Goal: Task Accomplishment & Management: Complete application form

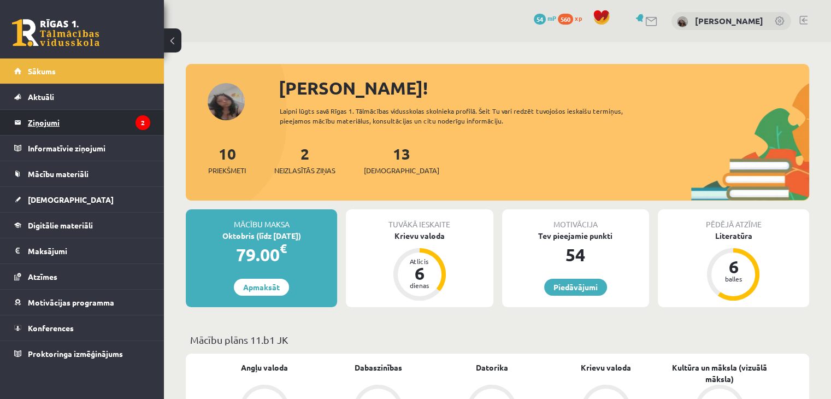
click at [105, 125] on legend "Ziņojumi 2" at bounding box center [89, 122] width 122 height 25
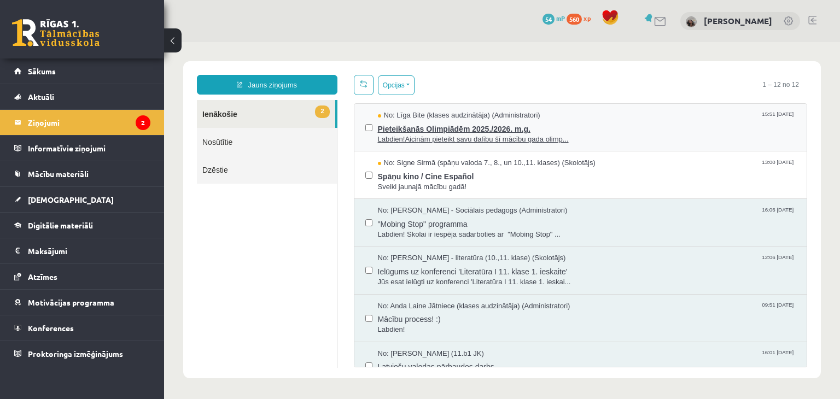
click at [439, 134] on span "Labdien!Aicinām pieteikt savu dalību šī mācību gada olimp..." at bounding box center [587, 139] width 418 height 10
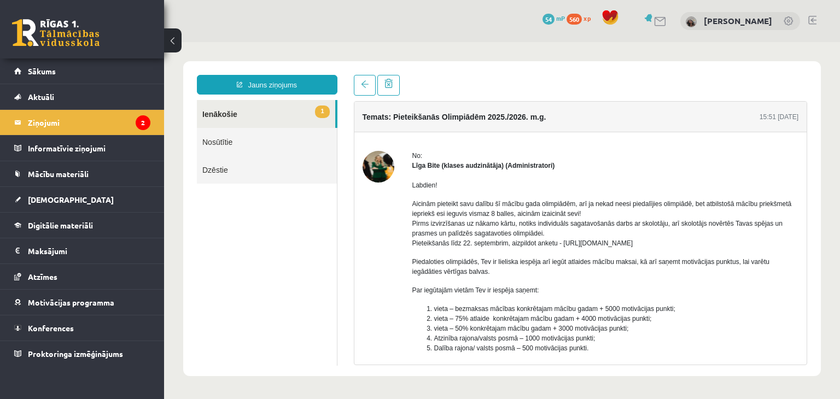
click at [230, 115] on link "1 Ienākošie" at bounding box center [266, 114] width 138 height 28
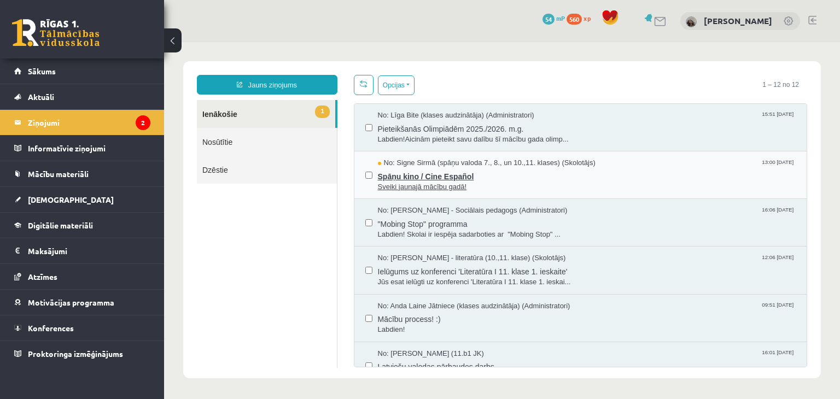
click at [392, 180] on span "Spāņu kino / Cine Español" at bounding box center [587, 175] width 418 height 14
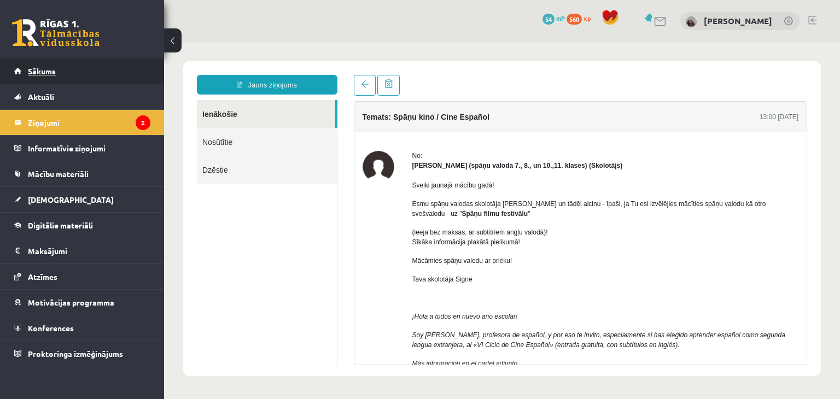
click at [96, 69] on link "Sākums" at bounding box center [82, 70] width 136 height 25
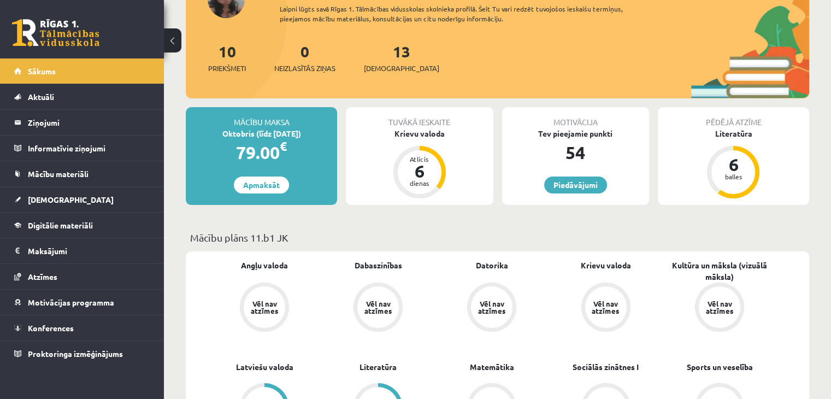
scroll to position [109, 0]
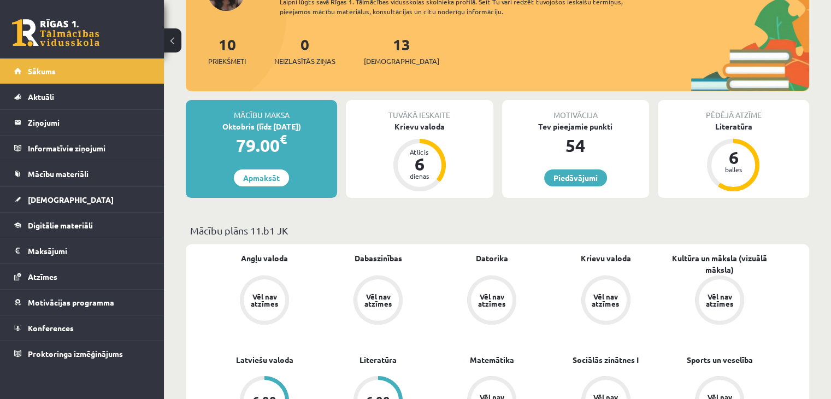
click at [177, 43] on button at bounding box center [172, 40] width 17 height 24
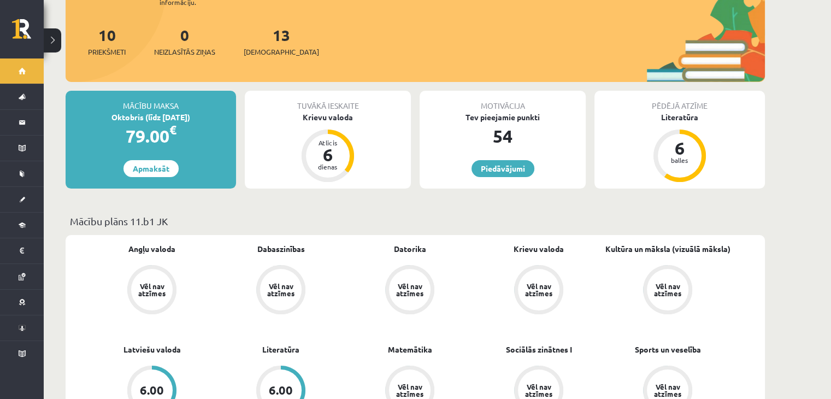
scroll to position [55, 0]
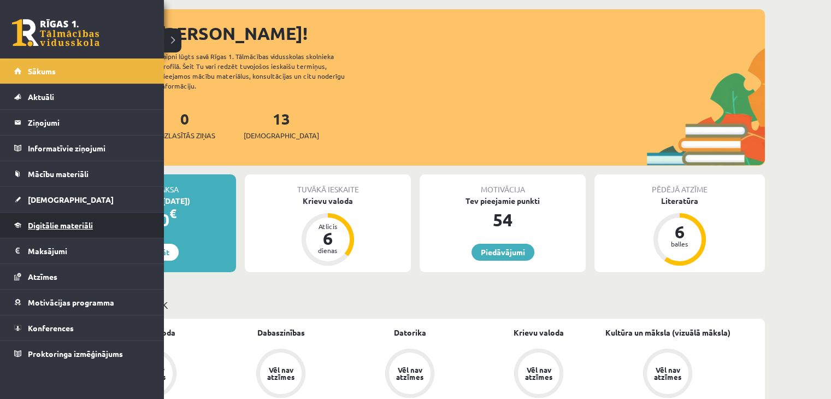
click at [42, 230] on link "Digitālie materiāli" at bounding box center [82, 225] width 136 height 25
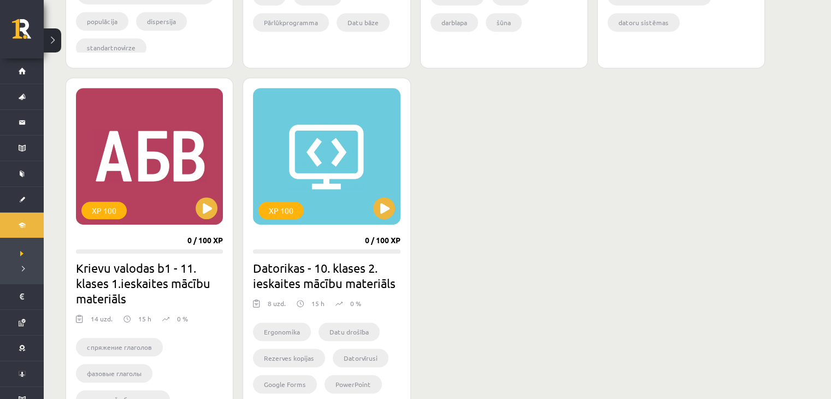
scroll to position [601, 0]
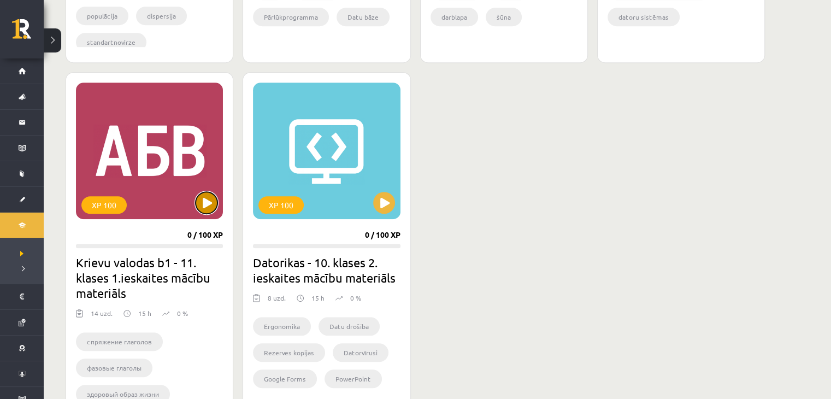
click at [204, 206] on button at bounding box center [207, 203] width 22 height 22
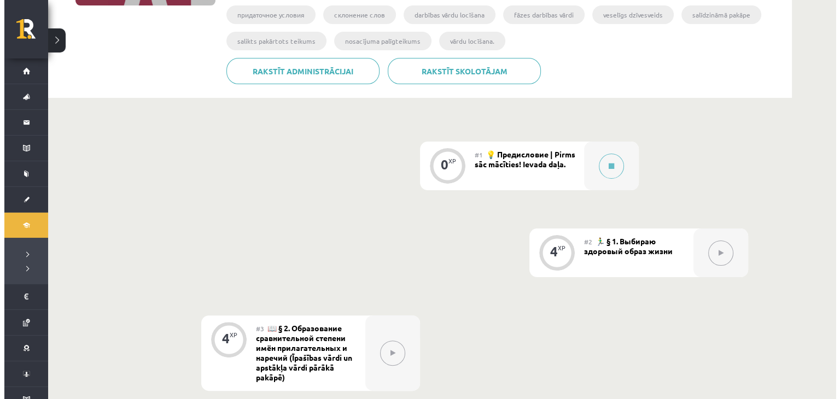
scroll to position [219, 0]
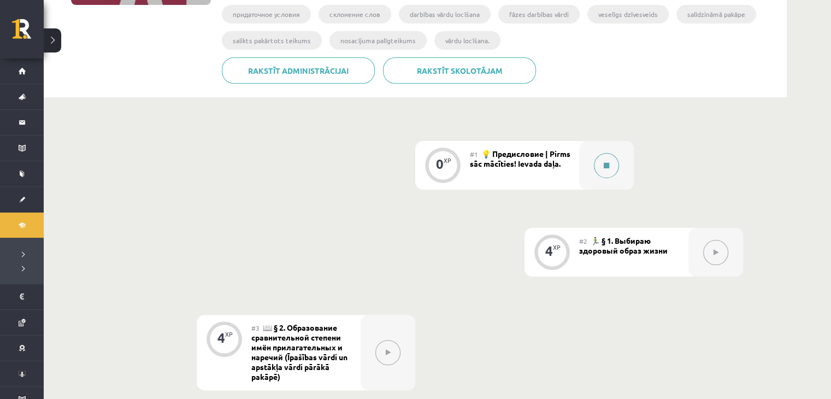
click at [612, 167] on button at bounding box center [606, 165] width 25 height 25
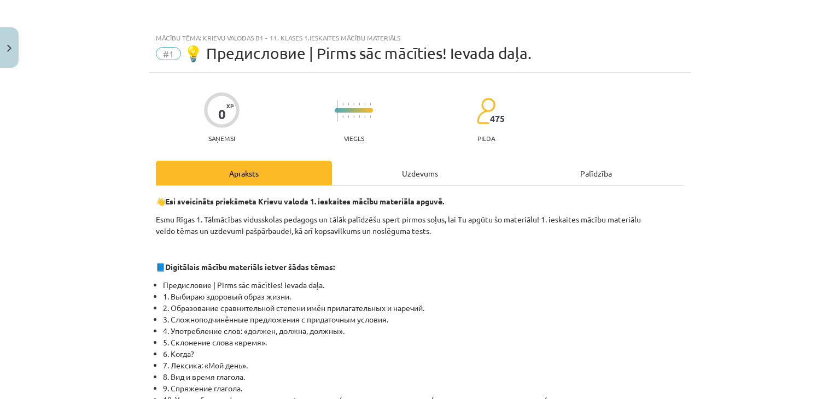
click at [420, 174] on div "Uzdevums" at bounding box center [420, 173] width 176 height 25
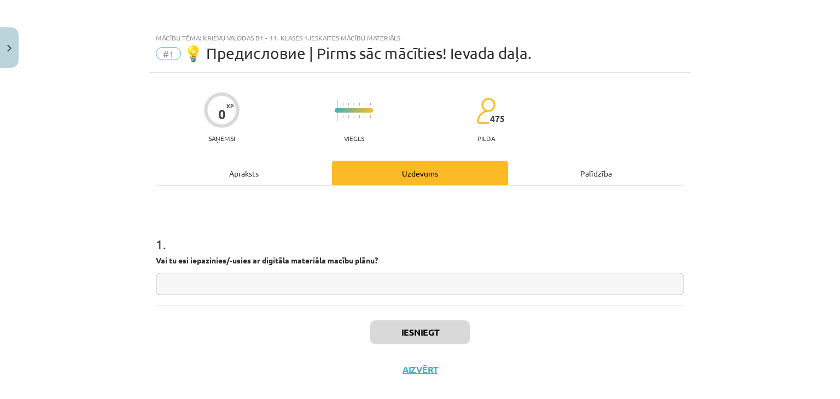
scroll to position [16, 0]
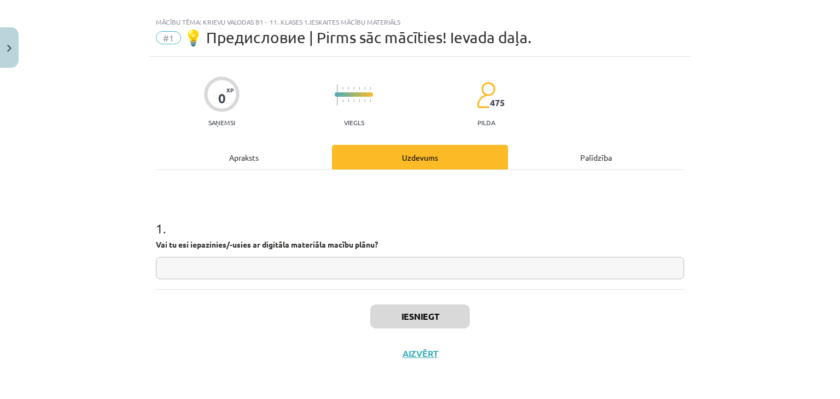
click at [249, 270] on input "text" at bounding box center [420, 268] width 528 height 22
type input "**"
click at [438, 321] on button "Iesniegt" at bounding box center [419, 316] width 99 height 24
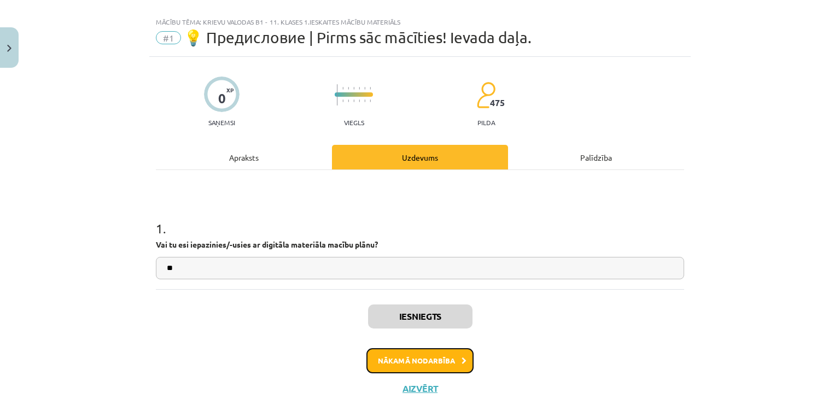
click at [442, 366] on button "Nākamā nodarbība" at bounding box center [419, 360] width 107 height 25
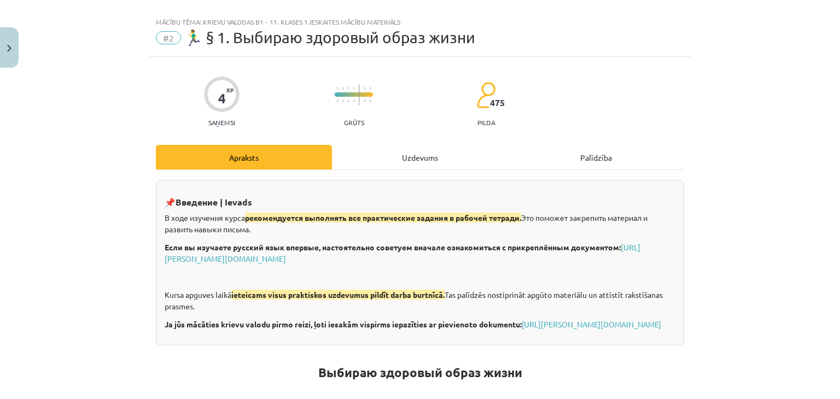
scroll to position [27, 0]
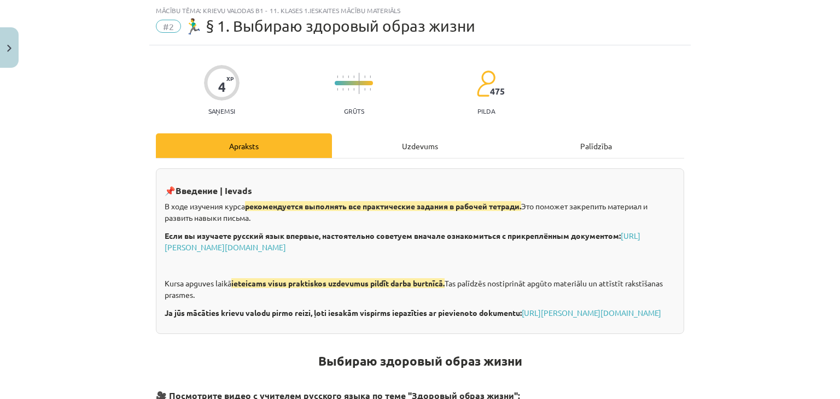
click at [423, 149] on div "Uzdevums" at bounding box center [420, 145] width 176 height 25
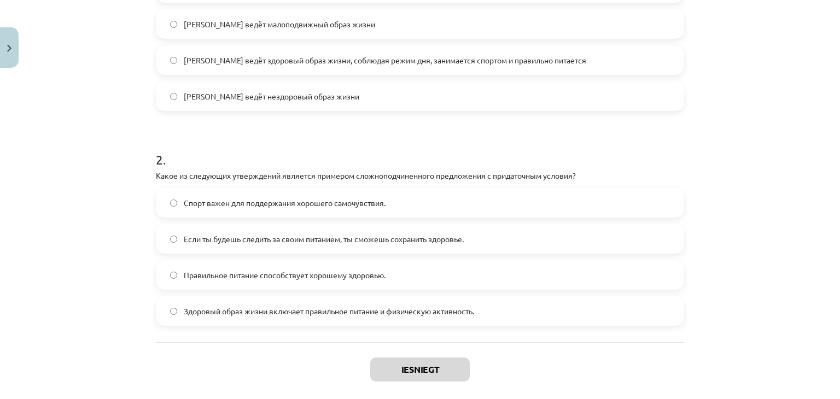
scroll to position [417, 0]
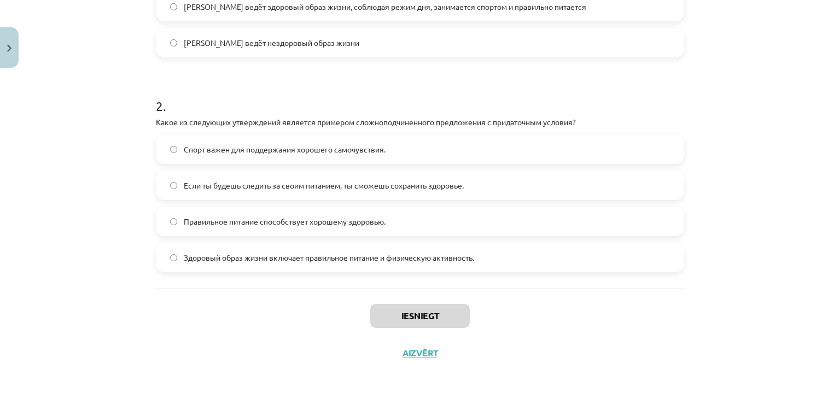
drag, startPoint x: 105, startPoint y: 244, endPoint x: 541, endPoint y: 256, distance: 436.3
click at [541, 256] on div "Mācību tēma: Krievu valodas b1 - 11. klases 1.ieskaites mācību materiāls #2 🏃‍♂…" at bounding box center [420, 199] width 840 height 399
copy form "1 . Прочитайте текст и ответьте на вопрос "Какой образ жизни ведёт Олег, герой …"
click at [266, 111] on h1 "2 ." at bounding box center [420, 96] width 528 height 34
click at [238, 195] on label "Если ты будешь следить за своим питанием, ты сможешь сохранить здоровье." at bounding box center [420, 185] width 526 height 27
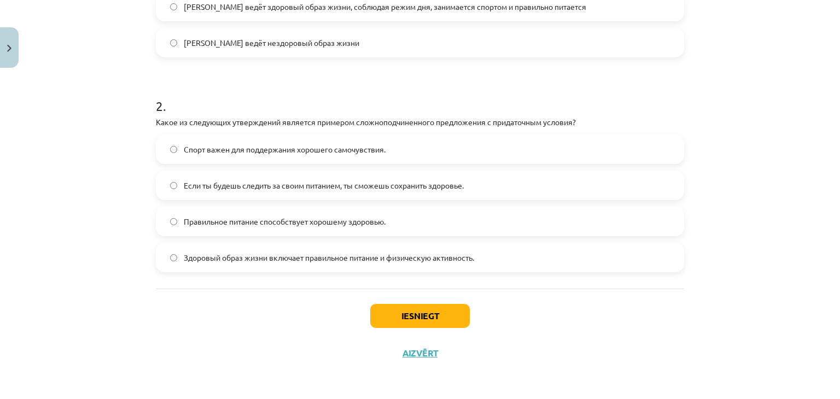
scroll to position [253, 0]
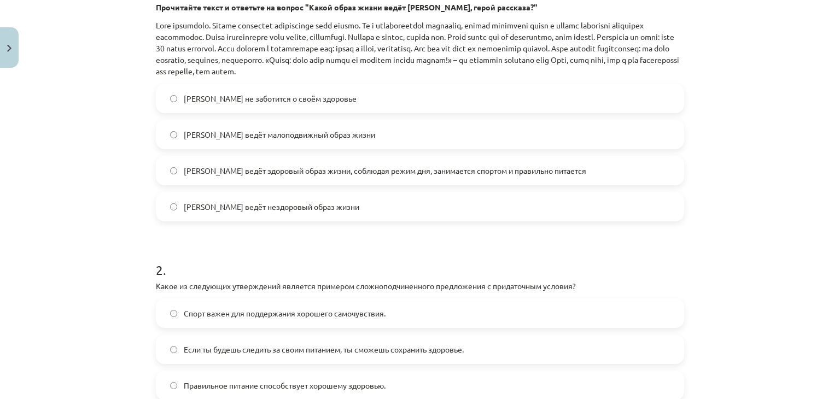
click at [261, 174] on span "Олег ведёт здоровый образ жизни, соблюдая режим дня, занимается спортом и прави…" at bounding box center [385, 170] width 402 height 11
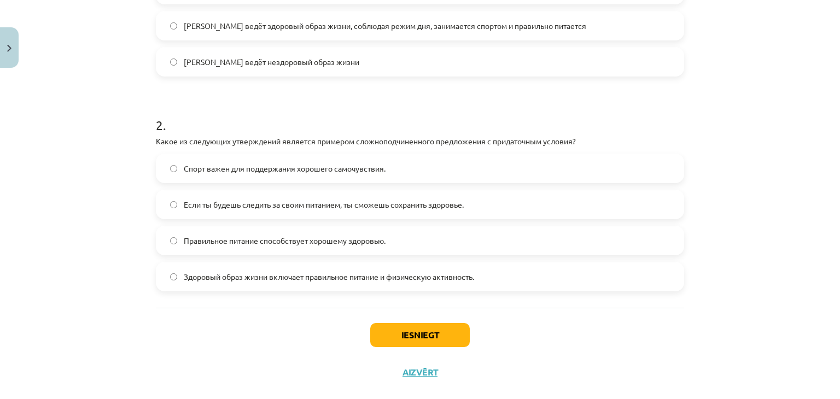
scroll to position [417, 0]
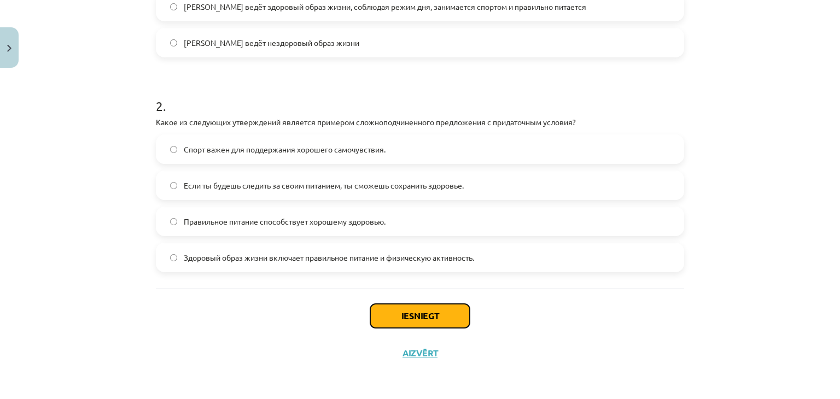
click at [409, 308] on button "Iesniegt" at bounding box center [419, 316] width 99 height 24
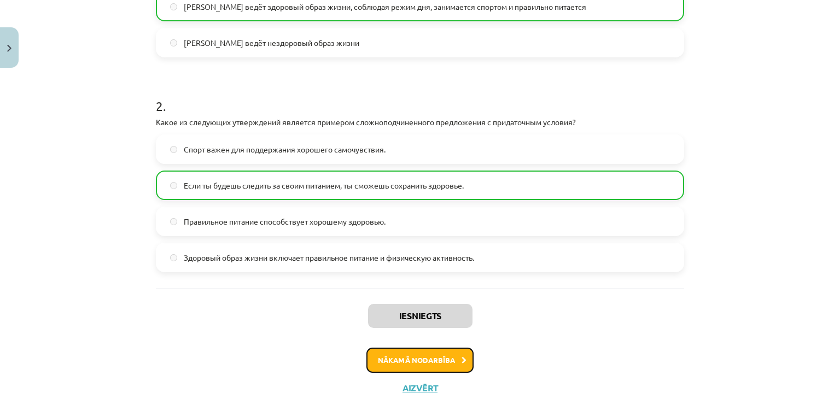
click at [416, 360] on button "Nākamā nodarbība" at bounding box center [419, 360] width 107 height 25
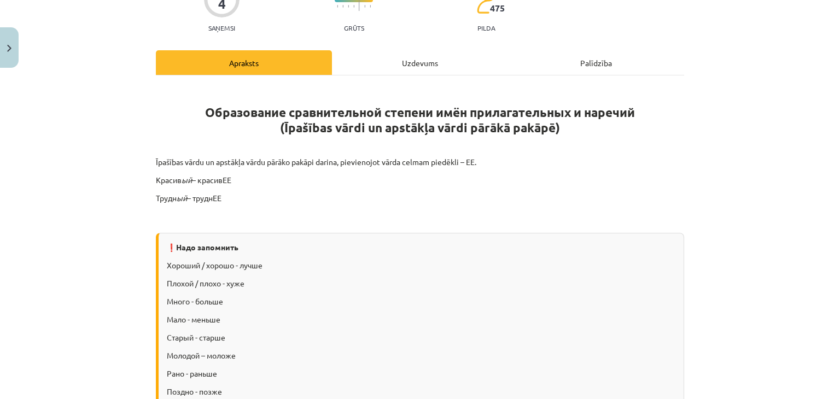
scroll to position [0, 0]
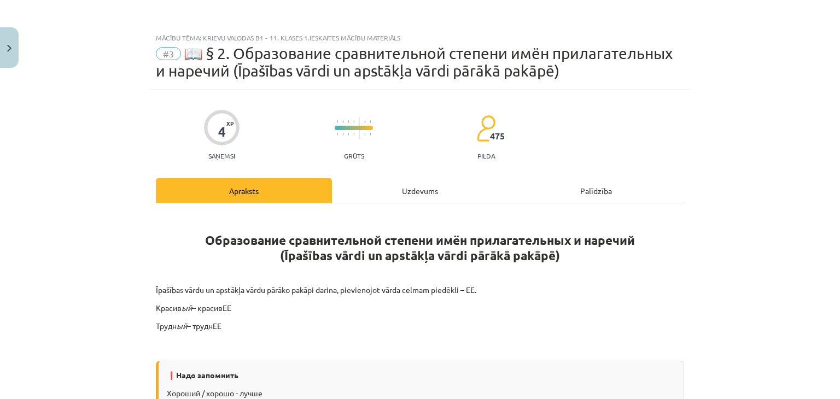
click at [382, 192] on div "Uzdevums" at bounding box center [420, 190] width 176 height 25
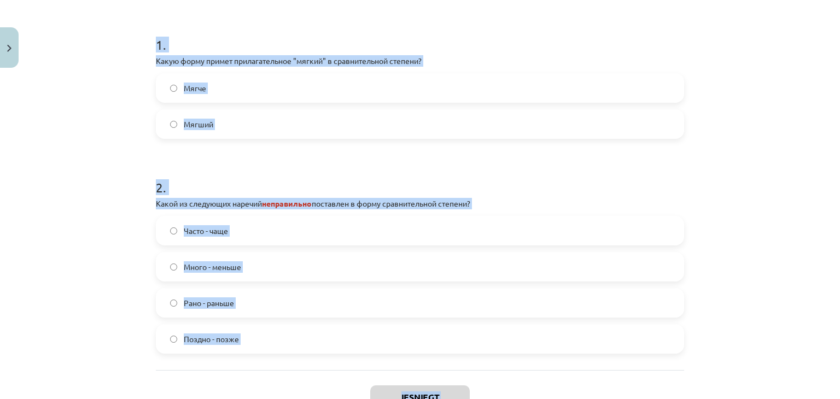
scroll to position [266, 0]
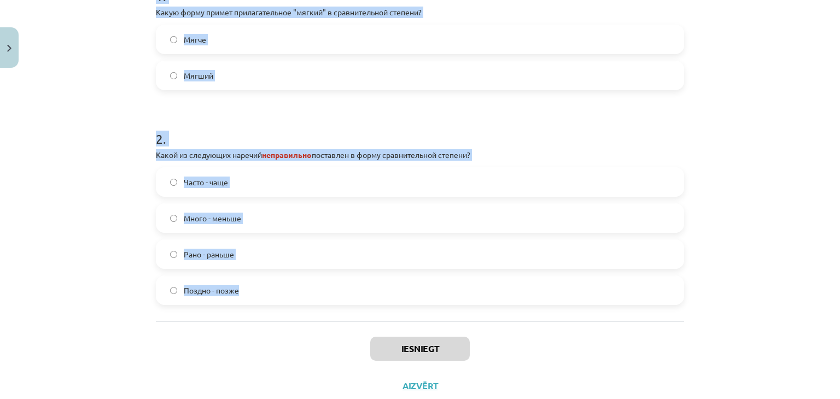
drag, startPoint x: 137, startPoint y: 57, endPoint x: 300, endPoint y: 287, distance: 281.2
click at [300, 287] on div "Mācību tēma: Krievu valodas b1 - 11. klases 1.ieskaites mācību materiāls #3 📖 §…" at bounding box center [420, 199] width 840 height 399
copy form "1 . Какую форму примет прилагательное "мягкий" в сравнительной степени? Мягче М…"
click at [246, 99] on form "1 . Какую форму примет прилагательное "мягкий" в сравнительной степени? Мягче М…" at bounding box center [420, 137] width 528 height 336
click at [165, 79] on label "Мягший" at bounding box center [420, 75] width 526 height 27
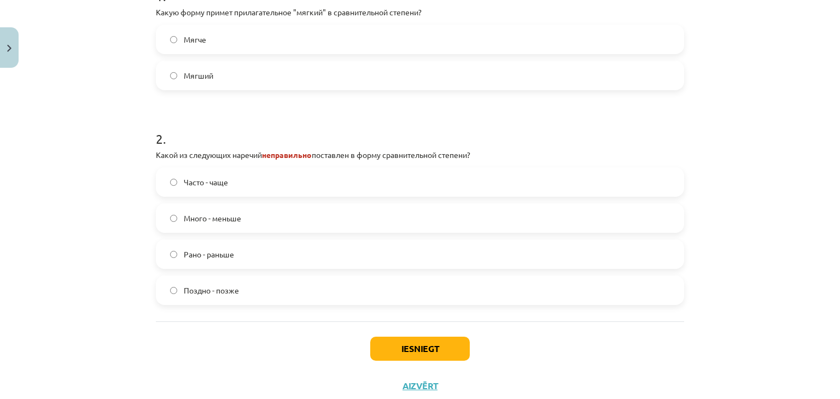
click at [166, 46] on label "Мягче" at bounding box center [420, 39] width 526 height 27
click at [216, 221] on span "Много - меньше" at bounding box center [212, 218] width 57 height 11
click at [386, 345] on button "Iesniegt" at bounding box center [419, 349] width 99 height 24
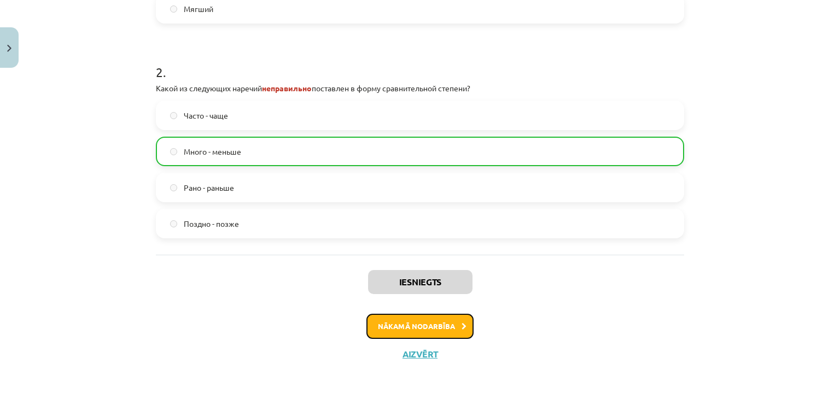
click at [411, 334] on button "Nākamā nodarbība" at bounding box center [419, 326] width 107 height 25
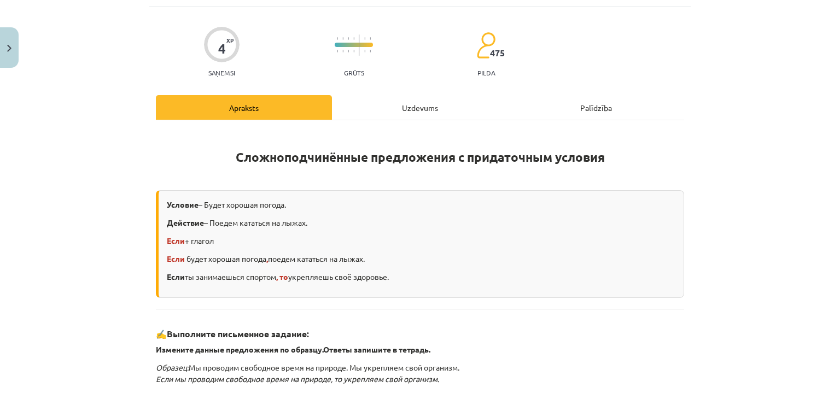
scroll to position [27, 0]
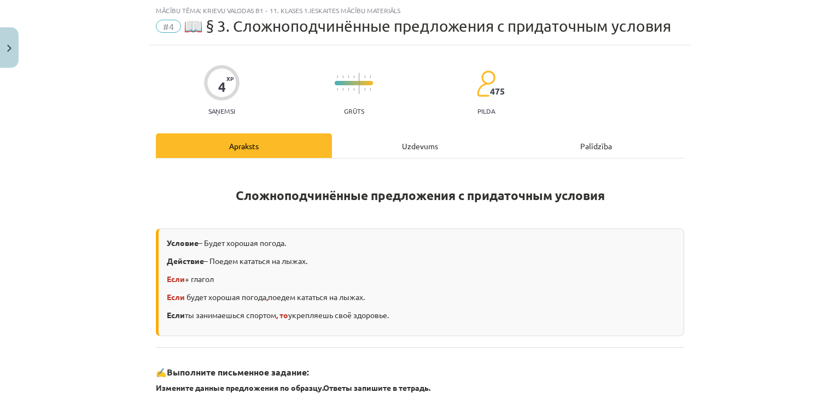
click at [407, 144] on div "Uzdevums" at bounding box center [420, 145] width 176 height 25
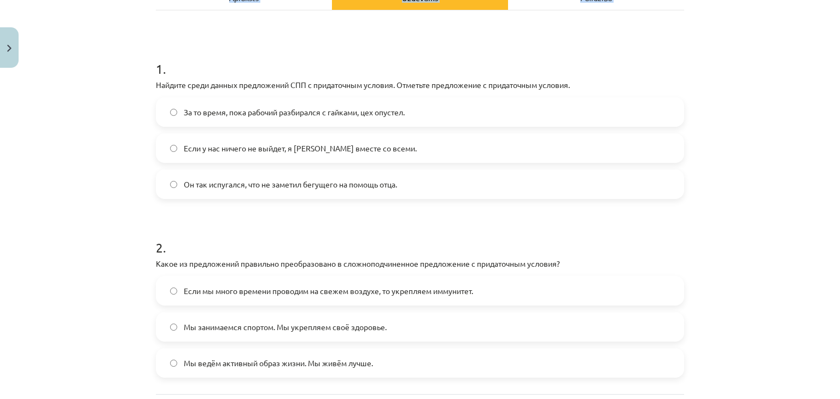
scroll to position [280, 0]
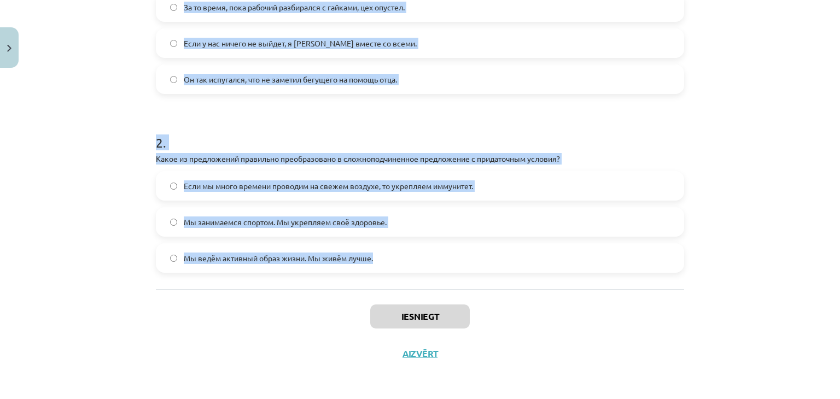
drag, startPoint x: 138, startPoint y: 92, endPoint x: 405, endPoint y: 274, distance: 322.6
click at [405, 274] on div "Mācību tēma: Krievu valodas b1 - 11. klases 1.ieskaites mācību materiāls #4 📖 §…" at bounding box center [420, 199] width 840 height 399
copy form "1 . Найдите среди данных предложений СПП с придаточным условия. Отметьте предло…"
click at [115, 140] on div "Mācību tēma: Krievu valodas b1 - 11. klases 1.ieskaites mācību materiāls #4 📖 §…" at bounding box center [420, 199] width 840 height 399
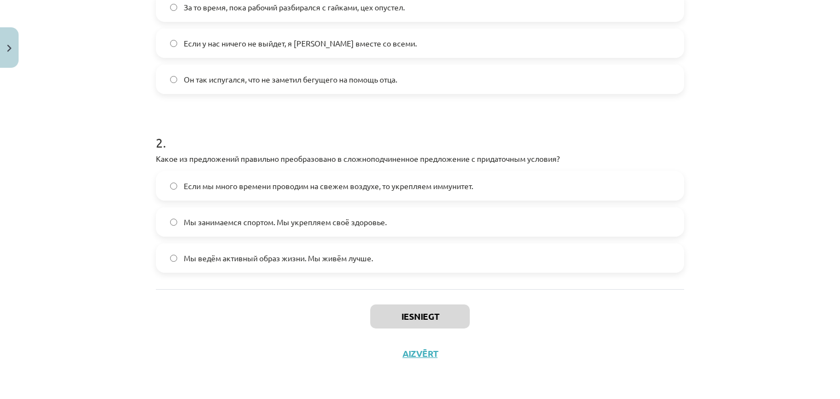
scroll to position [171, 0]
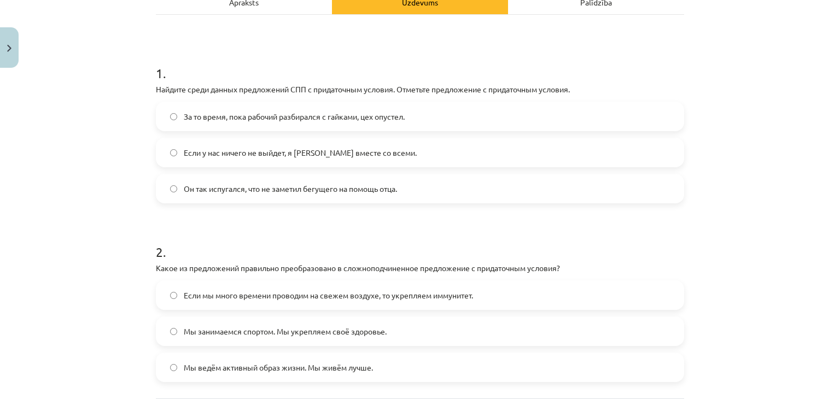
click at [199, 149] on span "Если у нас ничего не выйдет, я уеду вместе со всеми." at bounding box center [300, 152] width 233 height 11
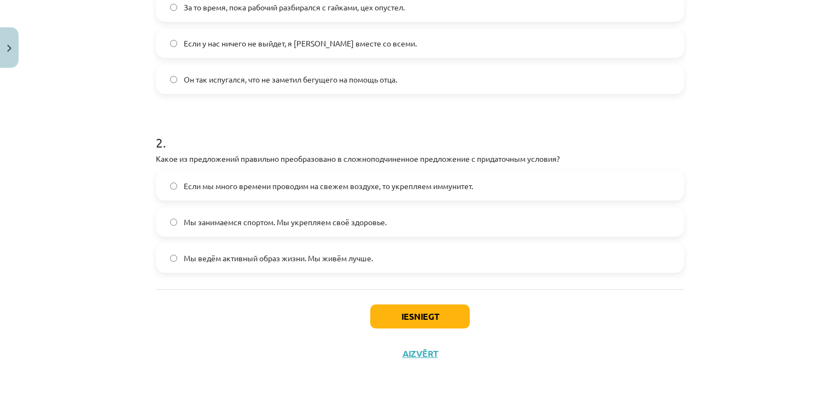
click at [192, 191] on span "Если мы много времени проводим на свежем воздухе, то укрепляем иммунитет." at bounding box center [328, 185] width 289 height 11
click at [381, 318] on button "Iesniegt" at bounding box center [419, 316] width 99 height 24
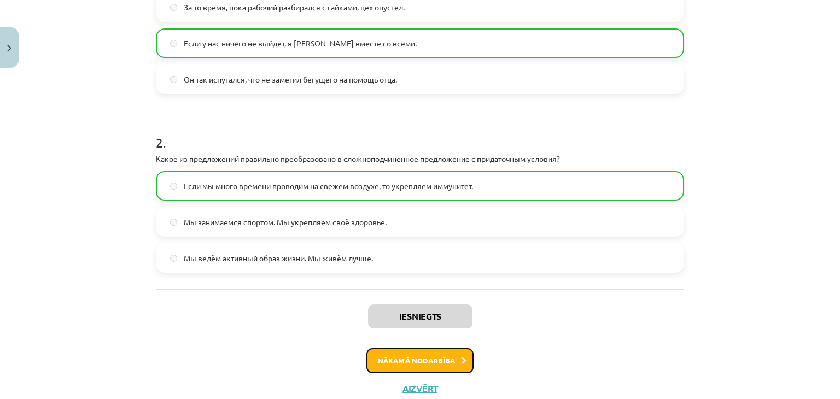
click at [407, 369] on button "Nākamā nodarbība" at bounding box center [419, 360] width 107 height 25
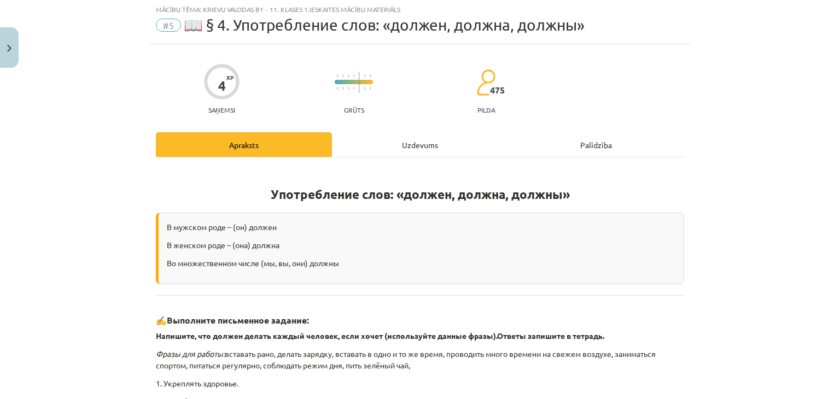
scroll to position [27, 0]
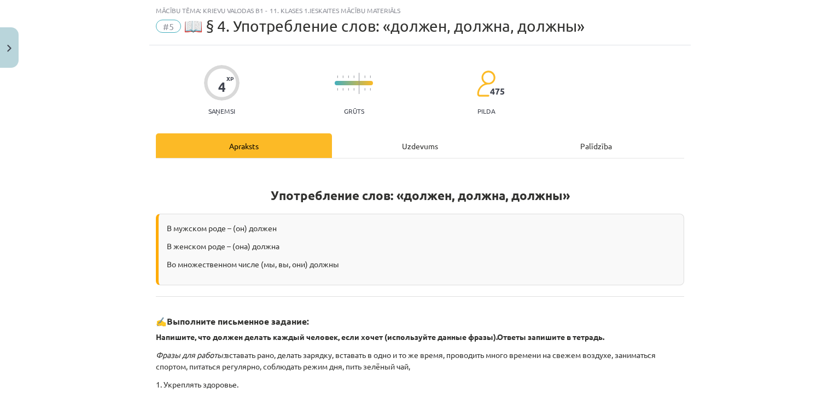
click at [414, 140] on div "Uzdevums" at bounding box center [420, 145] width 176 height 25
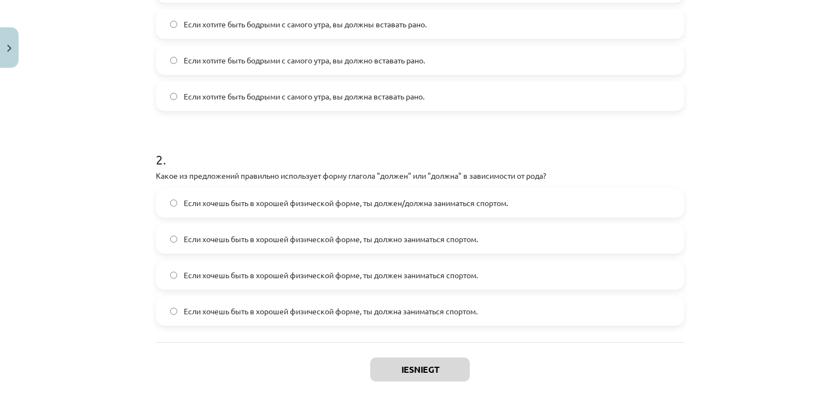
scroll to position [353, 0]
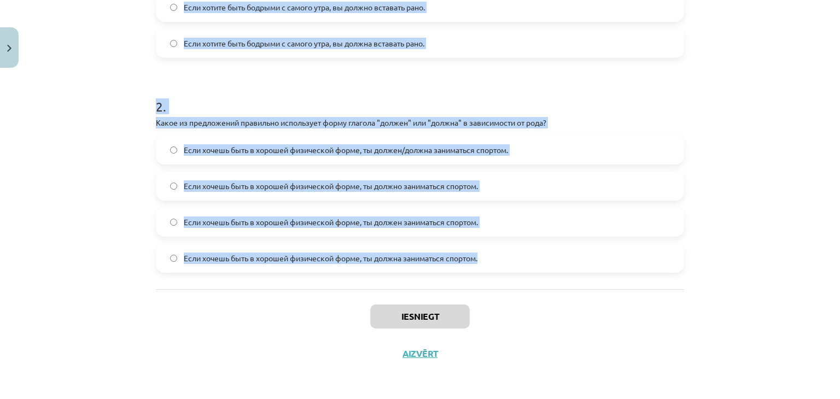
drag, startPoint x: 125, startPoint y: 84, endPoint x: 496, endPoint y: 254, distance: 408.0
click at [496, 254] on div "Mācību tēma: Krievu valodas b1 - 11. klases 1.ieskaites mācību materiāls #5 📖 §…" at bounding box center [420, 199] width 840 height 399
copy form "1 . Какой вариант правильный для множественного числа? Если хотите быть бодрыми…"
click at [136, 86] on div "Mācību tēma: Krievu valodas b1 - 11. klases 1.ieskaites mācību materiāls #5 📖 §…" at bounding box center [420, 199] width 840 height 399
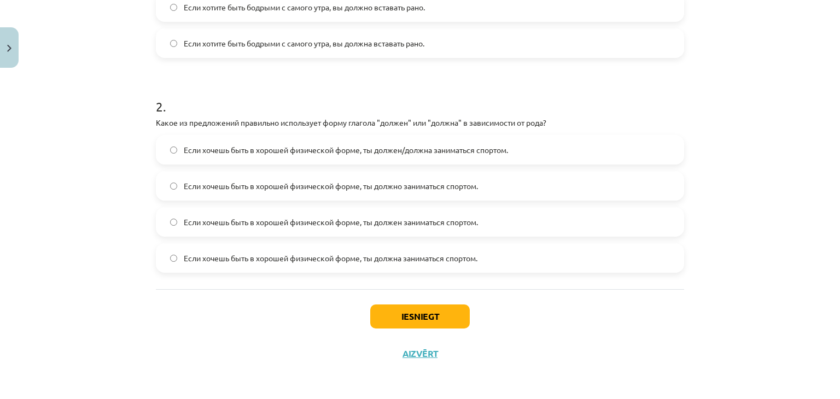
click at [185, 156] on label "Если хочешь быть в хорошей физической форме, ты должен/должна заниматься спорто…" at bounding box center [420, 149] width 526 height 27
click at [424, 324] on button "Iesniegt" at bounding box center [419, 316] width 99 height 24
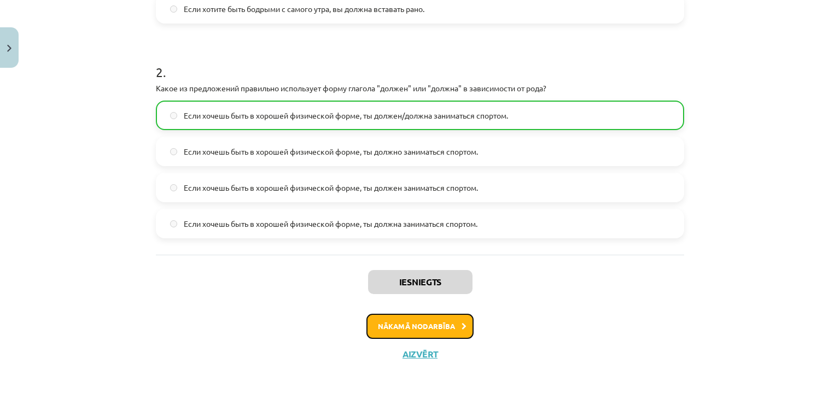
click at [462, 325] on button "Nākamā nodarbība" at bounding box center [419, 326] width 107 height 25
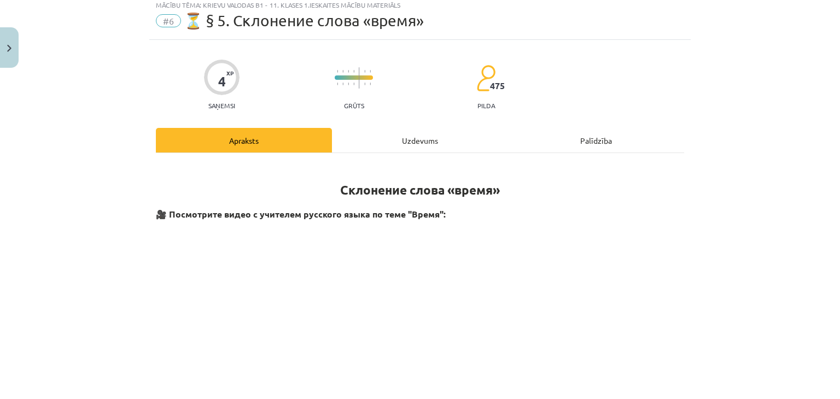
scroll to position [27, 0]
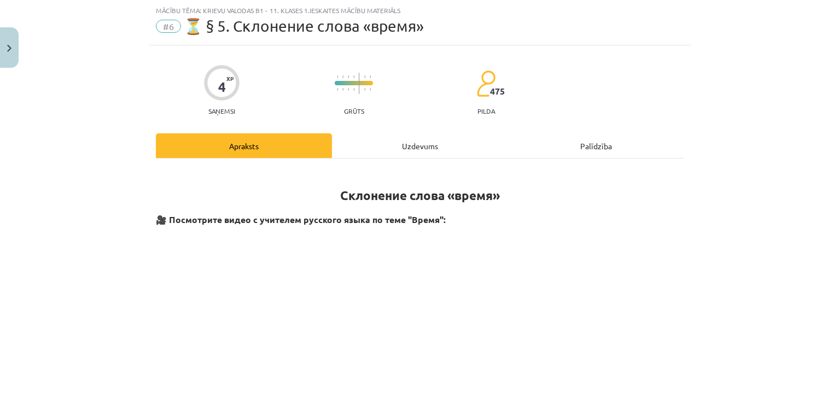
click at [400, 142] on div "Uzdevums" at bounding box center [420, 145] width 176 height 25
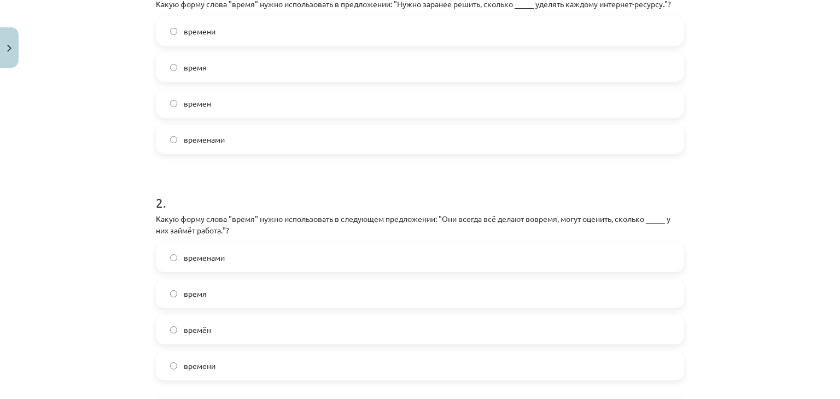
scroll to position [365, 0]
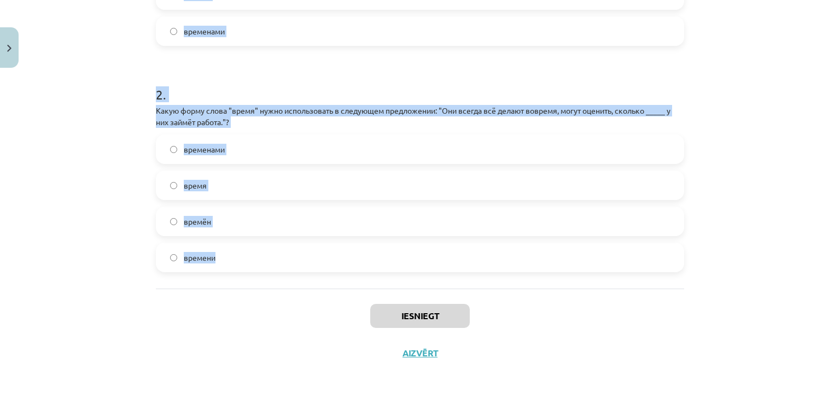
drag, startPoint x: 130, startPoint y: 44, endPoint x: 294, endPoint y: 256, distance: 268.5
click at [294, 256] on div "Mācību tēma: Krievu valodas b1 - 11. klases 1.ieskaites mācību materiāls #6 ⏳ §…" at bounding box center [420, 199] width 840 height 399
copy form "1 . Какую форму слова "время" нужно использовать в предложении: "Нужно заранее …"
click at [157, 80] on h1 "2 ." at bounding box center [420, 85] width 528 height 34
click at [217, 69] on h1 "2 ." at bounding box center [420, 85] width 528 height 34
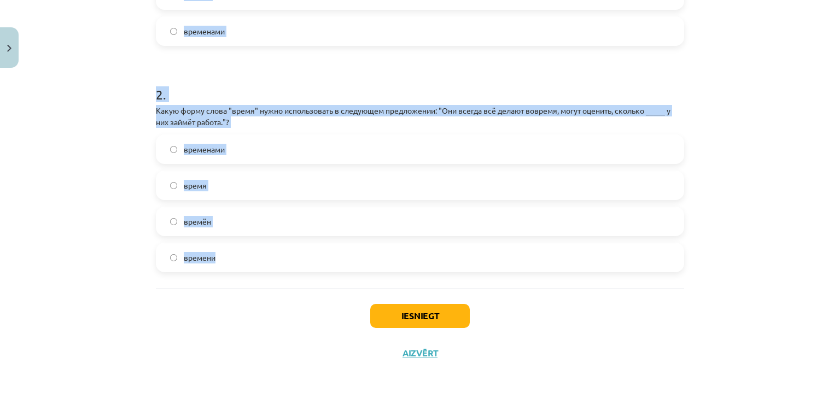
click at [136, 222] on div "Mācību tēma: Krievu valodas b1 - 11. klases 1.ieskaites mācību materiāls #6 ⏳ §…" at bounding box center [420, 199] width 840 height 399
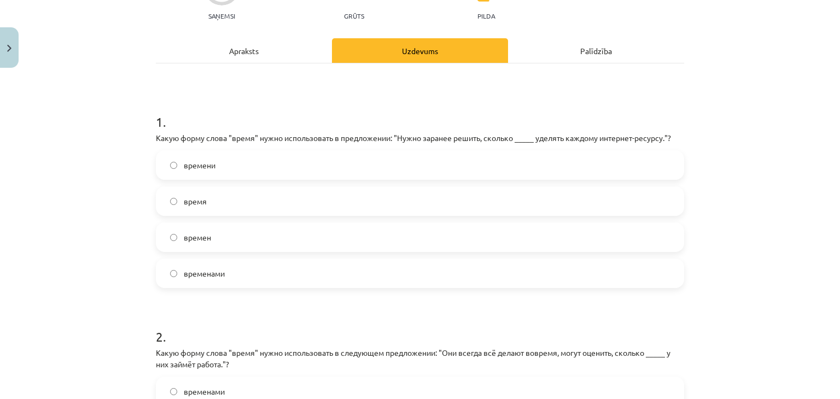
scroll to position [91, 0]
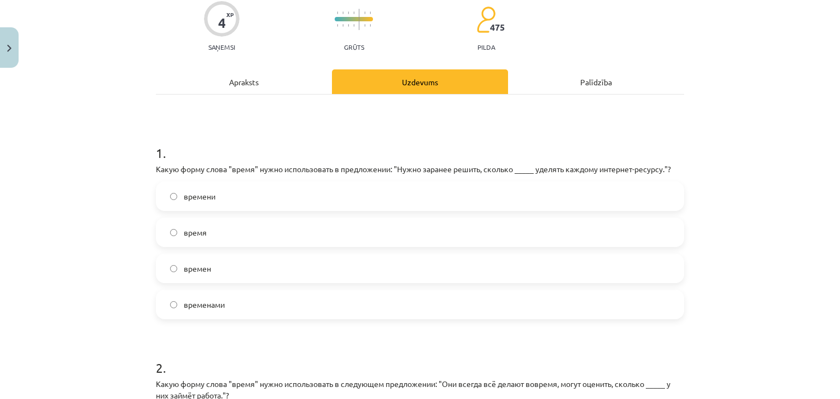
click at [195, 191] on span "времени" at bounding box center [200, 196] width 32 height 11
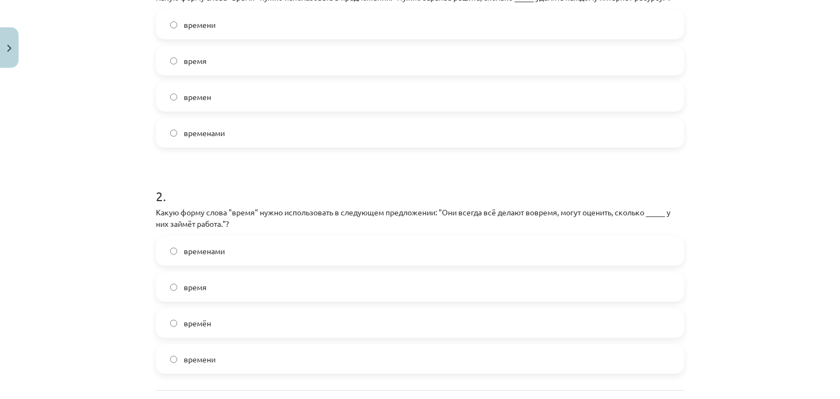
scroll to position [365, 0]
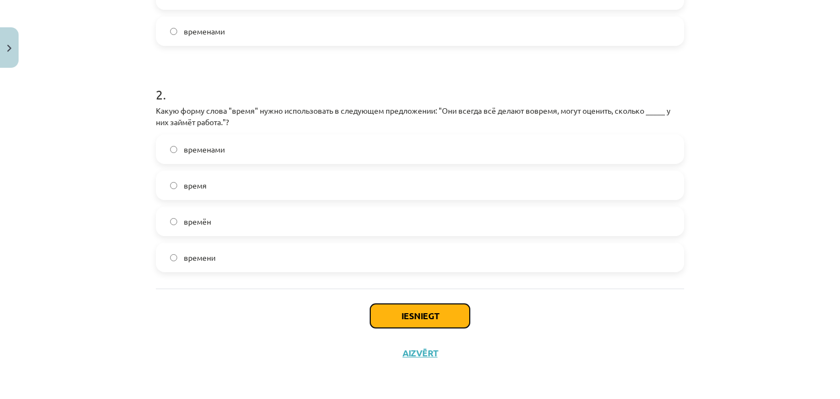
click at [419, 314] on button "Iesniegt" at bounding box center [419, 316] width 99 height 24
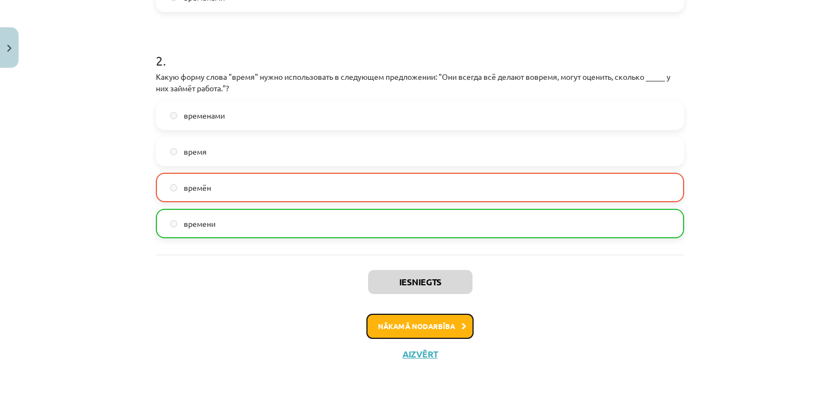
click at [416, 326] on button "Nākamā nodarbība" at bounding box center [419, 326] width 107 height 25
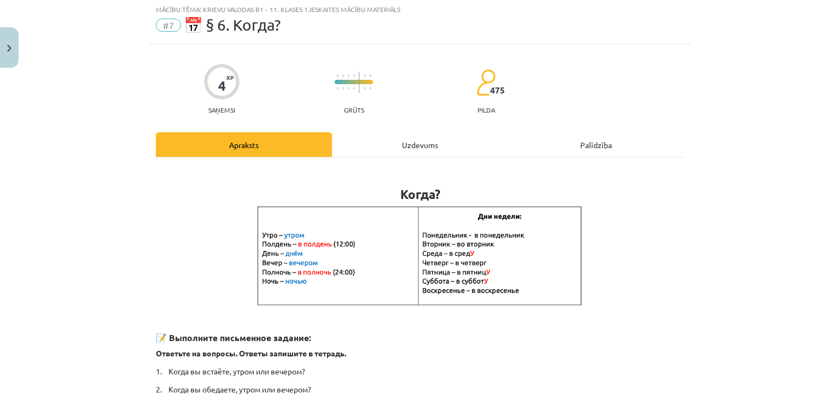
scroll to position [27, 0]
click at [410, 134] on div "Uzdevums" at bounding box center [420, 145] width 176 height 25
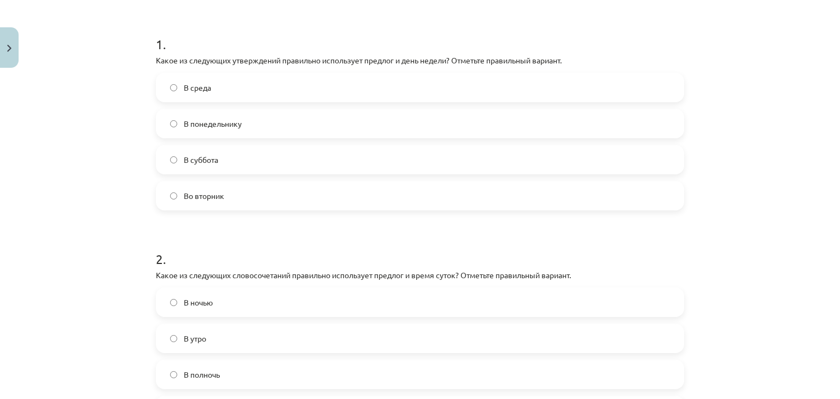
scroll to position [353, 0]
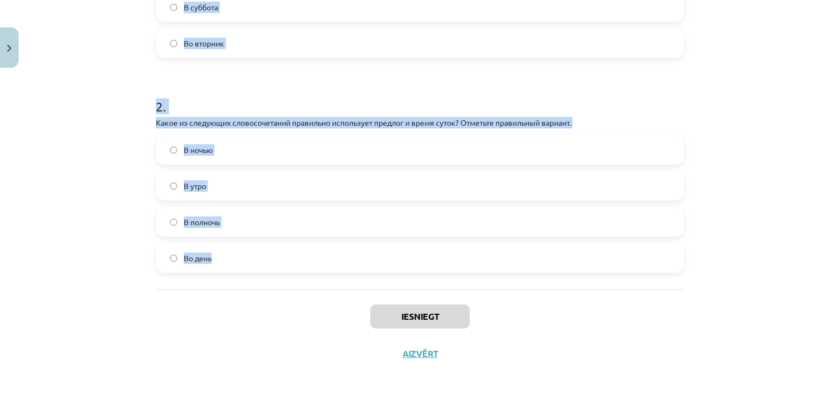
drag, startPoint x: 133, startPoint y: 186, endPoint x: 292, endPoint y: 269, distance: 179.2
click at [292, 269] on div "Mācību tēma: Krievu valodas b1 - 11. klases 1.ieskaites mācību materiāls #7 📅 §…" at bounding box center [420, 199] width 840 height 399
copy form "1 . Какое из следующих утверждений правильно использует предлог и день недели? …"
click at [125, 217] on div "Mācību tēma: Krievu valodas b1 - 11. klases 1.ieskaites mācību materiāls #7 📅 §…" at bounding box center [420, 199] width 840 height 399
click at [144, 184] on div "Mācību tēma: Krievu valodas b1 - 11. klases 1.ieskaites mācību materiāls #7 📅 §…" at bounding box center [420, 199] width 840 height 399
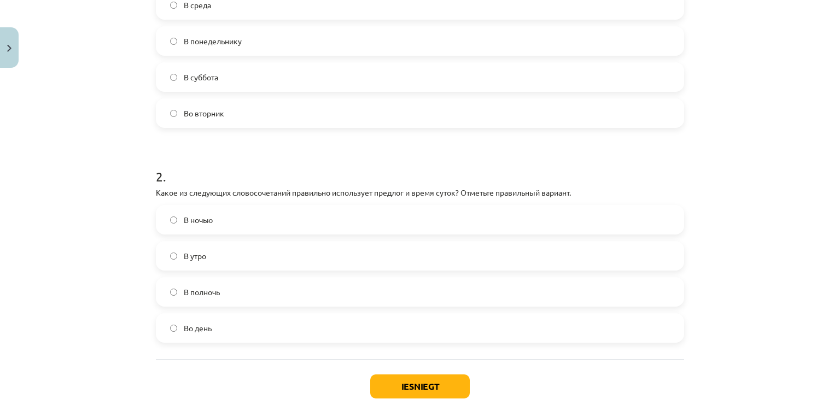
scroll to position [134, 0]
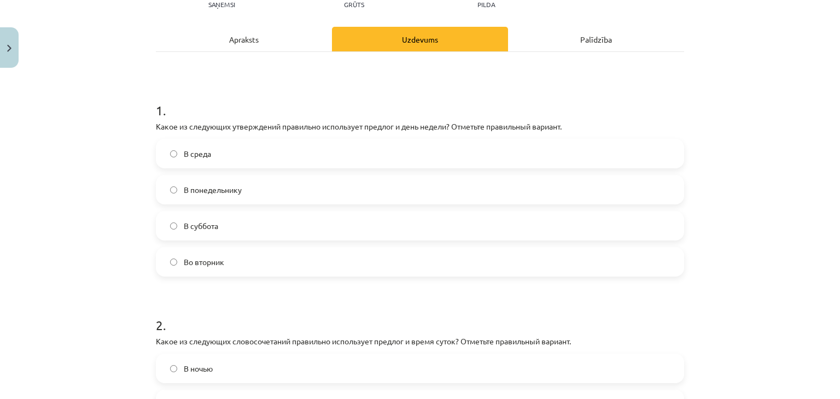
click at [184, 232] on label "В суббота" at bounding box center [420, 225] width 526 height 27
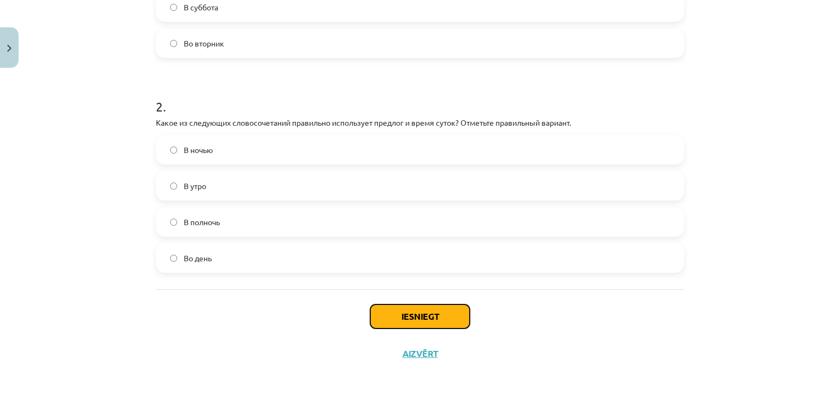
click at [424, 321] on button "Iesniegt" at bounding box center [419, 316] width 99 height 24
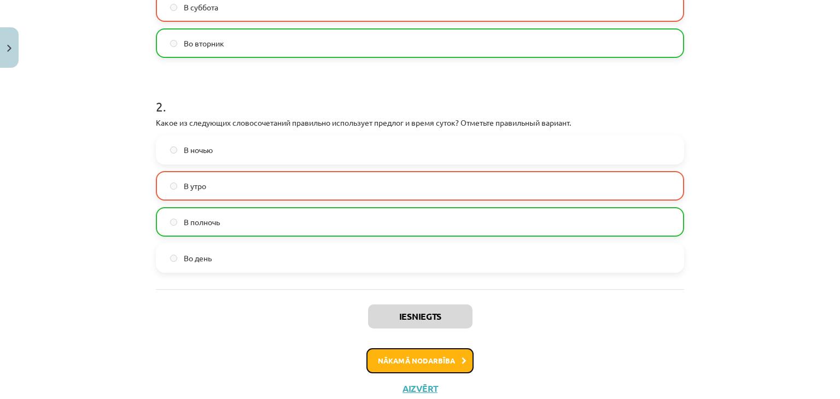
click at [426, 366] on button "Nākamā nodarbība" at bounding box center [419, 360] width 107 height 25
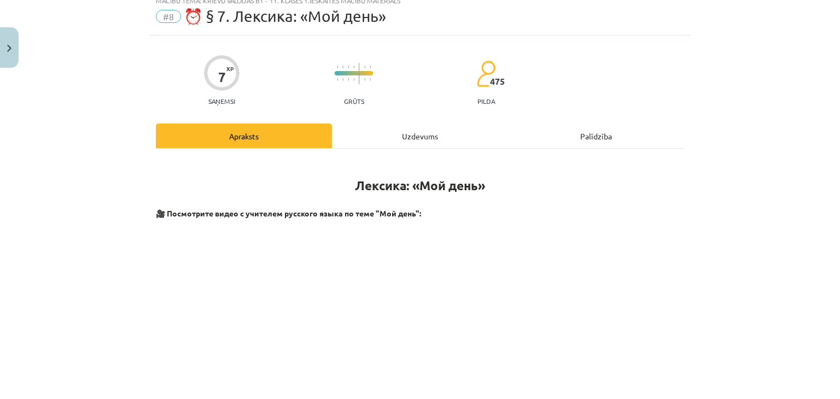
scroll to position [27, 0]
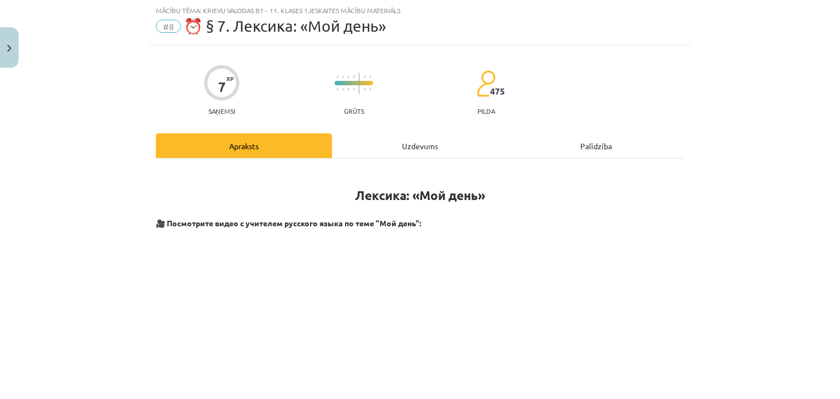
click at [396, 137] on div "Uzdevums" at bounding box center [420, 145] width 176 height 25
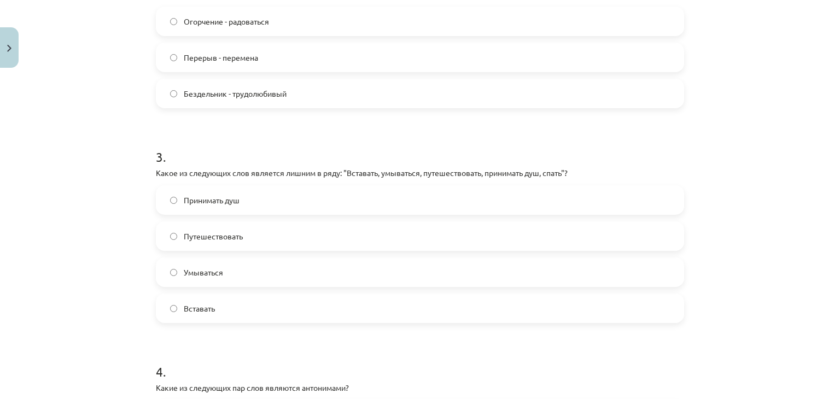
scroll to position [691, 0]
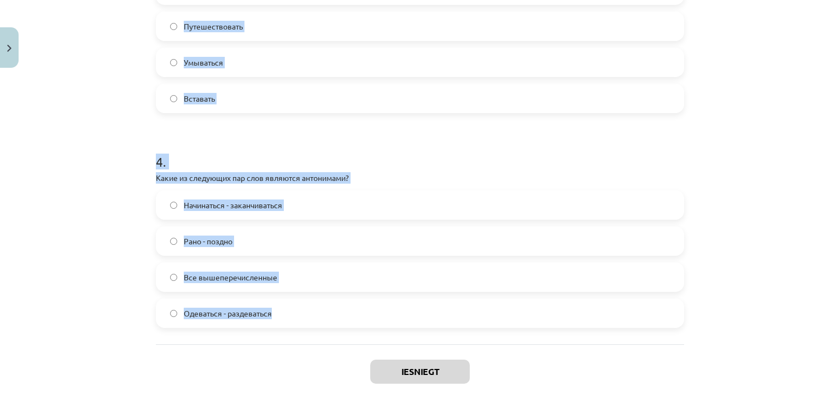
drag, startPoint x: 145, startPoint y: 30, endPoint x: 352, endPoint y: 317, distance: 354.3
copy form "1 . Какое из следующих слов является лишним в ряду: "Утром, днём, летом, вечеро…"
click at [117, 171] on div "Mācību tēma: Krievu valodas b1 - 11. klases 1.ieskaites mācību materiāls #8 ⏰ §…" at bounding box center [420, 199] width 840 height 399
click at [126, 147] on div "Mācību tēma: Krievu valodas b1 - 11. klases 1.ieskaites mācību materiāls #8 ⏰ §…" at bounding box center [420, 199] width 840 height 399
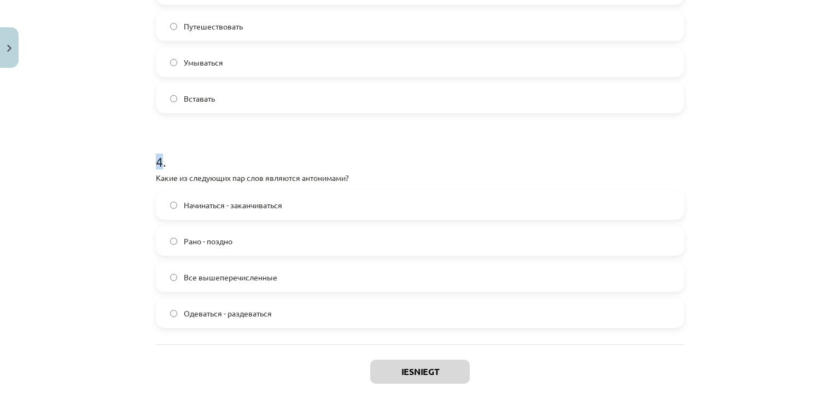
click at [126, 148] on div "Mācību tēma: Krievu valodas b1 - 11. klases 1.ieskaites mācību materiāls #8 ⏰ §…" at bounding box center [420, 199] width 840 height 399
click at [102, 100] on div "Mācību tēma: Krievu valodas b1 - 11. klases 1.ieskaites mācību materiāls #8 ⏰ §…" at bounding box center [420, 199] width 840 height 399
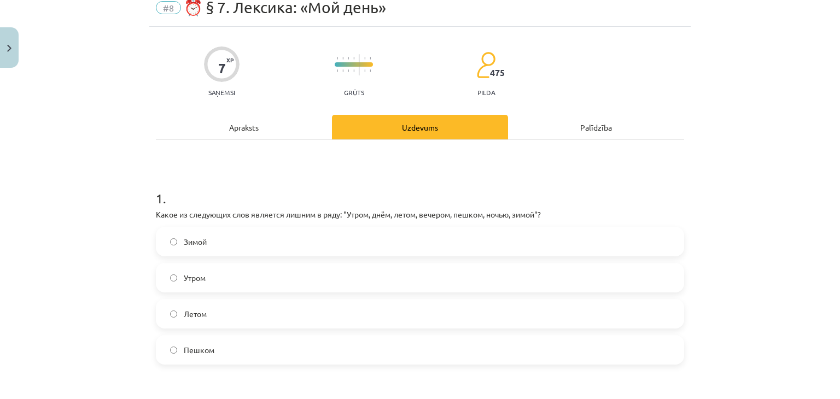
scroll to position [0, 0]
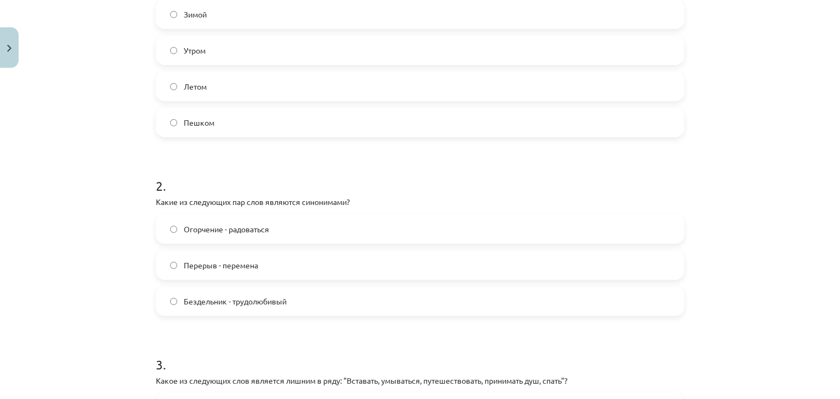
click at [186, 131] on label "Пешком" at bounding box center [420, 122] width 526 height 27
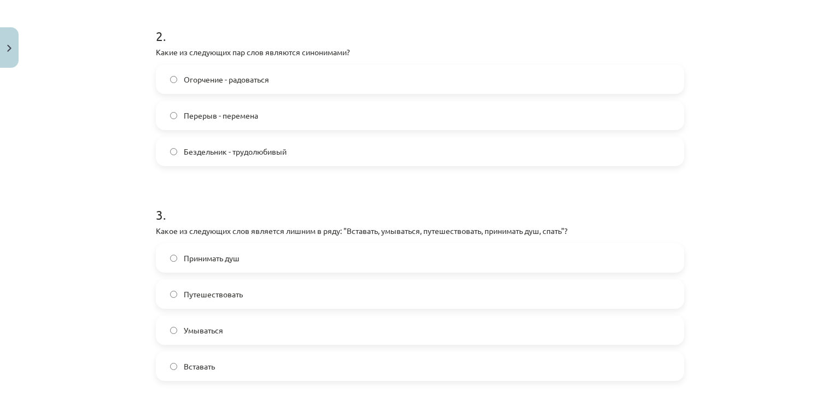
scroll to position [437, 0]
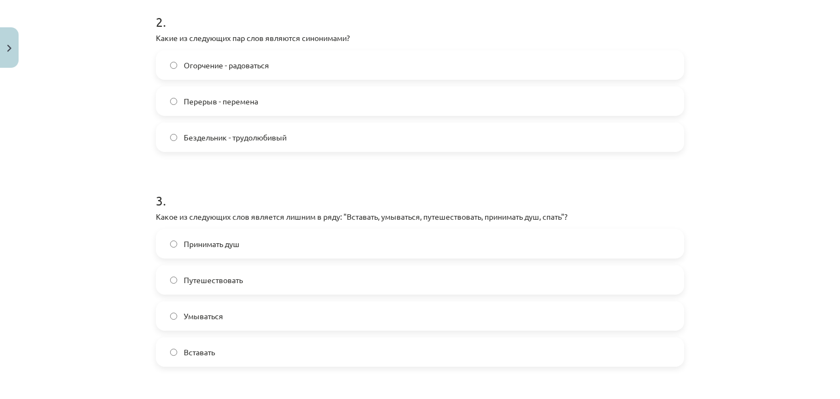
click at [193, 102] on span "Перерыв - перемена" at bounding box center [221, 101] width 74 height 11
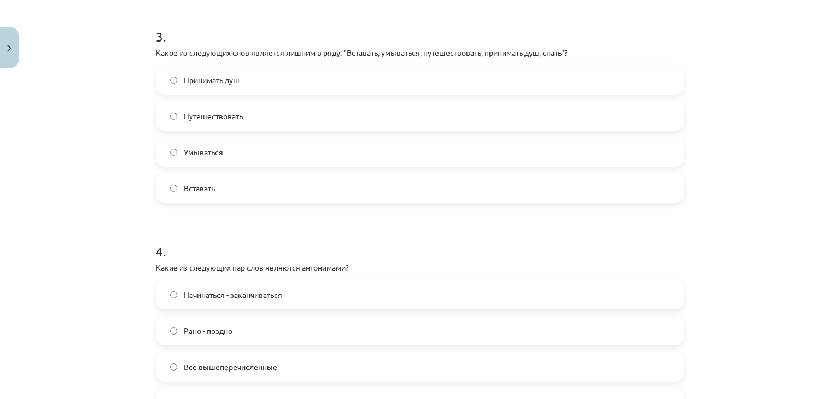
click at [193, 116] on span "Путешествовать" at bounding box center [213, 115] width 59 height 11
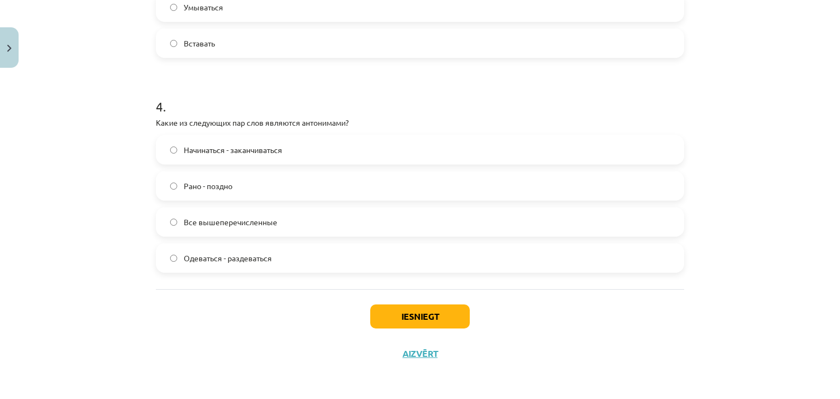
click at [197, 219] on span "Все вышеперечисленные" at bounding box center [230, 221] width 93 height 11
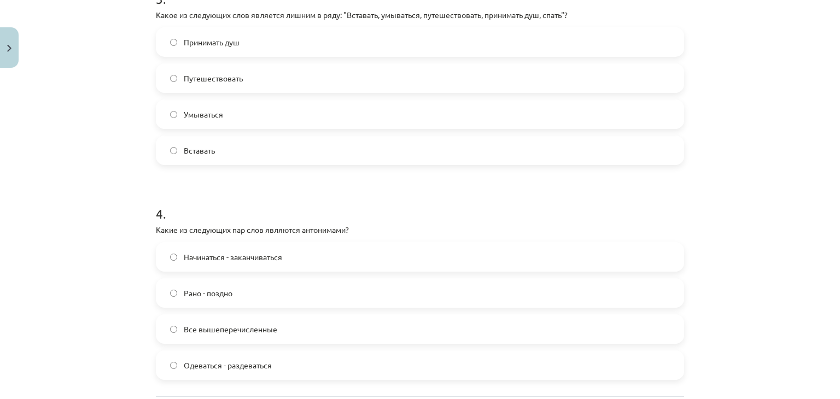
scroll to position [637, 0]
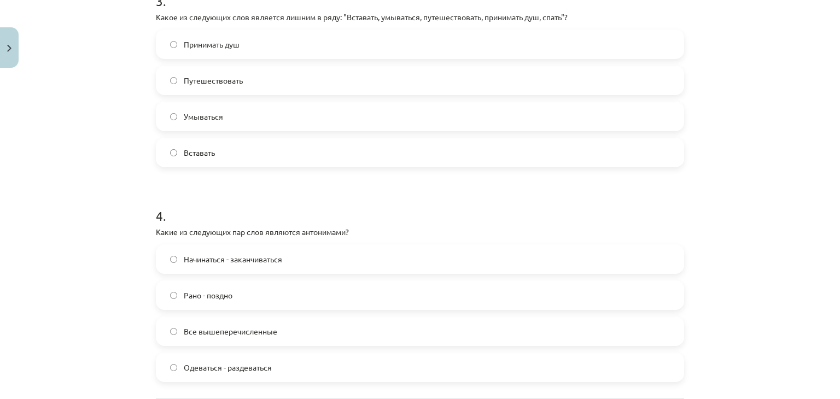
click at [215, 51] on label "Принимать душ" at bounding box center [420, 44] width 526 height 27
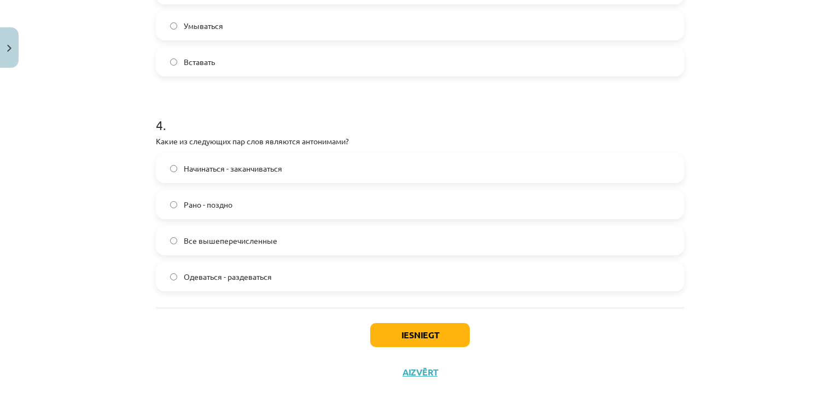
scroll to position [746, 0]
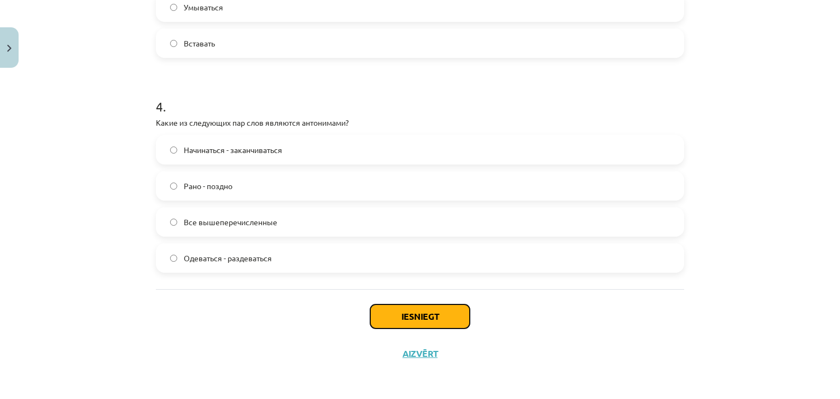
click at [406, 307] on button "Iesniegt" at bounding box center [419, 316] width 99 height 24
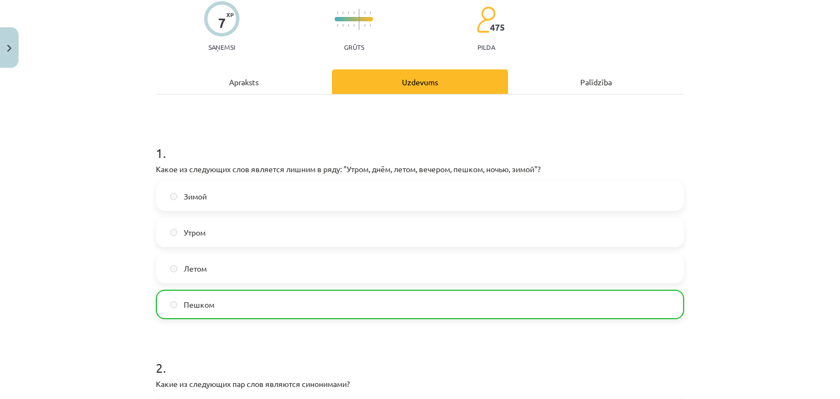
scroll to position [0, 0]
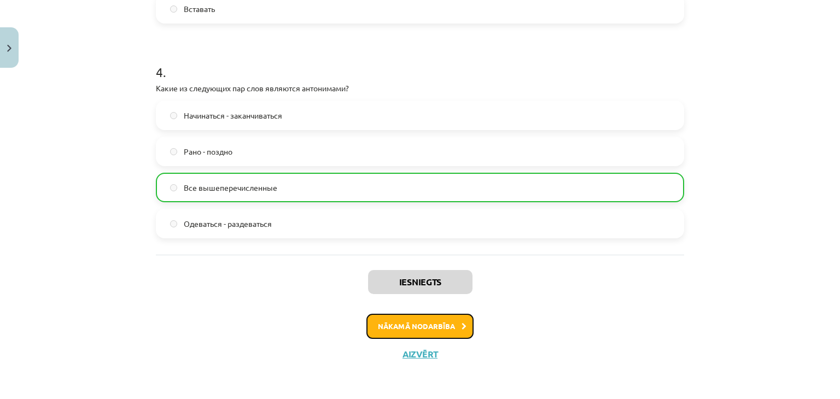
click at [419, 324] on button "Nākamā nodarbība" at bounding box center [419, 326] width 107 height 25
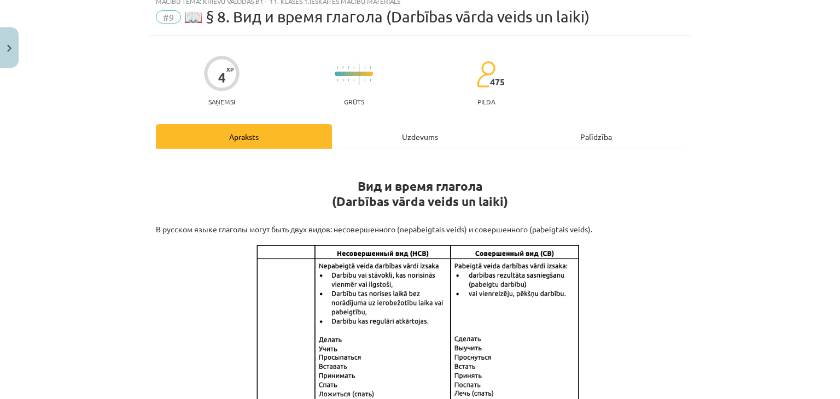
scroll to position [27, 0]
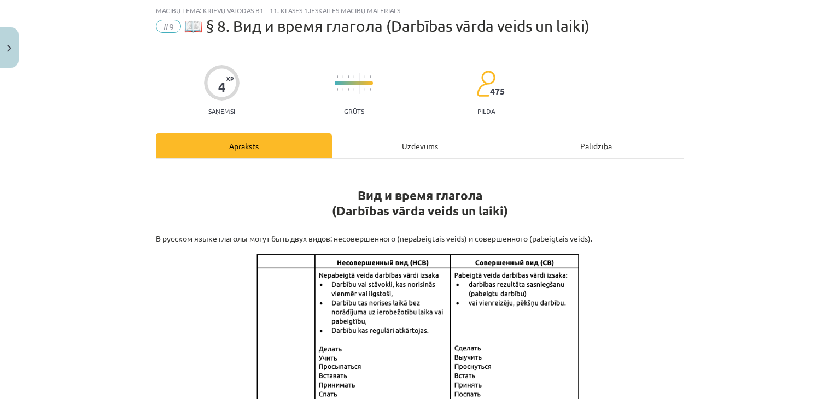
click at [416, 149] on div "Uzdevums" at bounding box center [420, 145] width 176 height 25
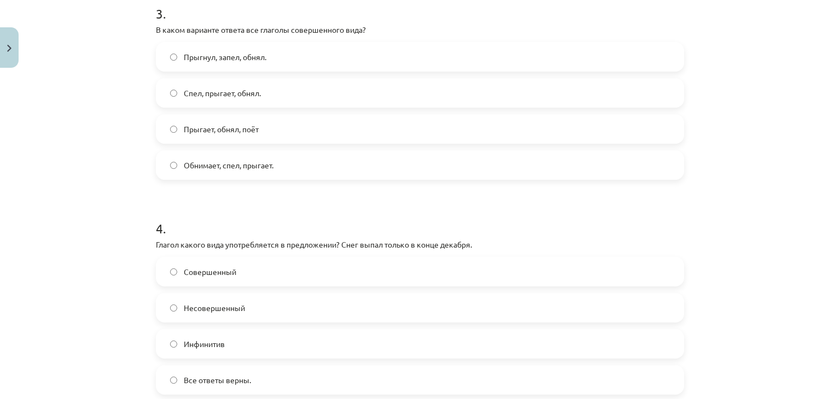
scroll to position [783, 0]
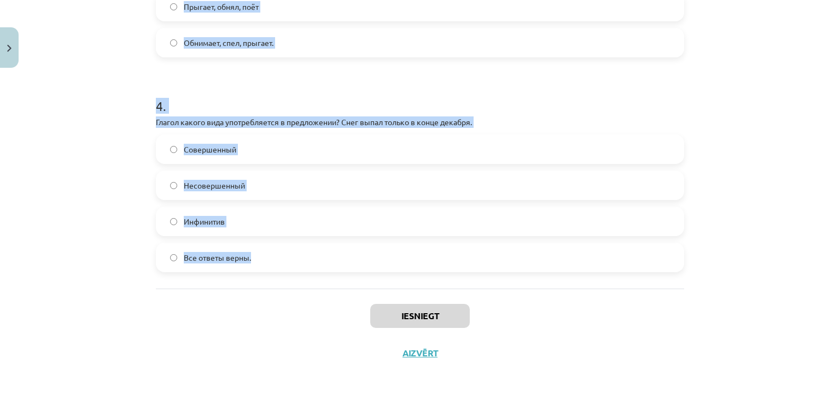
drag, startPoint x: 84, startPoint y: 201, endPoint x: 271, endPoint y: 254, distance: 194.8
click at [271, 254] on div "Mācību tēma: Krievu valodas b1 - 11. klases 1.ieskaites mācību materiāls #9 📖 §…" at bounding box center [420, 199] width 840 height 399
copy form "1 . Глагол какого вида употребляется в предложении? Книгу мама прочитает только…"
click at [124, 145] on div "Mācību tēma: Krievu valodas b1 - 11. klases 1.ieskaites mācību materiāls #9 📖 §…" at bounding box center [420, 199] width 840 height 399
click at [140, 181] on div "Mācību tēma: Krievu valodas b1 - 11. klases 1.ieskaites mācību materiāls #9 📖 §…" at bounding box center [420, 199] width 840 height 399
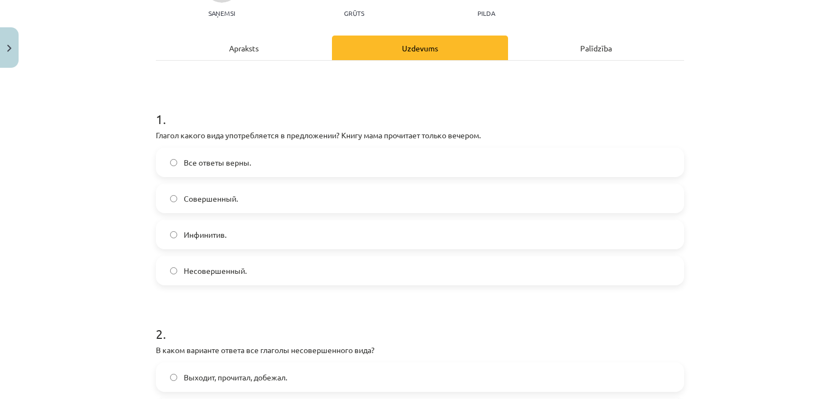
scroll to position [72, 0]
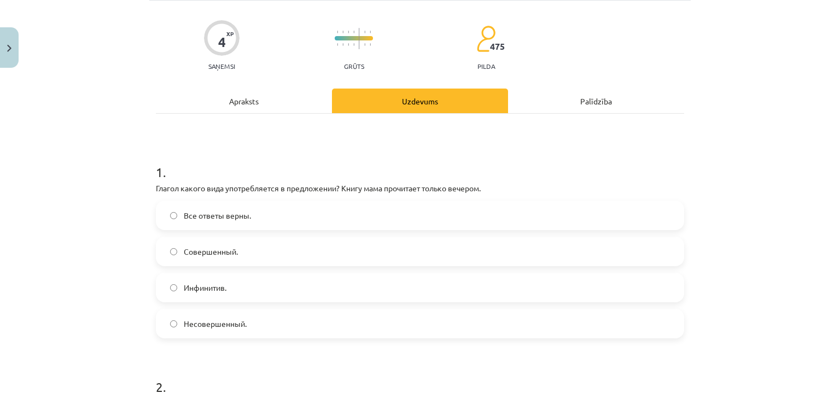
click at [199, 255] on span "Совершенный." at bounding box center [211, 251] width 54 height 11
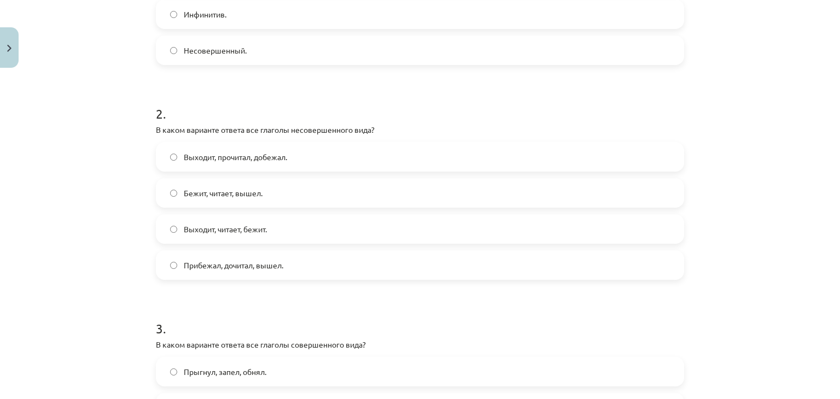
click at [204, 224] on span "Выходит, читает, бежит." at bounding box center [225, 229] width 83 height 11
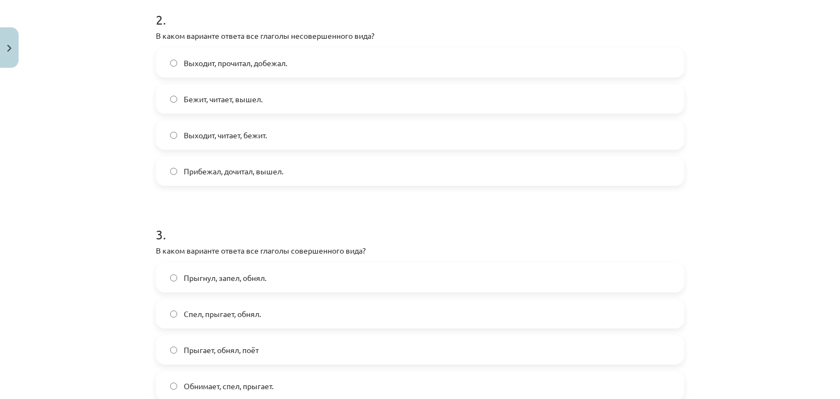
scroll to position [619, 0]
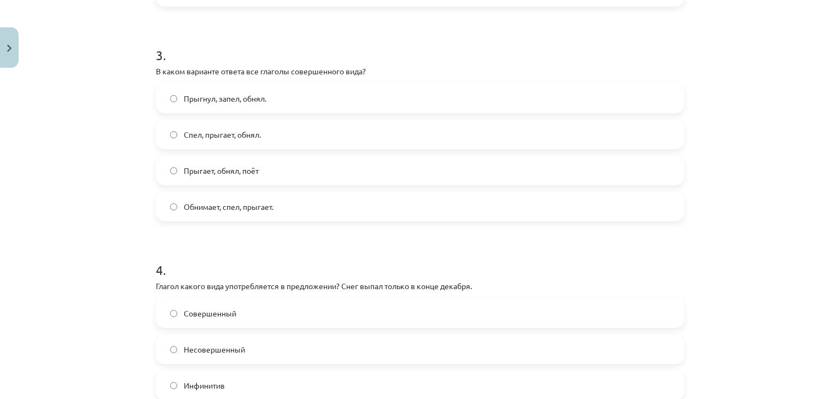
click at [206, 162] on label "Прыгает, обнял, поёт" at bounding box center [420, 170] width 526 height 27
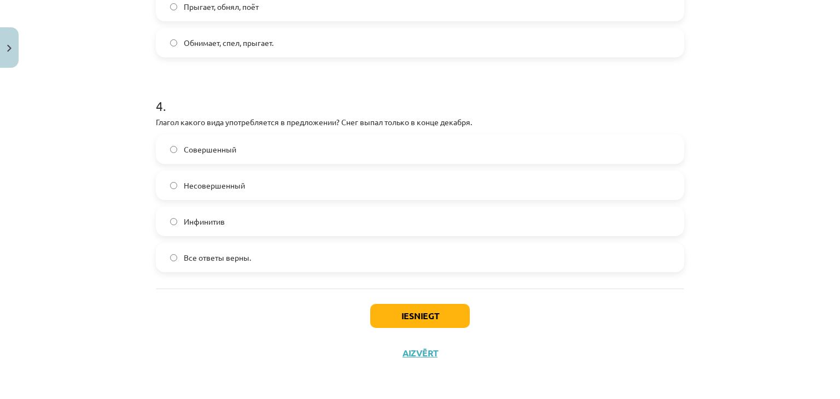
click at [208, 157] on label "Совершенный" at bounding box center [420, 149] width 526 height 27
click at [392, 315] on button "Iesniegt" at bounding box center [419, 316] width 99 height 24
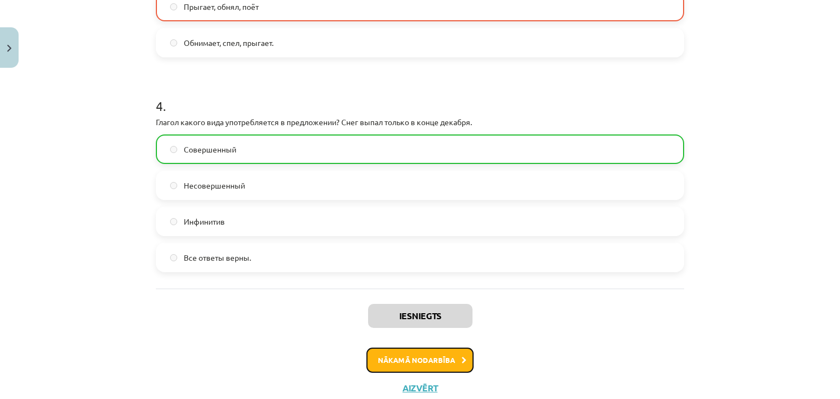
click at [442, 363] on button "Nākamā nodarbība" at bounding box center [419, 360] width 107 height 25
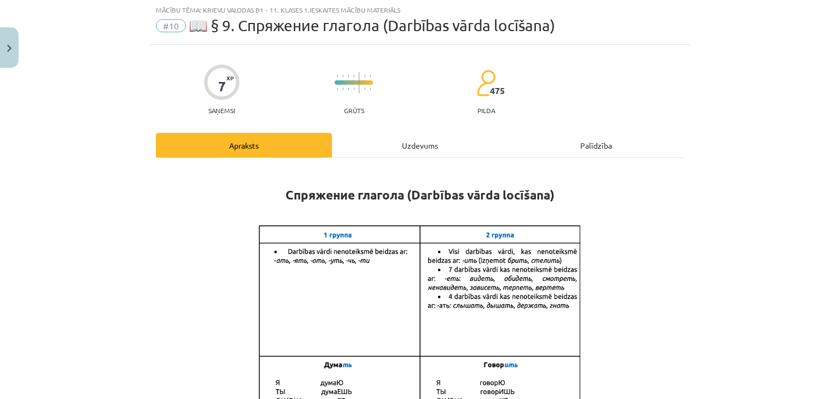
scroll to position [27, 0]
click at [400, 149] on div "Uzdevums" at bounding box center [420, 145] width 176 height 25
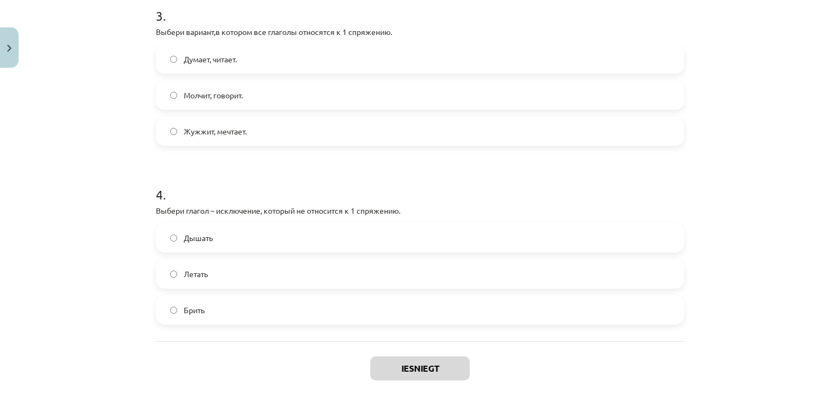
scroll to position [638, 0]
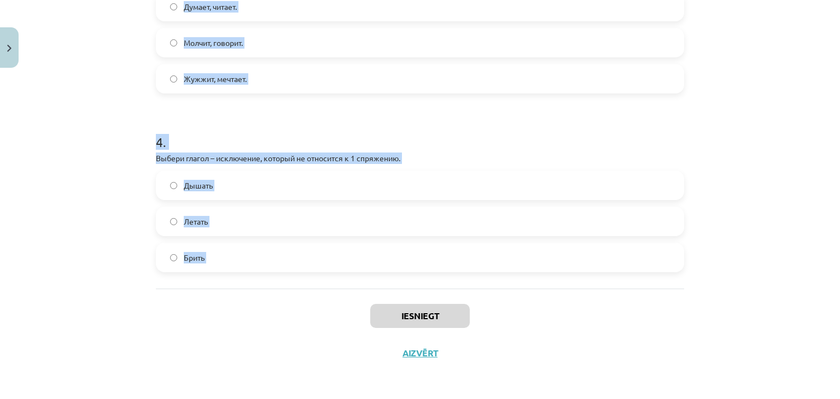
drag, startPoint x: 120, startPoint y: 190, endPoint x: 302, endPoint y: 292, distance: 208.0
click at [302, 292] on div "Mācību tēma: Krievu valodas b1 - 11. klases 1.ieskaites mācību materiāls #10 📖 …" at bounding box center [420, 199] width 840 height 399
copy form "1 . Выбери глагол – исключение, который не относится ко 2 спряжению. Ходить. Ст…"
click at [100, 147] on div "Mācību tēma: Krievu valodas b1 - 11. klases 1.ieskaites mācību materiāls #10 📖 …" at bounding box center [420, 199] width 840 height 399
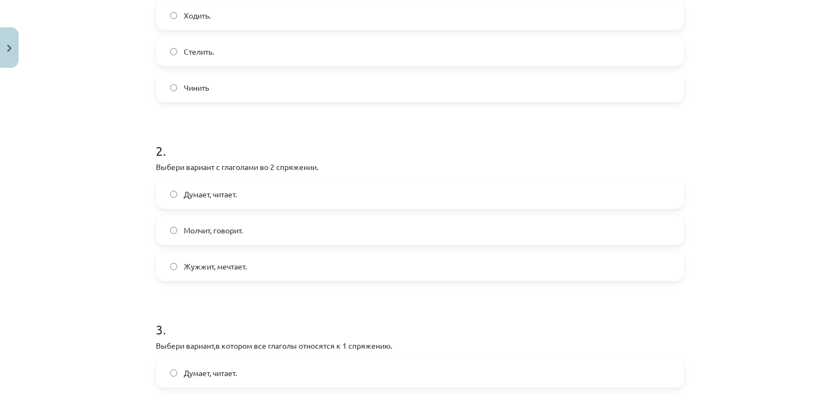
scroll to position [273, 0]
click at [197, 51] on span "Стелить." at bounding box center [199, 50] width 30 height 11
click at [197, 232] on span "Молчит, говорит." at bounding box center [213, 229] width 59 height 11
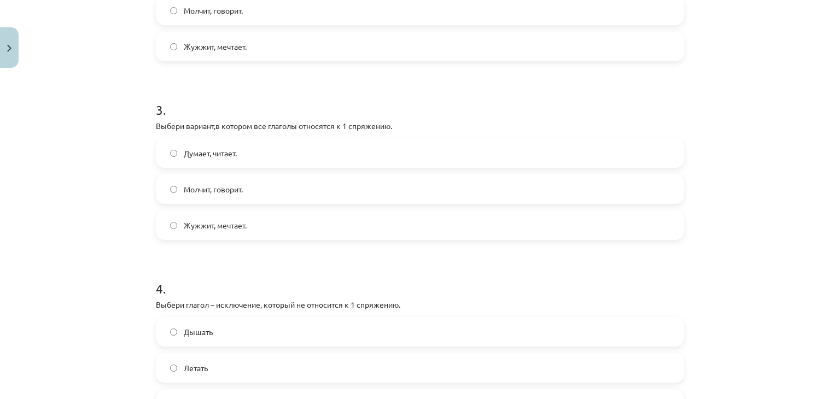
click at [199, 159] on label "Думает, читает." at bounding box center [420, 152] width 526 height 27
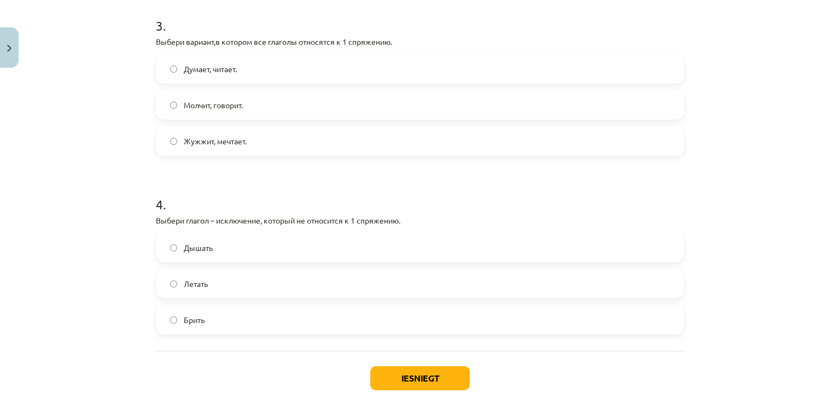
scroll to position [638, 0]
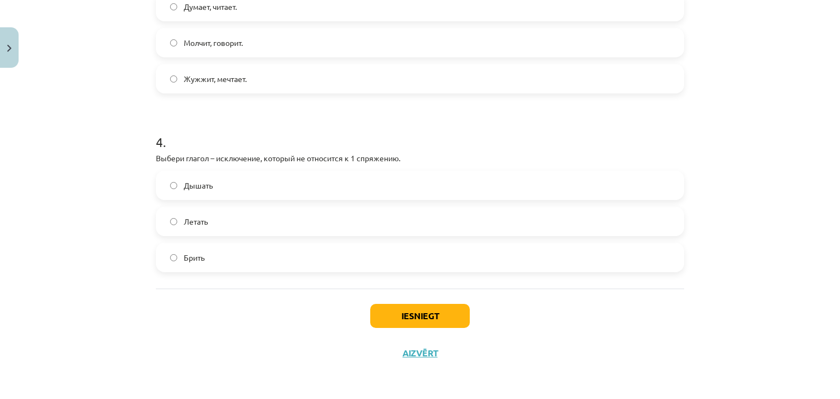
click at [199, 256] on span "Брить" at bounding box center [194, 257] width 21 height 11
click at [160, 258] on label "Брить" at bounding box center [420, 257] width 526 height 27
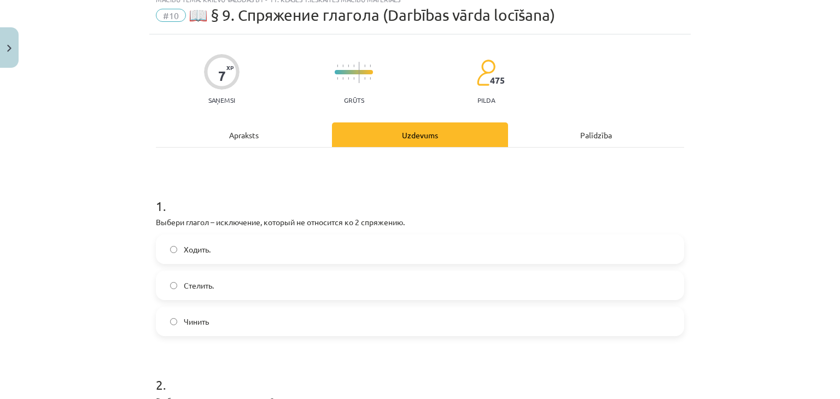
scroll to position [37, 0]
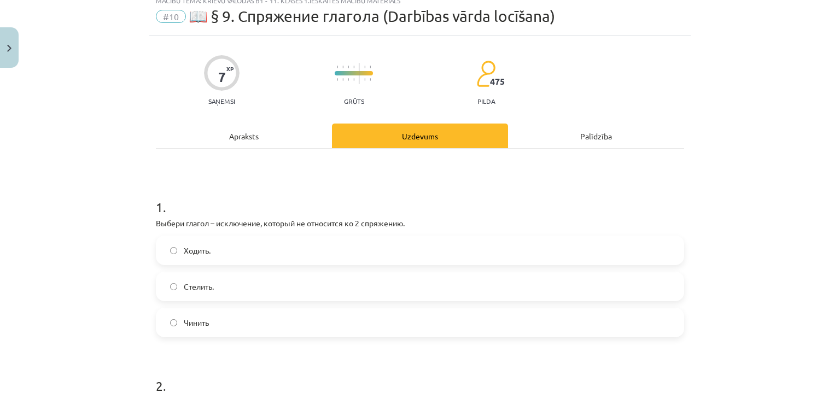
click at [208, 248] on label "Ходить." at bounding box center [420, 250] width 526 height 27
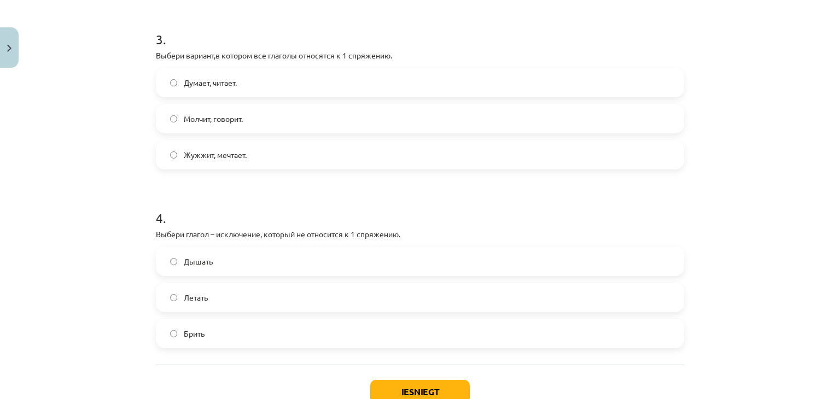
scroll to position [638, 0]
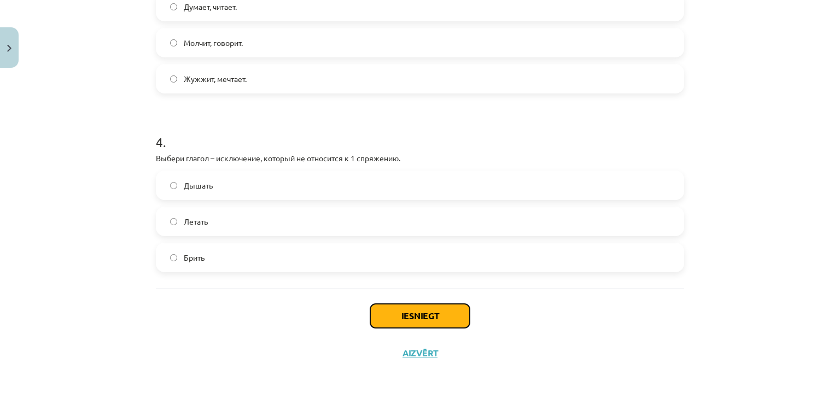
click at [410, 323] on button "Iesniegt" at bounding box center [419, 316] width 99 height 24
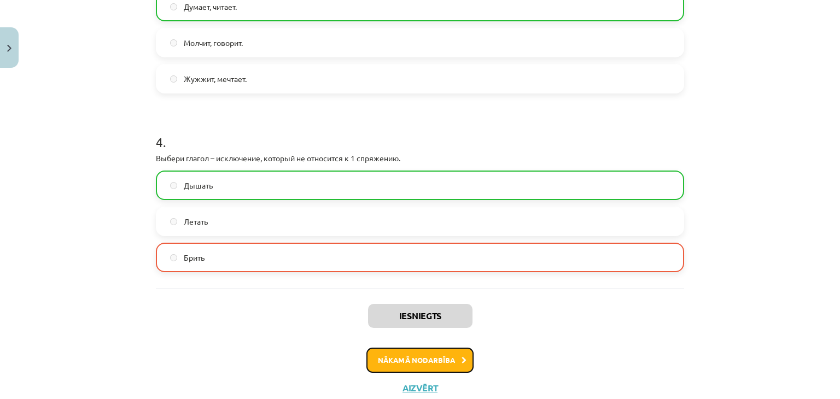
click at [427, 370] on button "Nākamā nodarbība" at bounding box center [419, 360] width 107 height 25
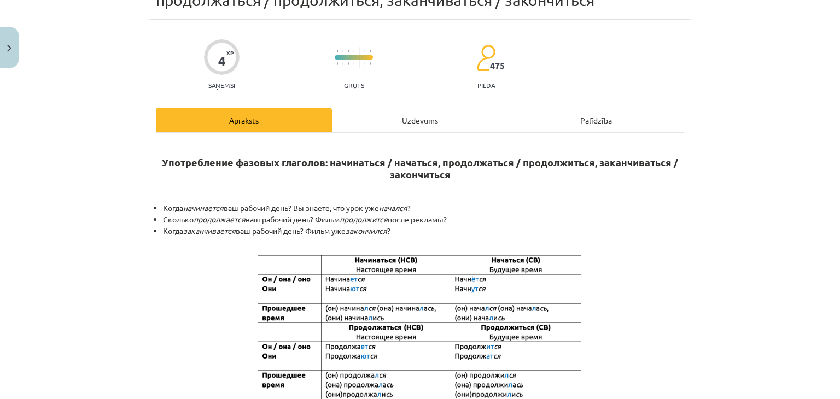
scroll to position [27, 0]
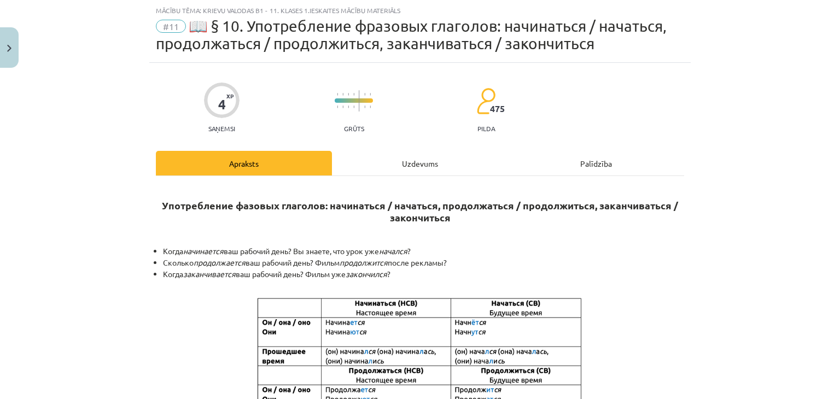
click at [415, 154] on div "Uzdevums" at bounding box center [420, 163] width 176 height 25
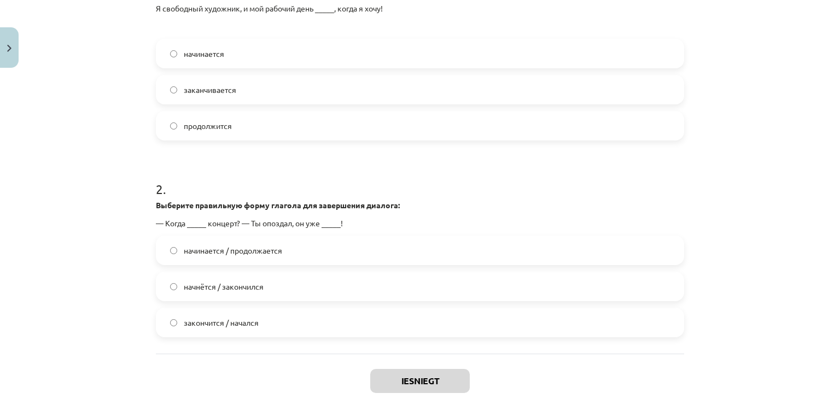
scroll to position [352, 0]
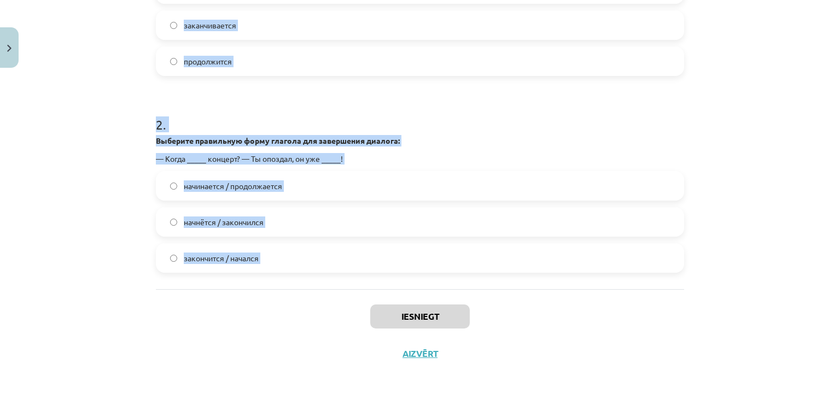
drag, startPoint x: 122, startPoint y: 193, endPoint x: 266, endPoint y: 289, distance: 172.4
click at [266, 289] on div "Mācību tēma: Krievu valodas b1 - 11. klases 1.ieskaites mācību materiāls #11 📖 …" at bounding box center [420, 199] width 840 height 399
copy form "1 . Выберите правильную форму глагола для завершения предложения: Я свободный х…"
click at [137, 225] on div "Mācību tēma: Krievu valodas b1 - 11. klases 1.ieskaites mācību materiāls #11 📖 …" at bounding box center [420, 199] width 840 height 399
click at [157, 213] on label "начнётся / закончился" at bounding box center [420, 221] width 526 height 27
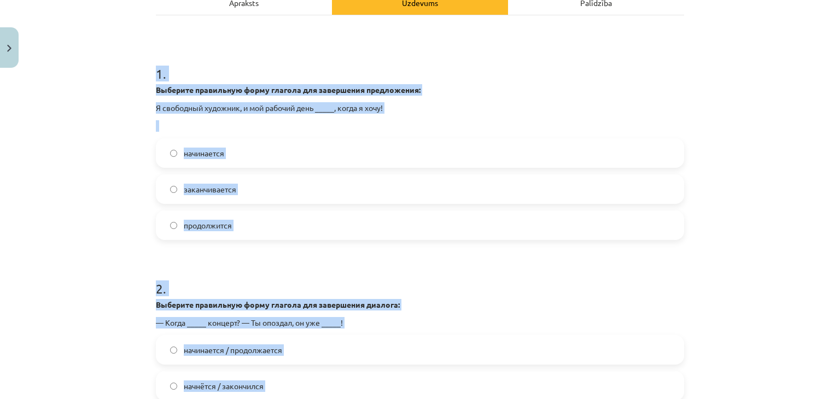
click at [184, 221] on span "продолжится" at bounding box center [208, 225] width 48 height 11
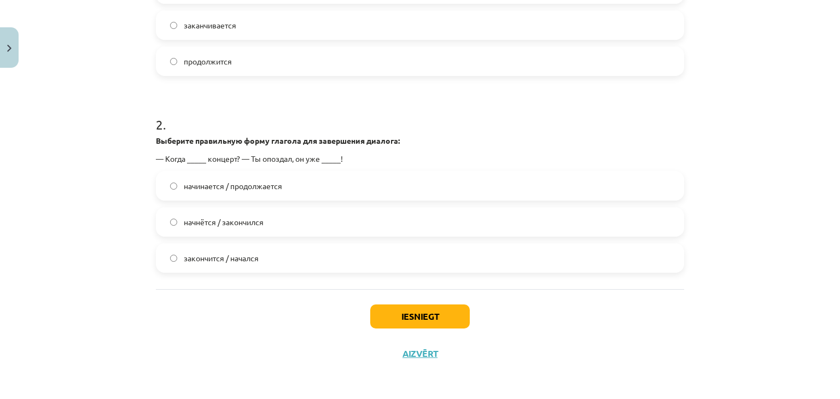
click at [410, 332] on div "Iesniegt Aizvērt" at bounding box center [420, 327] width 528 height 77
click at [410, 320] on button "Iesniegt" at bounding box center [419, 316] width 99 height 24
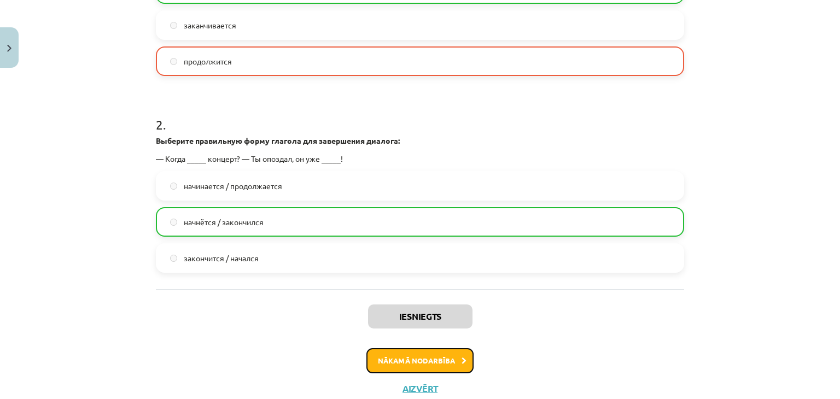
click at [425, 360] on button "Nākamā nodarbība" at bounding box center [419, 360] width 107 height 25
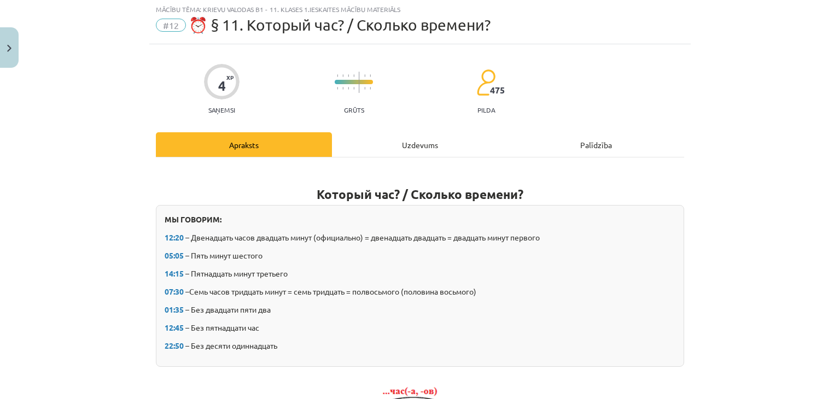
scroll to position [27, 0]
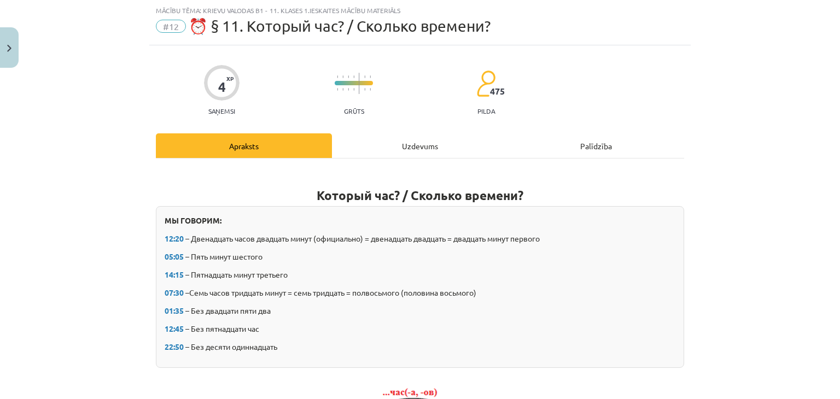
click at [390, 143] on div "Uzdevums" at bounding box center [420, 145] width 176 height 25
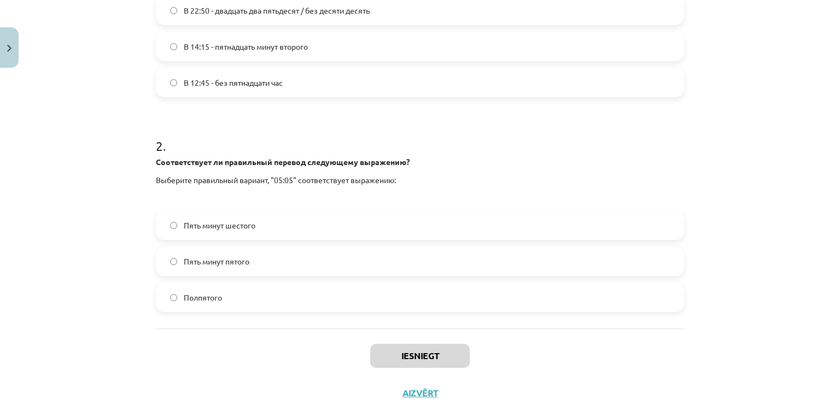
scroll to position [353, 0]
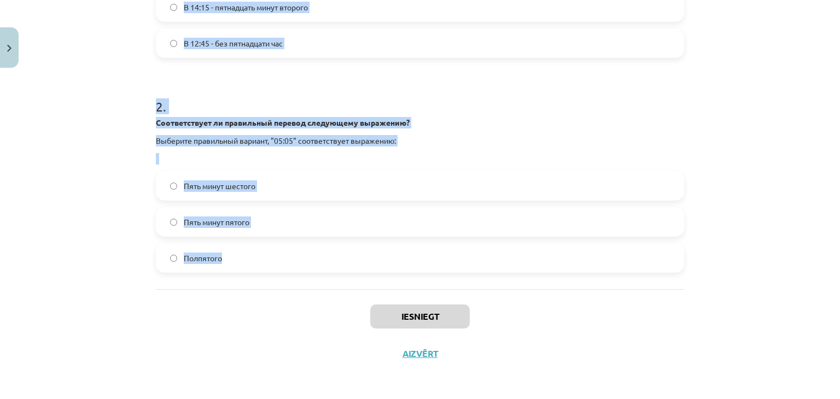
drag, startPoint x: 139, startPoint y: 201, endPoint x: 248, endPoint y: 264, distance: 125.4
click at [248, 264] on div "Mācību tēma: Krievu valodas b1 - 11. klases 1.ieskaites mācību materiāls #12 ⏰ …" at bounding box center [420, 199] width 840 height 399
click at [142, 182] on div "Mācību tēma: Krievu valodas b1 - 11. klases 1.ieskaites mācību materiāls #12 ⏰ …" at bounding box center [420, 199] width 840 height 399
click at [170, 191] on label "Пять минут шестого" at bounding box center [420, 185] width 526 height 27
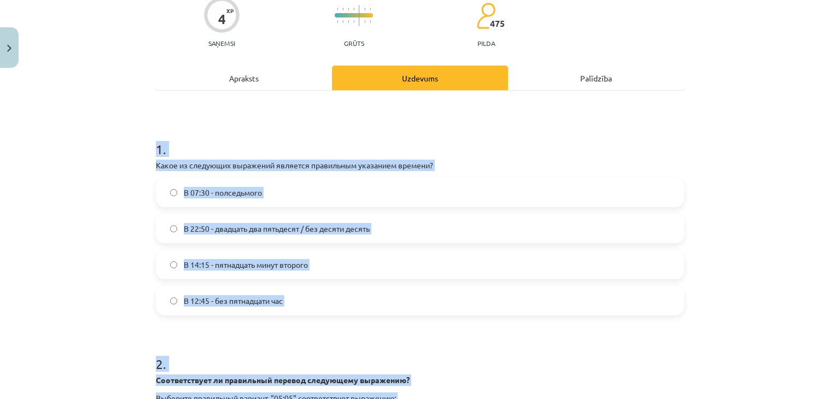
scroll to position [79, 0]
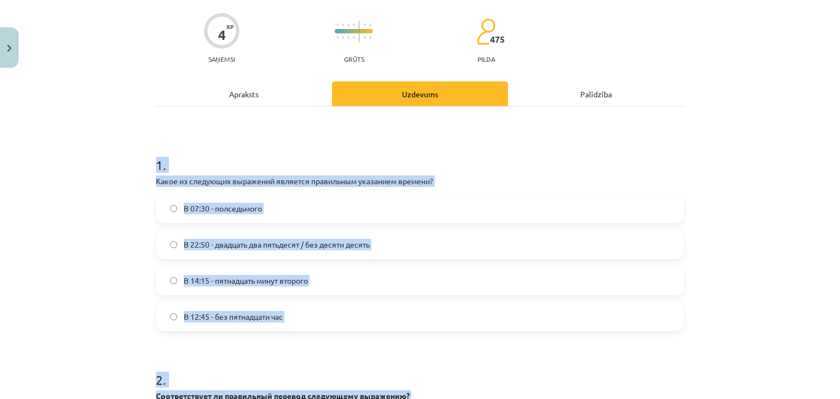
click at [173, 281] on label "В 14:15 - пятнадцать минут второго" at bounding box center [420, 280] width 526 height 27
click at [108, 311] on div "Mācību tēma: Krievu valodas b1 - 11. klases 1.ieskaites mācību materiāls #12 ⏰ …" at bounding box center [420, 199] width 840 height 399
click at [114, 298] on div "Mācību tēma: Krievu valodas b1 - 11. klases 1.ieskaites mācību materiāls #12 ⏰ …" at bounding box center [420, 199] width 840 height 399
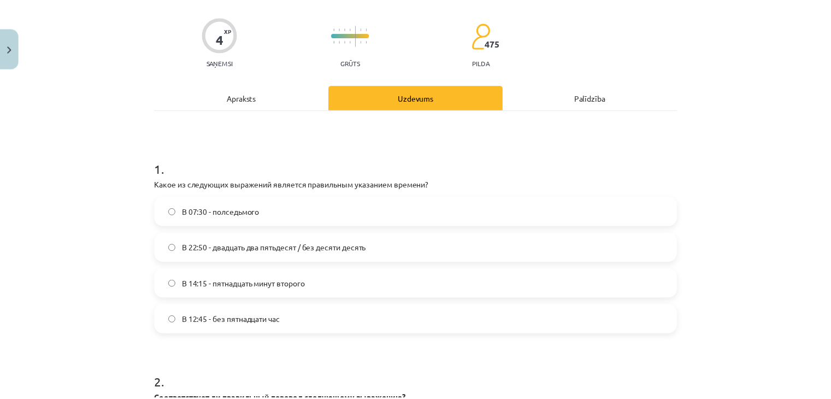
scroll to position [353, 0]
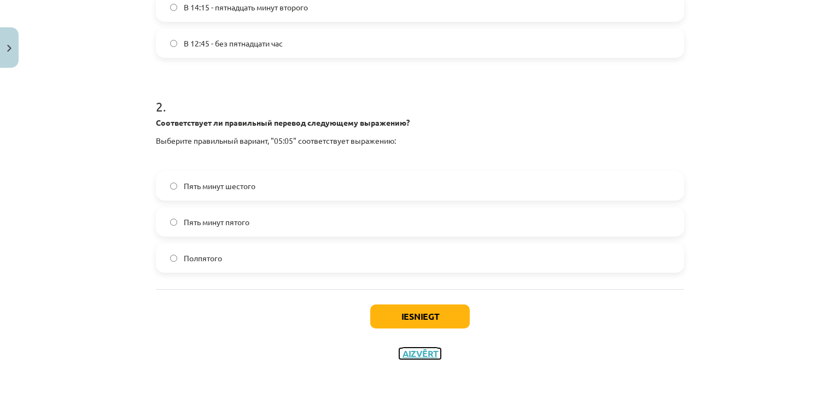
click at [414, 353] on button "Aizvērt" at bounding box center [420, 353] width 42 height 11
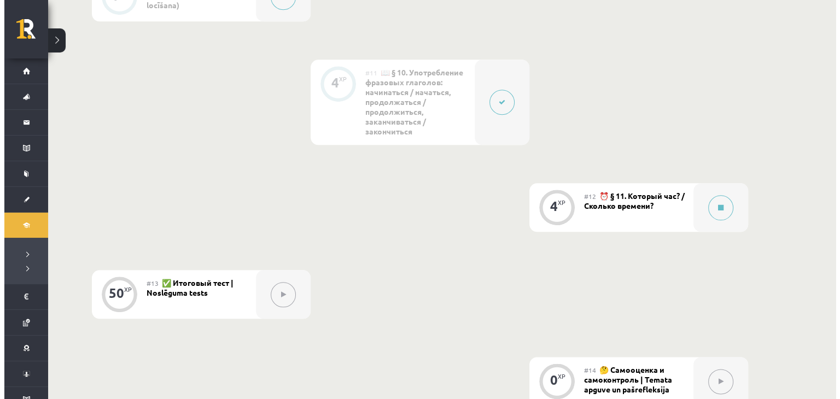
scroll to position [1312, 0]
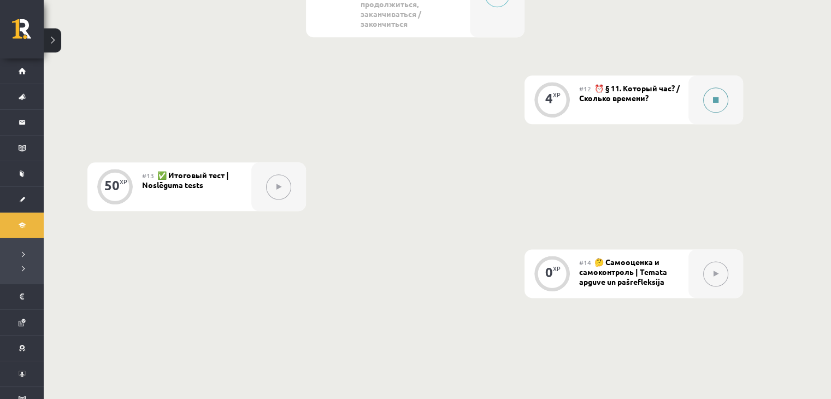
click at [702, 91] on div at bounding box center [716, 99] width 55 height 49
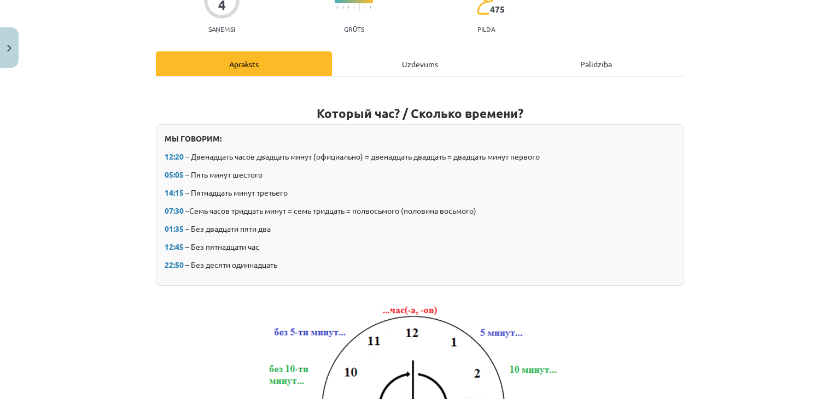
click at [418, 67] on div "Uzdevums" at bounding box center [420, 63] width 176 height 25
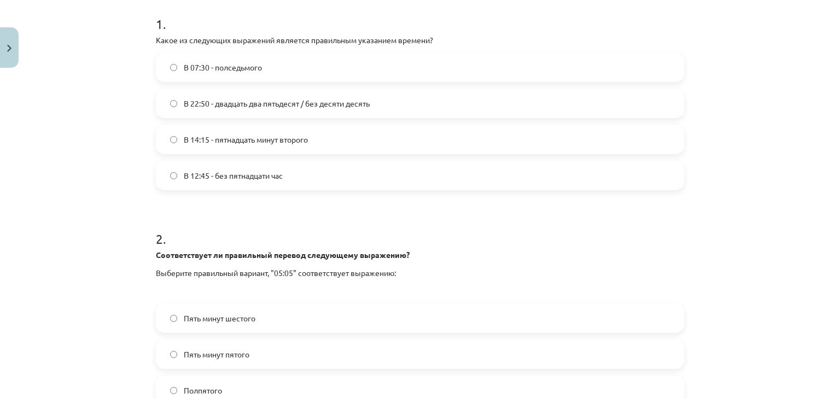
scroll to position [189, 0]
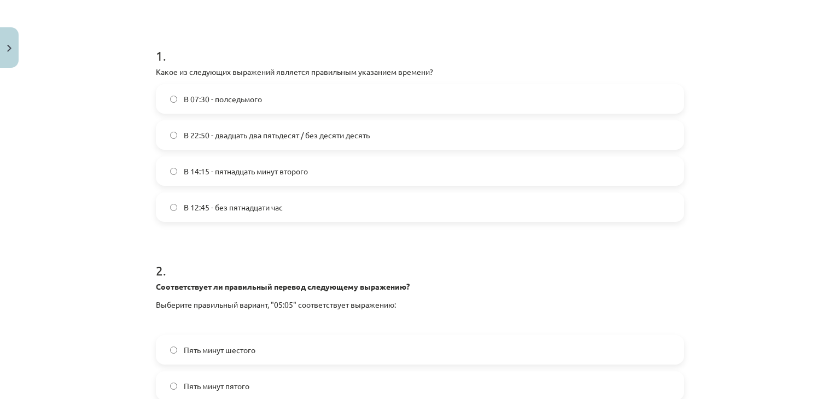
click at [173, 173] on label "В 14:15 - пятнадцать минут второго" at bounding box center [420, 170] width 526 height 27
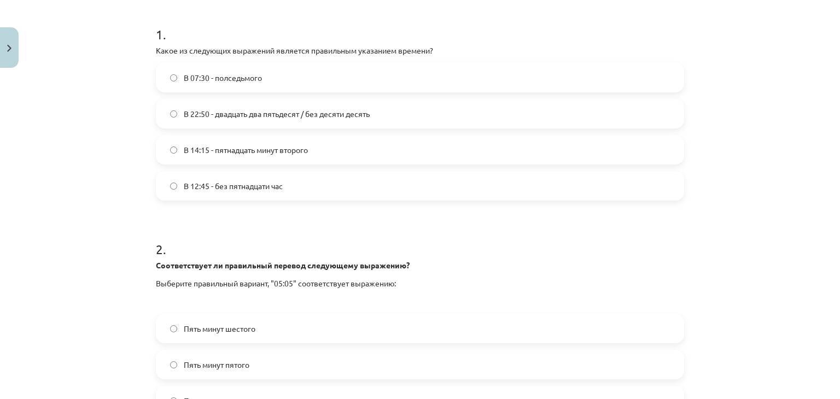
scroll to position [353, 0]
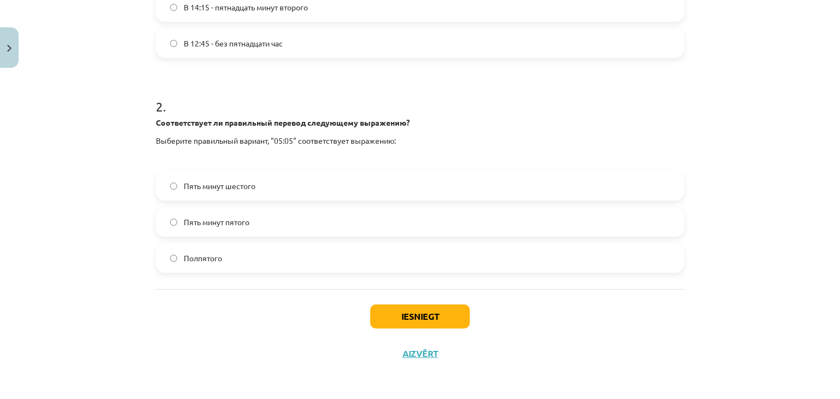
click at [186, 184] on span "Пять минут шестого" at bounding box center [220, 185] width 72 height 11
click at [389, 309] on button "Iesniegt" at bounding box center [419, 316] width 99 height 24
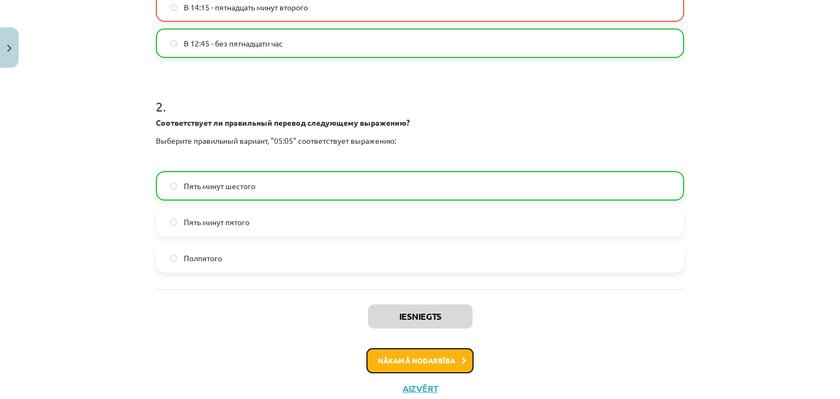
click at [433, 363] on button "Nākamā nodarbība" at bounding box center [419, 360] width 107 height 25
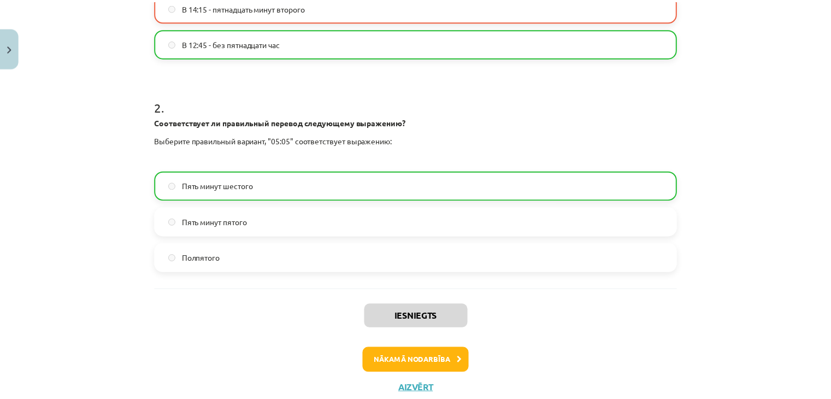
scroll to position [0, 0]
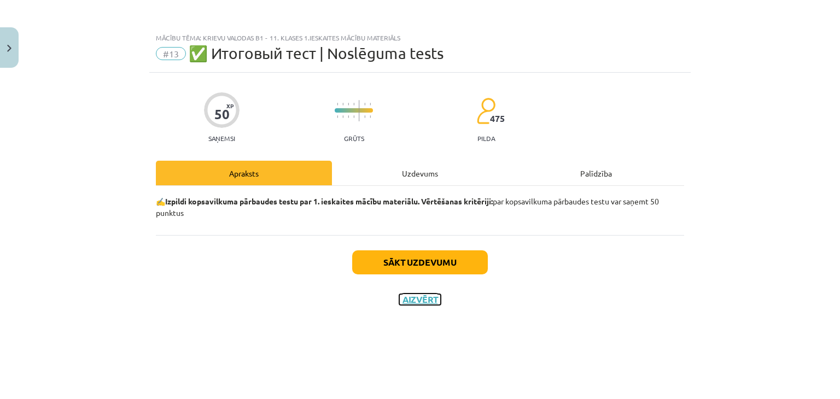
click at [431, 302] on button "Aizvērt" at bounding box center [420, 299] width 42 height 11
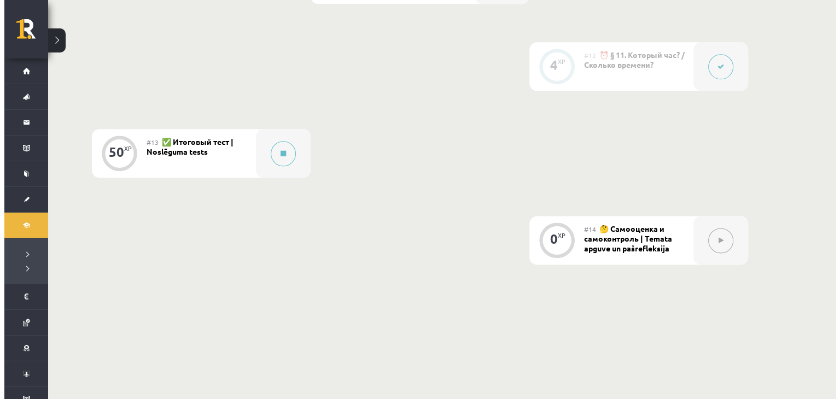
scroll to position [1401, 0]
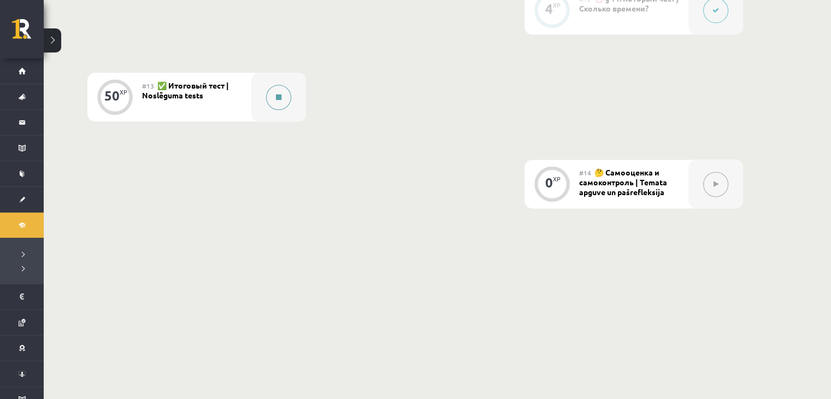
click at [278, 103] on button at bounding box center [278, 97] width 25 height 25
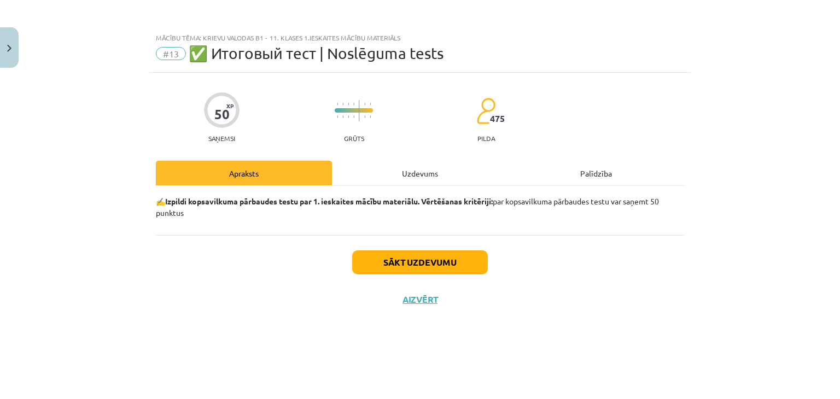
click at [419, 174] on div "Uzdevums" at bounding box center [420, 173] width 176 height 25
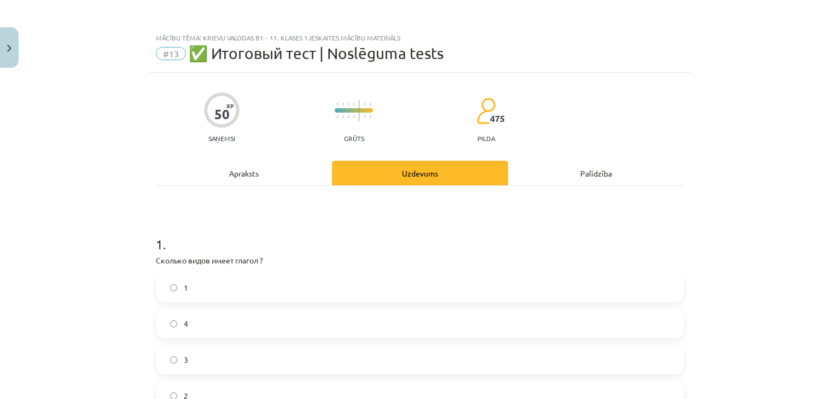
click at [221, 172] on div "Apraksts" at bounding box center [244, 173] width 176 height 25
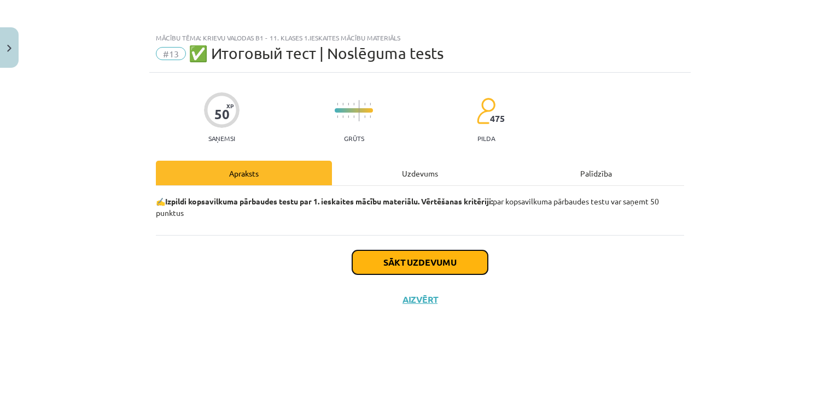
click at [364, 255] on button "Sākt uzdevumu" at bounding box center [420, 262] width 136 height 24
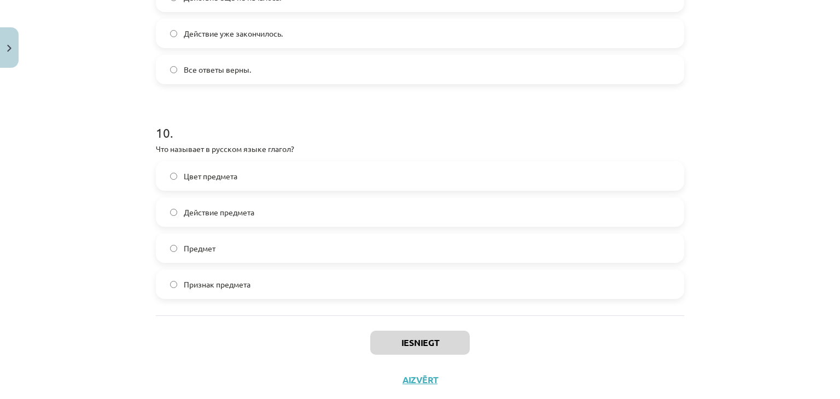
scroll to position [2153, 0]
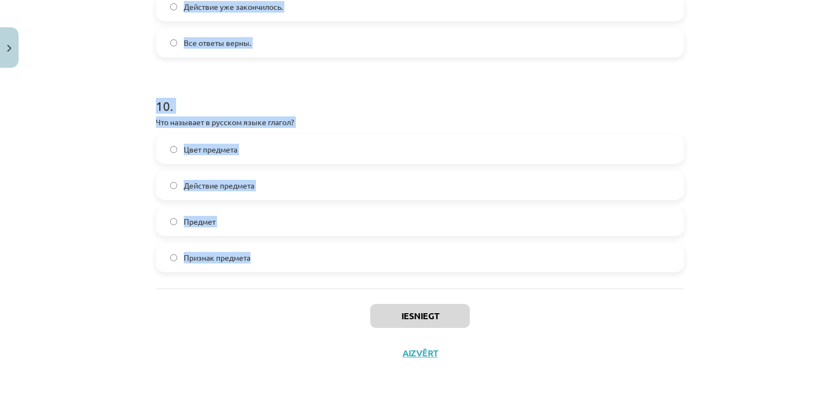
drag, startPoint x: 128, startPoint y: 237, endPoint x: 256, endPoint y: 271, distance: 132.8
click at [256, 271] on div "Mācību tēma: Krievu valodas b1 - 11. klases 1.ieskaites mācību materiāls #13 ✅ …" at bounding box center [420, 199] width 840 height 399
click at [93, 184] on div "Mācību tēma: Krievu valodas b1 - 11. klases 1.ieskaites mācību materiāls #13 ✅ …" at bounding box center [420, 199] width 840 height 399
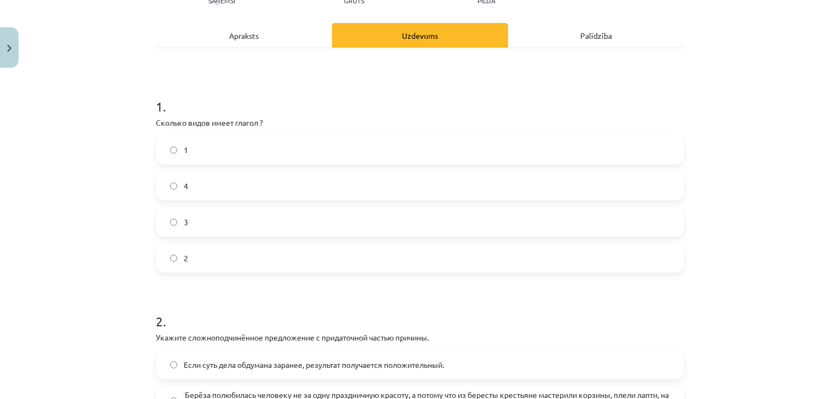
scroll to position [55, 0]
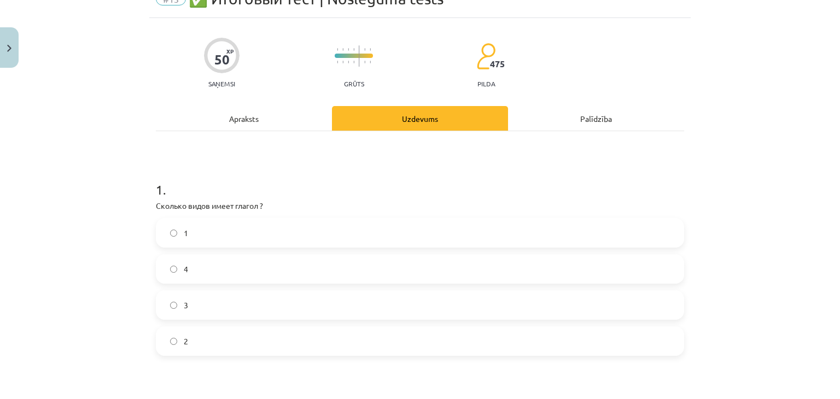
click at [192, 312] on label "3" at bounding box center [420, 304] width 526 height 27
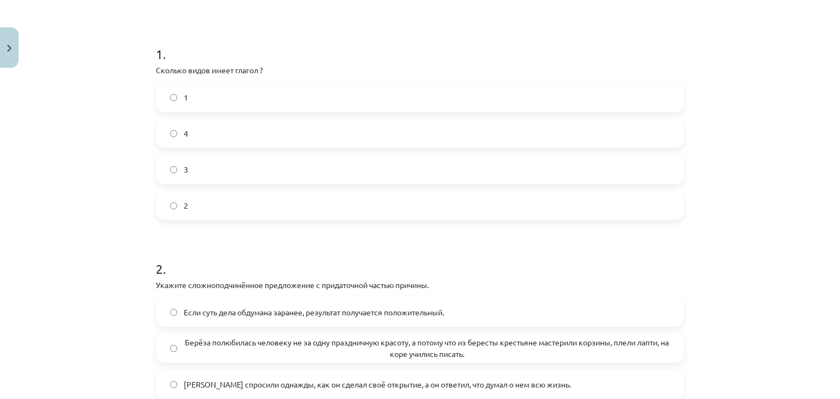
scroll to position [328, 0]
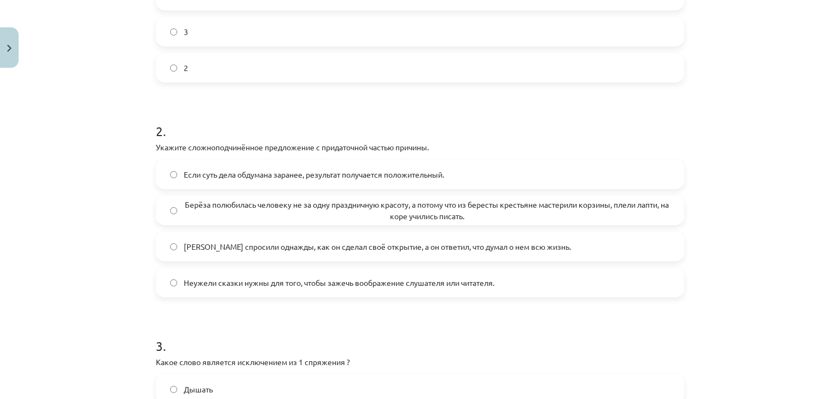
click at [201, 206] on span "Берёза полюбилась человеку не за одну праздничную красоту, а потому что из бере…" at bounding box center [427, 210] width 486 height 23
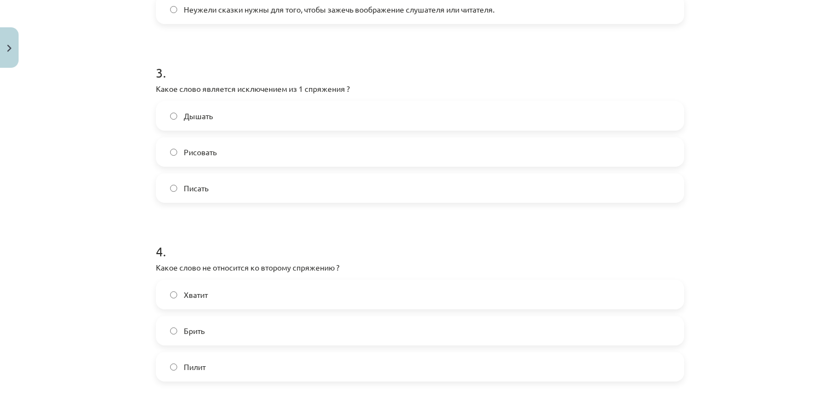
click at [190, 105] on label "Дышать" at bounding box center [420, 115] width 526 height 27
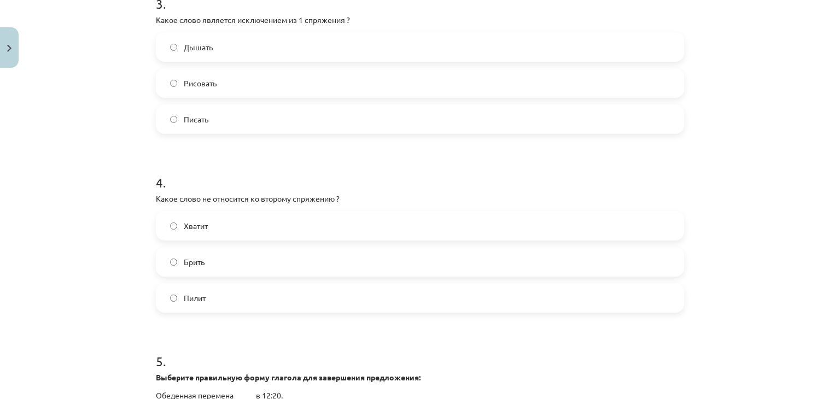
scroll to position [656, 0]
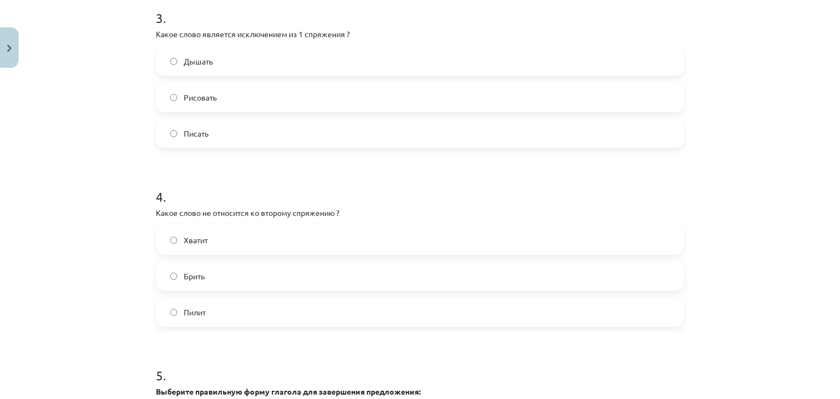
click at [189, 237] on span "Хватит" at bounding box center [196, 239] width 24 height 11
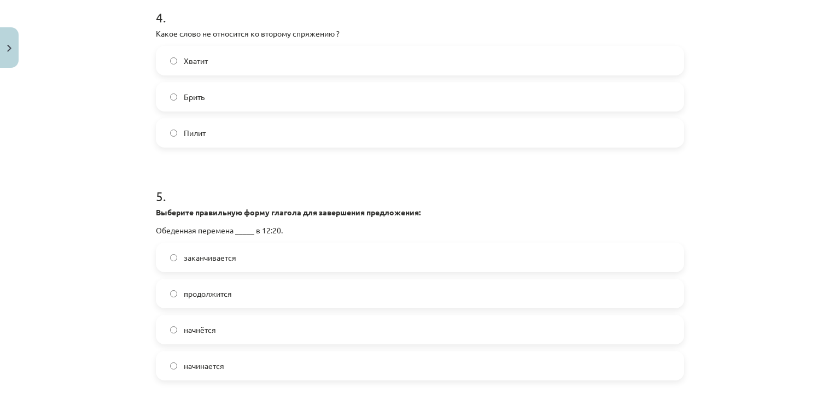
scroll to position [929, 0]
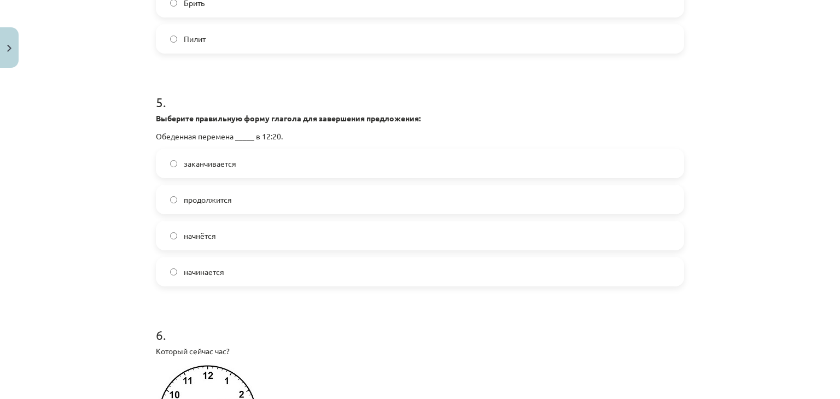
click at [177, 267] on label "начинается" at bounding box center [420, 271] width 526 height 27
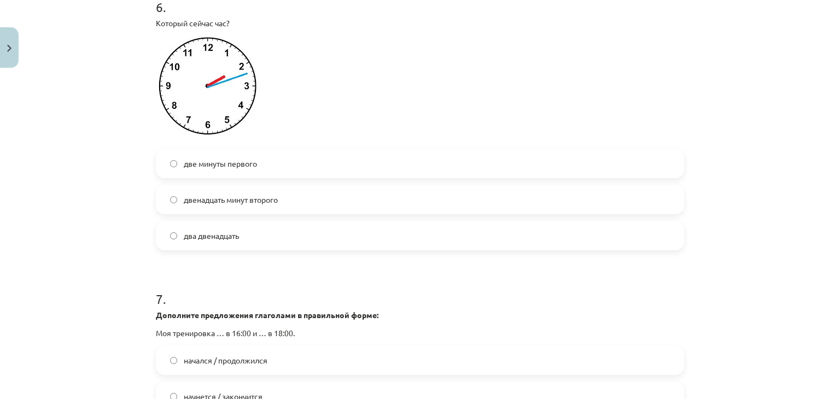
click at [188, 165] on span "две минуты первого" at bounding box center [220, 163] width 73 height 11
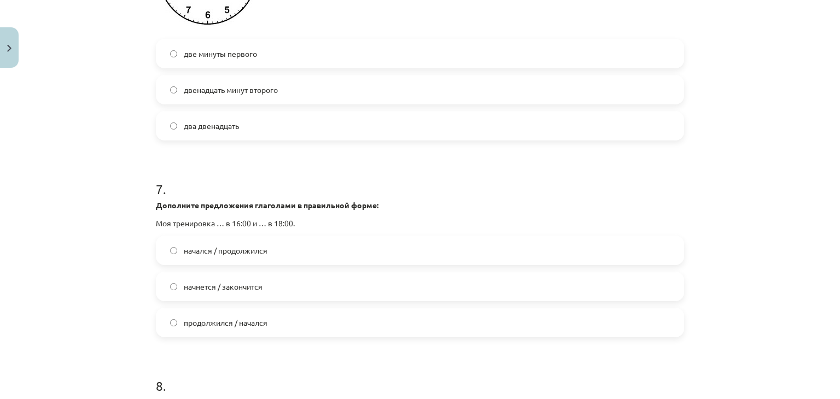
scroll to position [1476, 0]
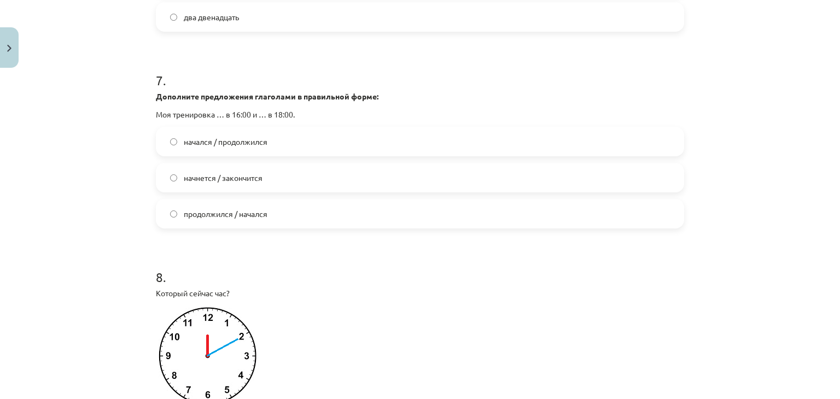
click at [193, 142] on span "начался / продолжился" at bounding box center [226, 141] width 84 height 11
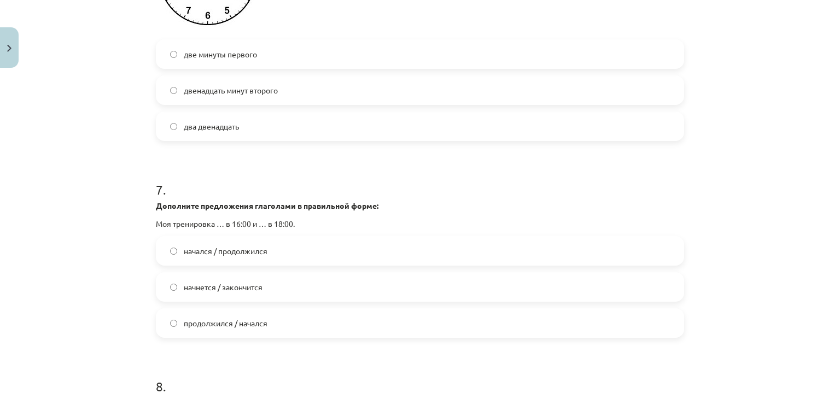
scroll to position [1421, 0]
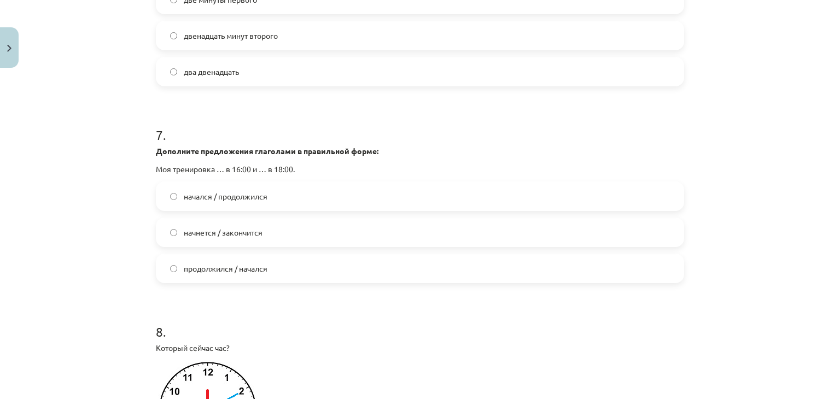
click at [184, 234] on span "начнется / закончится" at bounding box center [223, 232] width 79 height 11
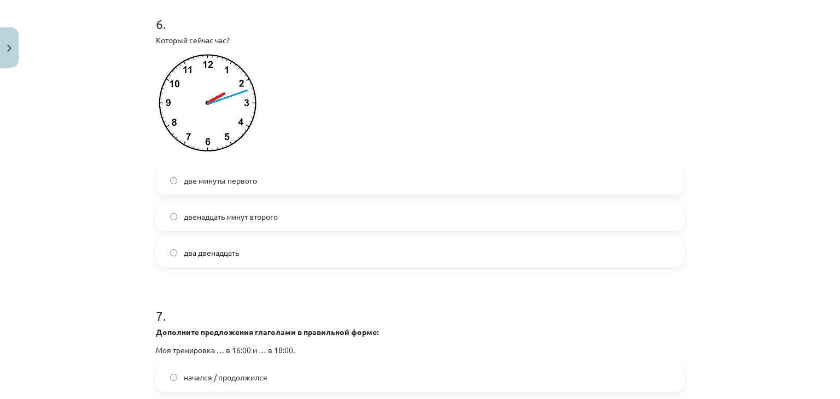
scroll to position [1257, 0]
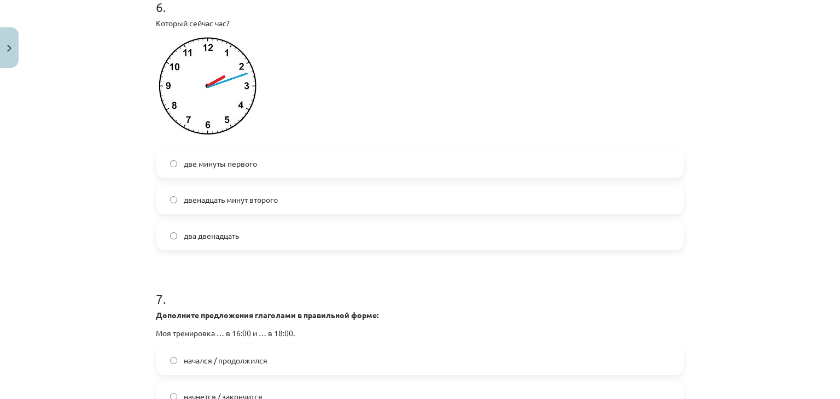
click at [181, 191] on label "двенадцать минут второго" at bounding box center [420, 199] width 526 height 27
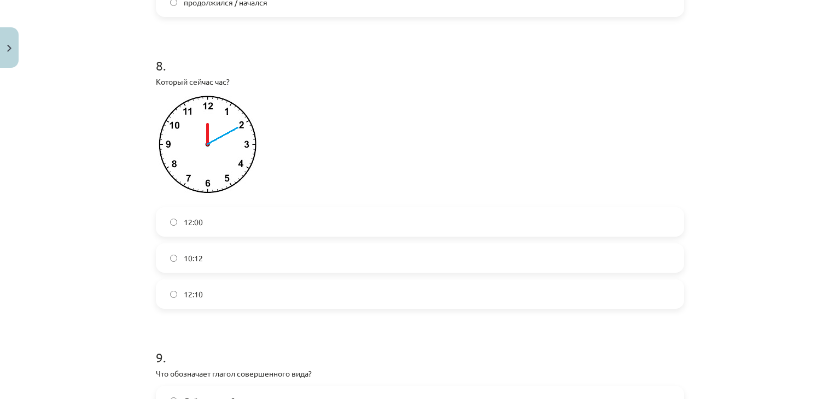
scroll to position [1694, 0]
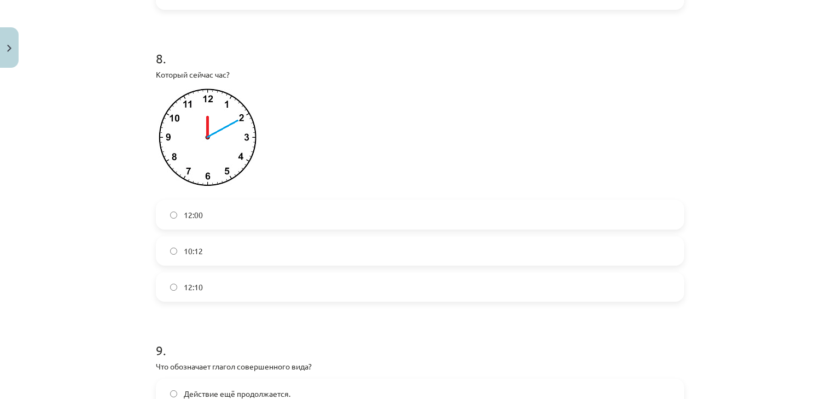
click at [184, 249] on span "10:12" at bounding box center [193, 250] width 19 height 11
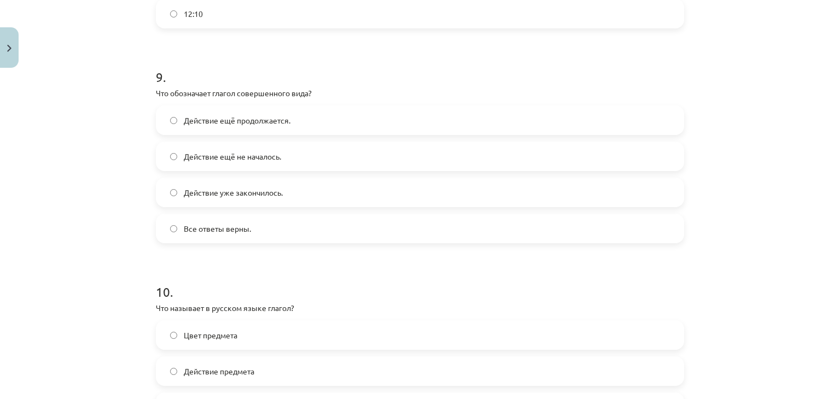
click at [196, 181] on label "Действие уже закончилось." at bounding box center [420, 192] width 526 height 27
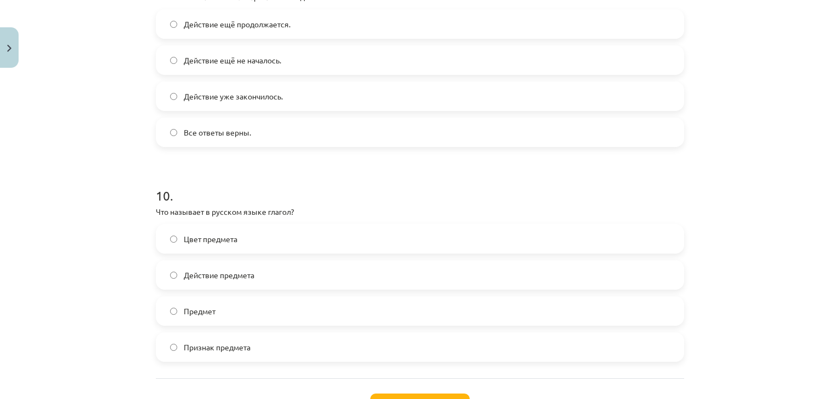
scroll to position [2153, 0]
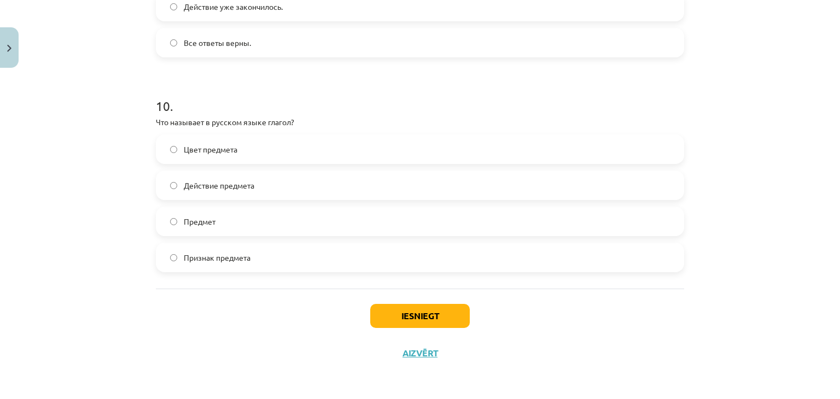
click at [193, 180] on span "Действие предмета" at bounding box center [219, 185] width 71 height 11
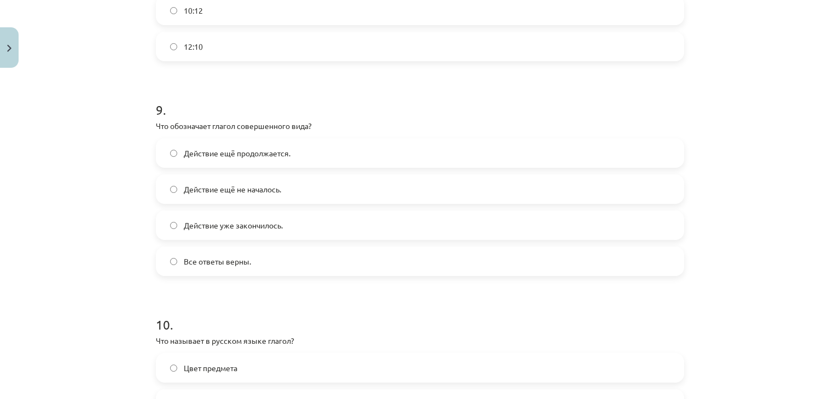
click at [231, 202] on label "Действие ещё не началось." at bounding box center [420, 188] width 526 height 27
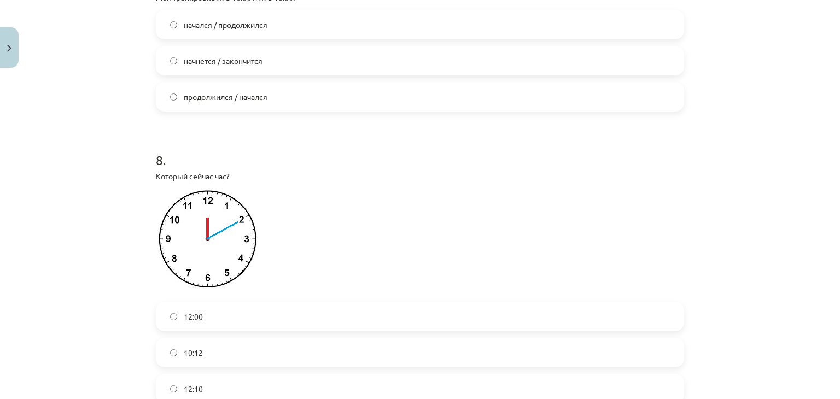
scroll to position [1662, 0]
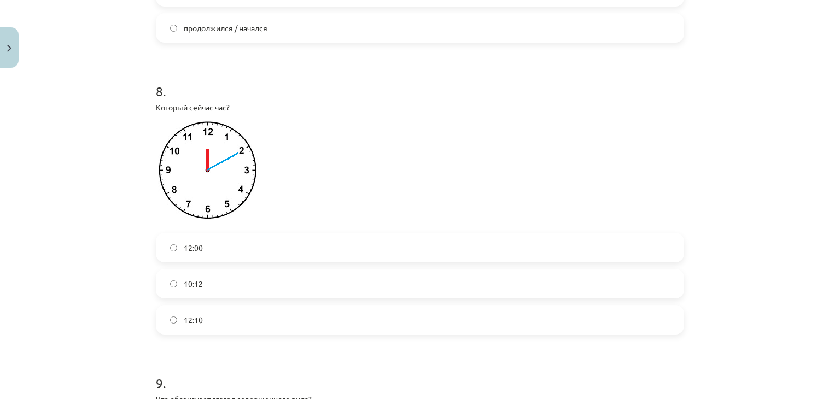
click at [203, 318] on label "12:10" at bounding box center [420, 319] width 526 height 27
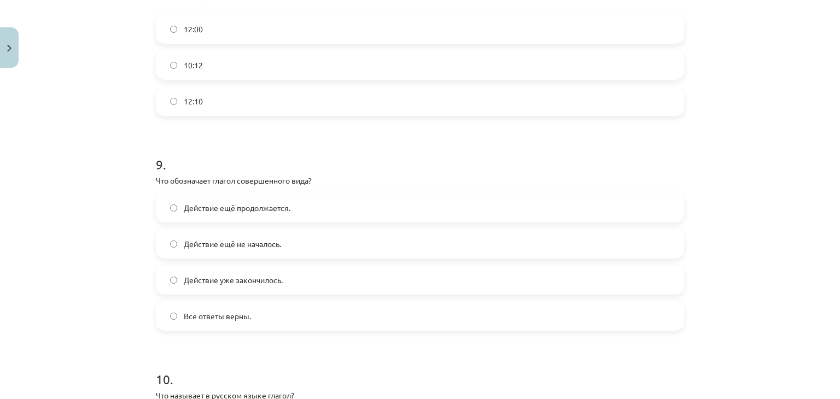
scroll to position [2153, 0]
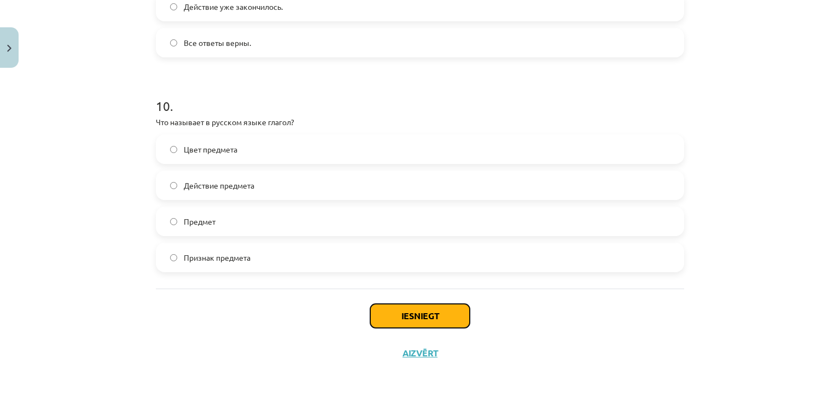
click at [414, 318] on button "Iesniegt" at bounding box center [419, 316] width 99 height 24
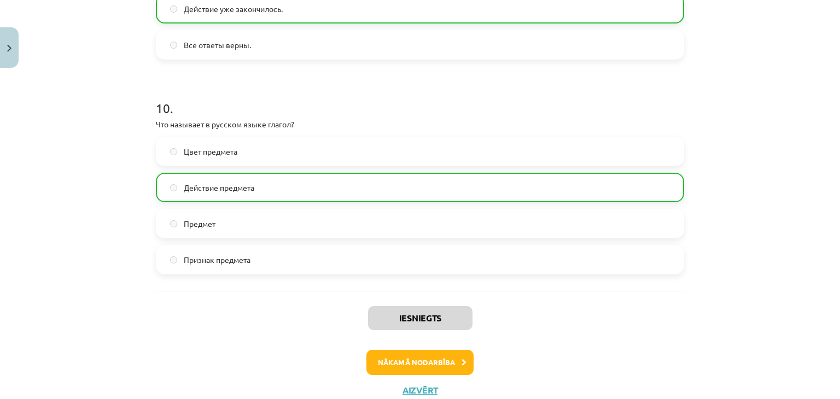
scroll to position [2188, 0]
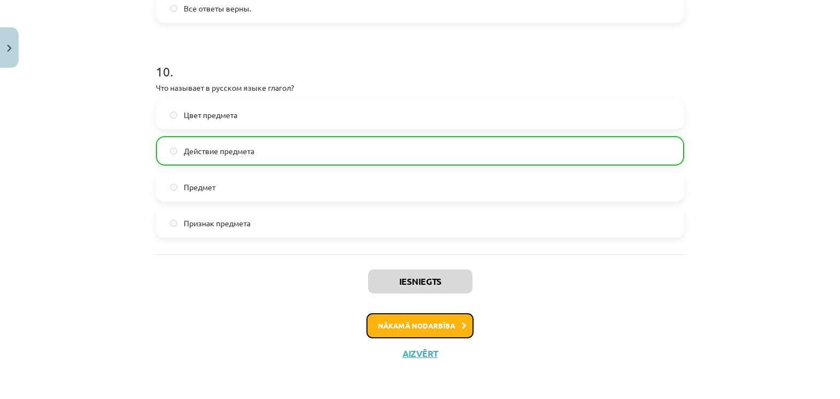
click at [439, 332] on button "Nākamā nodarbība" at bounding box center [419, 325] width 107 height 25
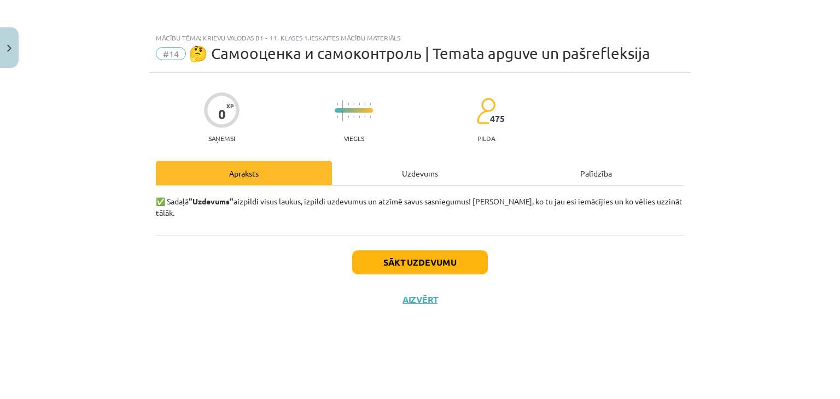
click at [422, 180] on div "Uzdevums" at bounding box center [420, 173] width 176 height 25
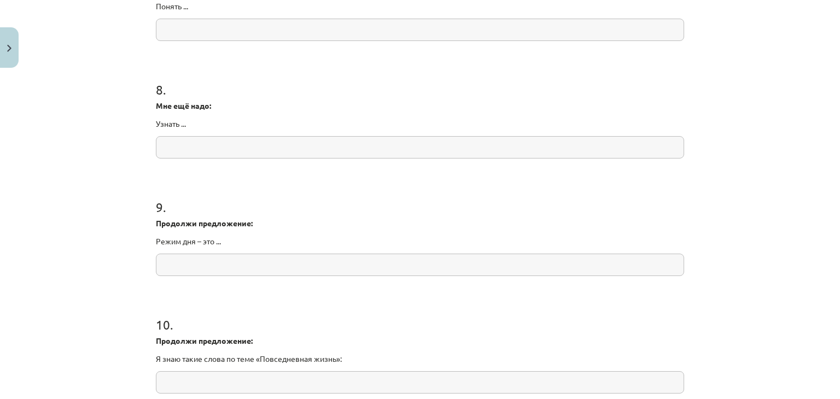
scroll to position [1459, 0]
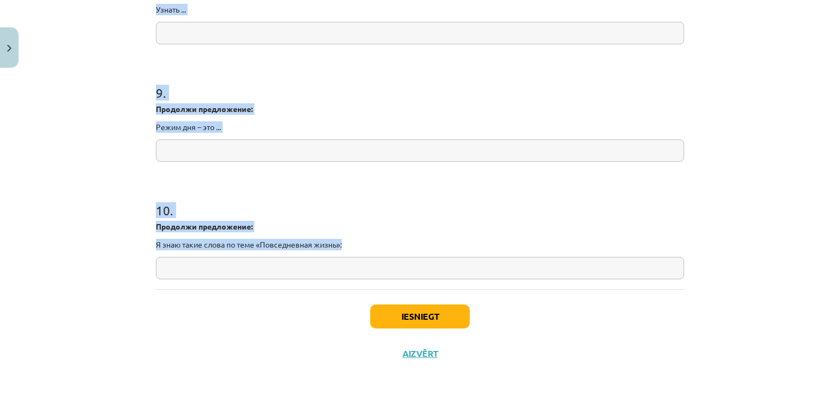
drag, startPoint x: 180, startPoint y: 156, endPoint x: 341, endPoint y: 280, distance: 202.7
click at [341, 280] on div "Mācību tēma: Krievu valodas b1 - 11. klases 1.ieskaites mācību materiāls #14 🤔 …" at bounding box center [420, 199] width 840 height 399
click at [228, 207] on h1 "10 ." at bounding box center [420, 201] width 528 height 34
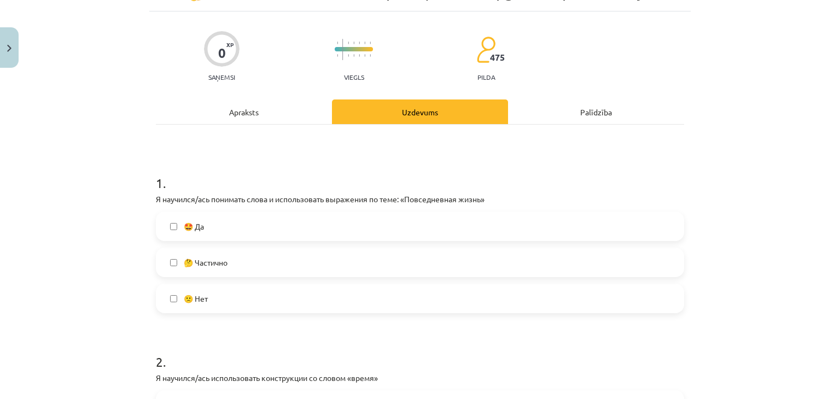
scroll to position [0, 0]
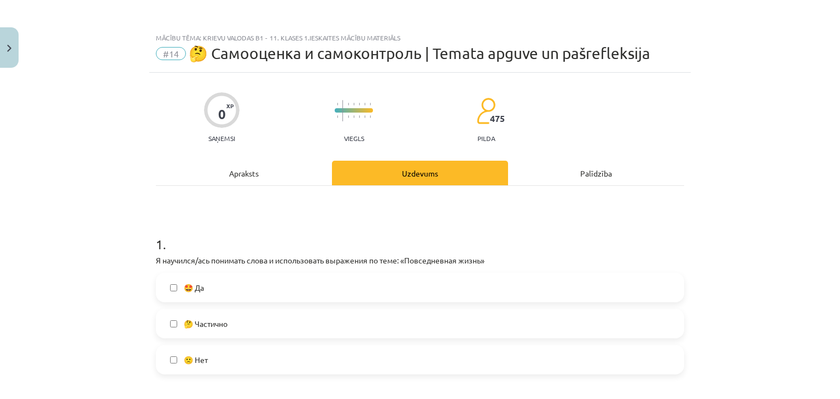
click at [227, 322] on label "🤔 Частично" at bounding box center [420, 323] width 526 height 27
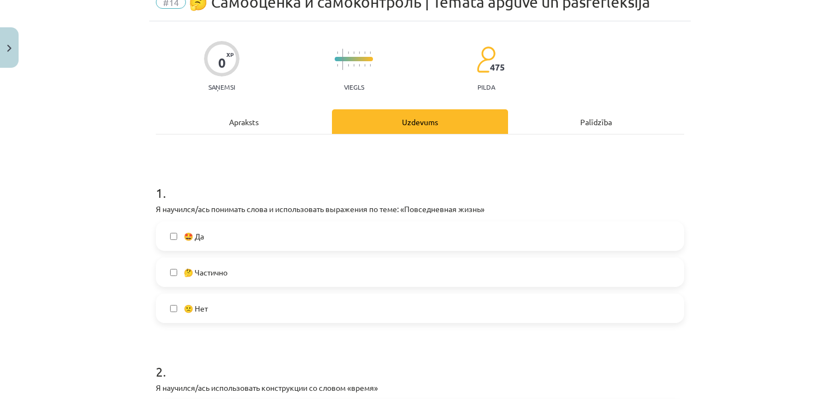
scroll to position [164, 0]
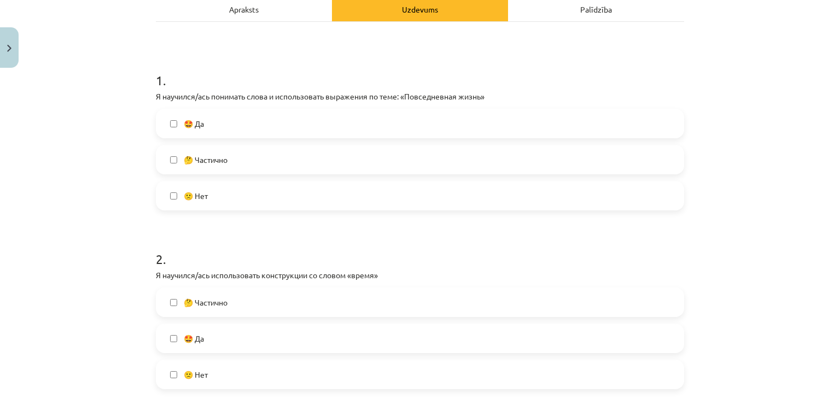
click at [208, 303] on span "🤔 Частично" at bounding box center [206, 302] width 44 height 11
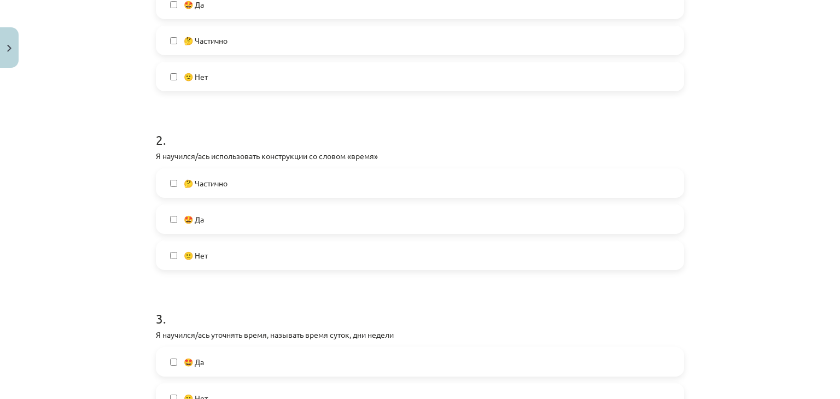
scroll to position [383, 0]
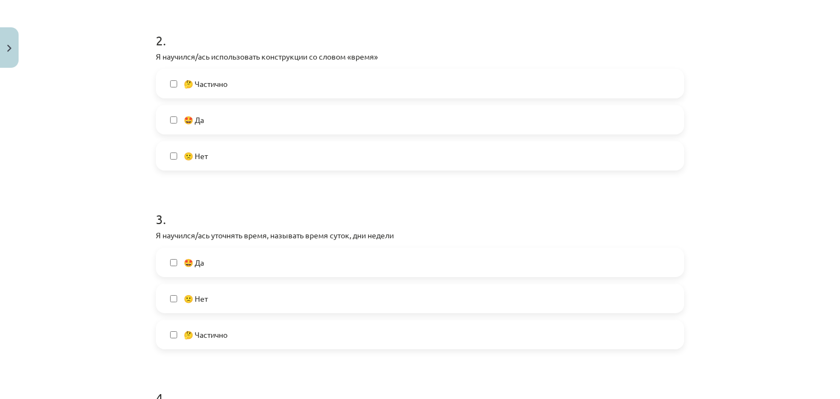
click at [212, 324] on label "🤔 Частично" at bounding box center [420, 334] width 526 height 27
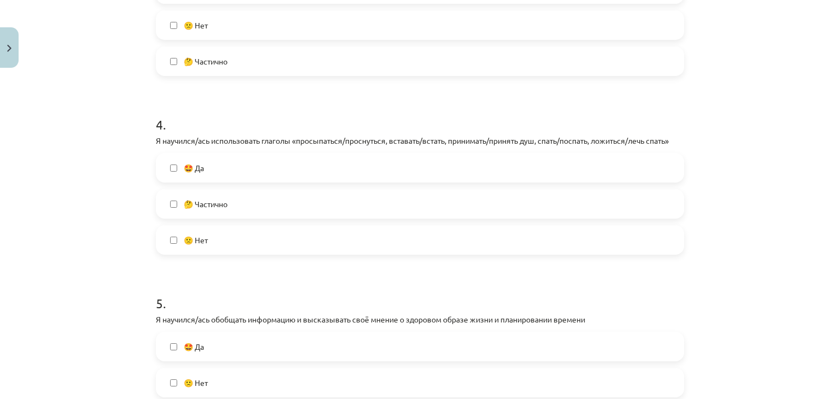
click at [245, 202] on label "🤔 Частично" at bounding box center [420, 203] width 526 height 27
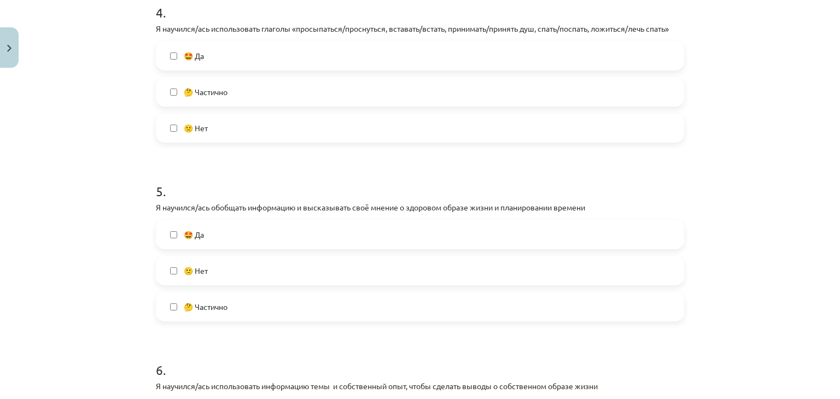
scroll to position [929, 0]
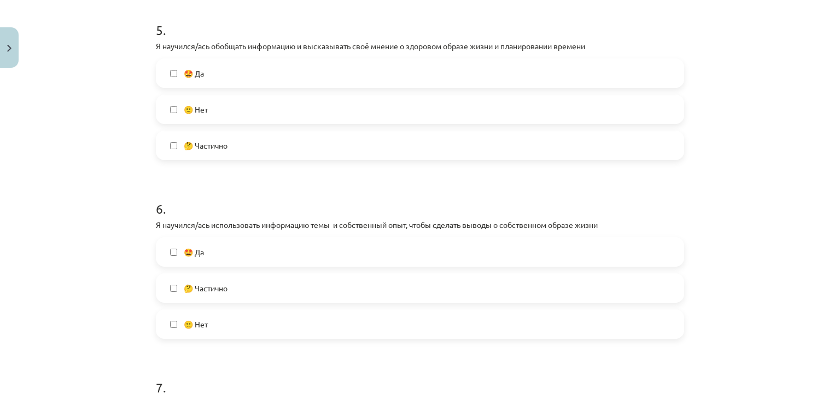
click at [226, 143] on label "🤔 Частично" at bounding box center [420, 145] width 526 height 27
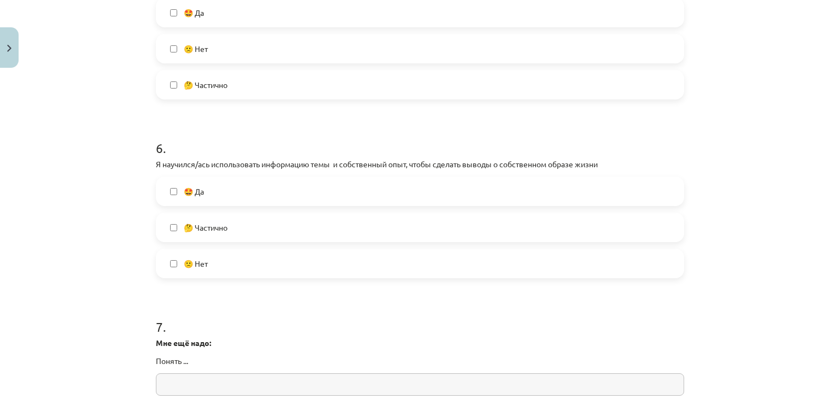
scroll to position [1093, 0]
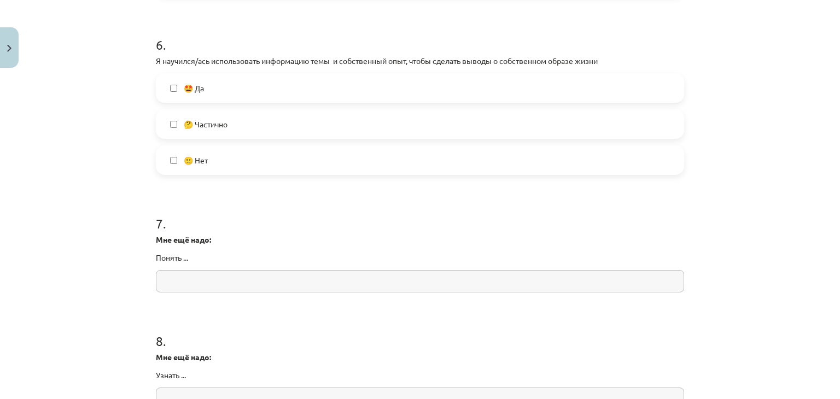
click at [232, 127] on label "🤔 Частично" at bounding box center [420, 123] width 526 height 27
click at [255, 287] on input "text" at bounding box center [420, 281] width 528 height 22
paste input "**********"
drag, startPoint x: 189, startPoint y: 284, endPoint x: 137, endPoint y: 287, distance: 51.5
click at [137, 287] on div "Mācību tēma: Krievu valodas b1 - 11. klases 1.ieskaites mācību materiāls #14 🤔 …" at bounding box center [420, 199] width 840 height 399
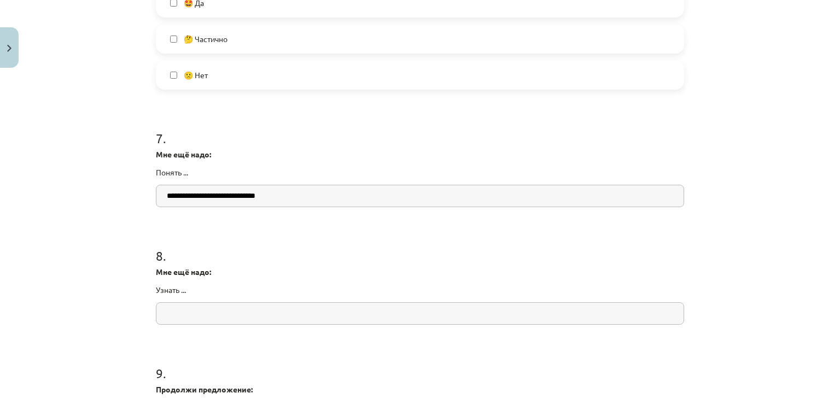
scroll to position [1257, 0]
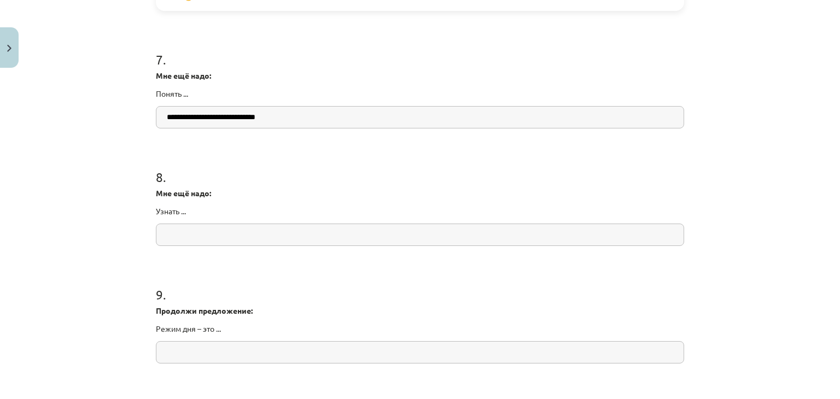
type input "**********"
click at [183, 232] on input "text" at bounding box center [420, 235] width 528 height 22
paste input "**********"
type input "**********"
click at [297, 351] on input "text" at bounding box center [420, 352] width 528 height 22
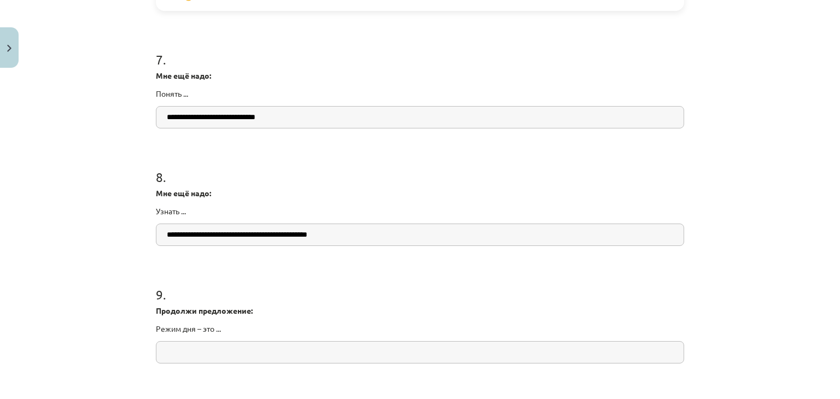
paste input "**********"
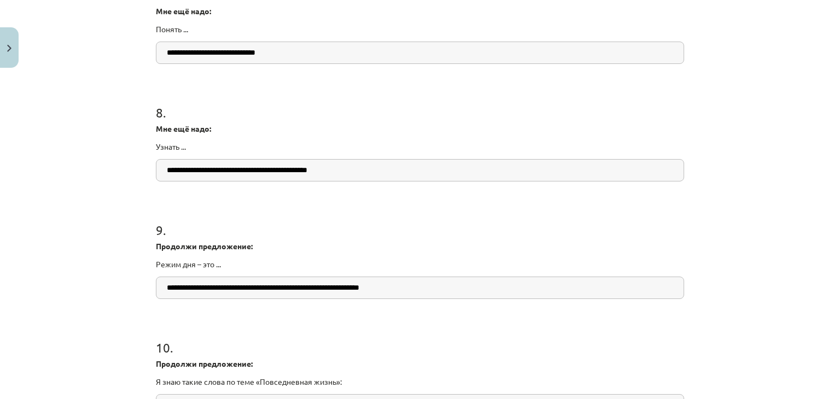
scroll to position [1459, 0]
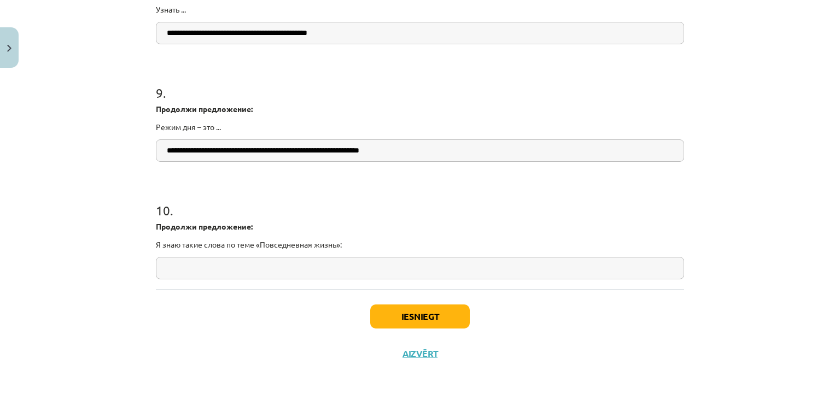
type input "**********"
click at [304, 268] on input "text" at bounding box center [420, 268] width 528 height 22
paste input "**********"
drag, startPoint x: 248, startPoint y: 269, endPoint x: 159, endPoint y: 274, distance: 89.8
click at [159, 274] on input "**********" at bounding box center [420, 268] width 528 height 22
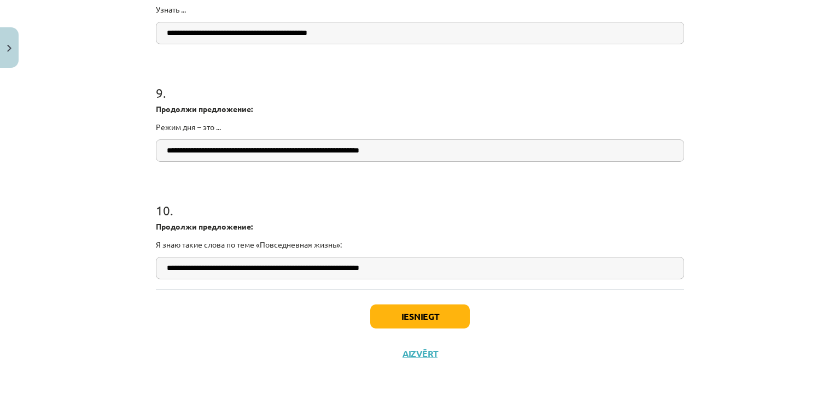
type input "**********"
click at [375, 310] on button "Iesniegt" at bounding box center [419, 316] width 99 height 24
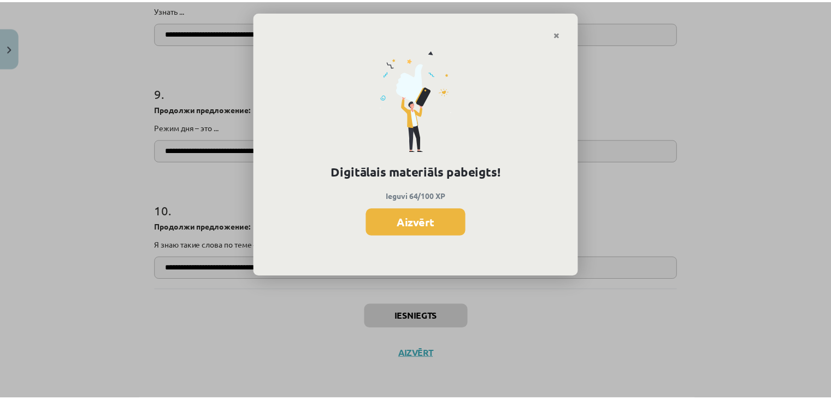
scroll to position [1401, 0]
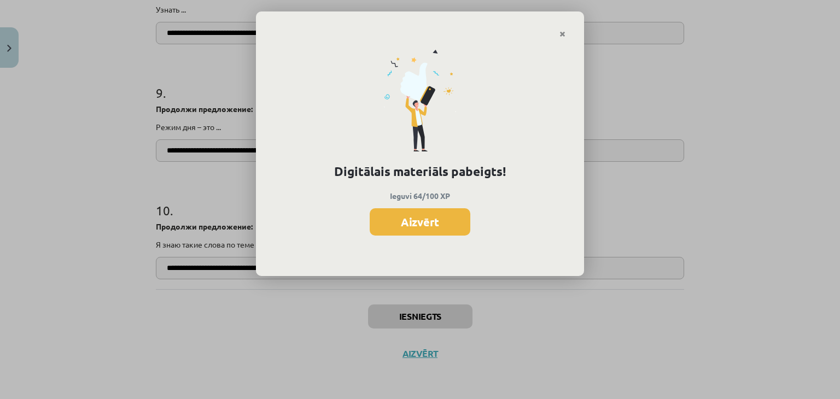
click at [411, 350] on div "Digitālais materiāls pabeigts! Ieguvi 64/100 XP Aizvērt" at bounding box center [420, 199] width 840 height 399
click at [446, 231] on button "Aizvērt" at bounding box center [419, 221] width 101 height 27
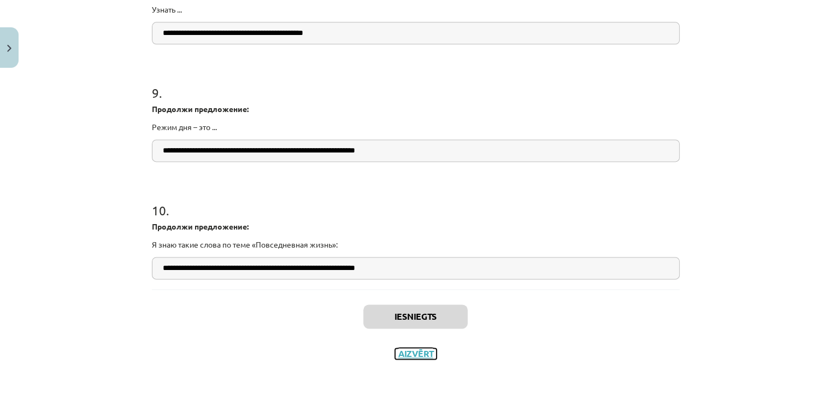
click at [418, 354] on button "Aizvērt" at bounding box center [416, 353] width 42 height 11
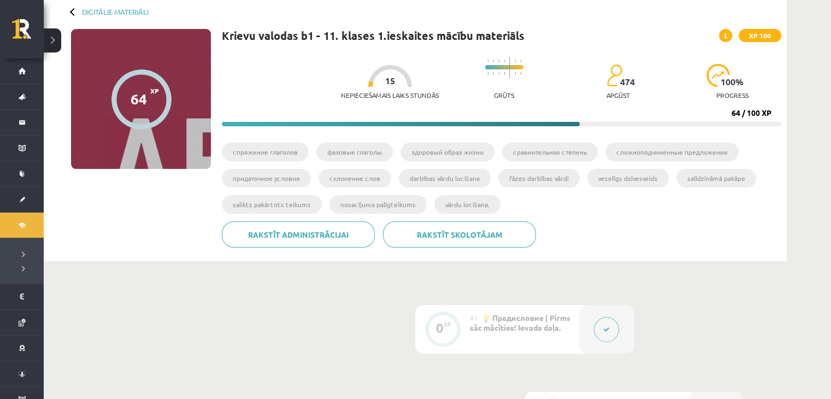
scroll to position [0, 0]
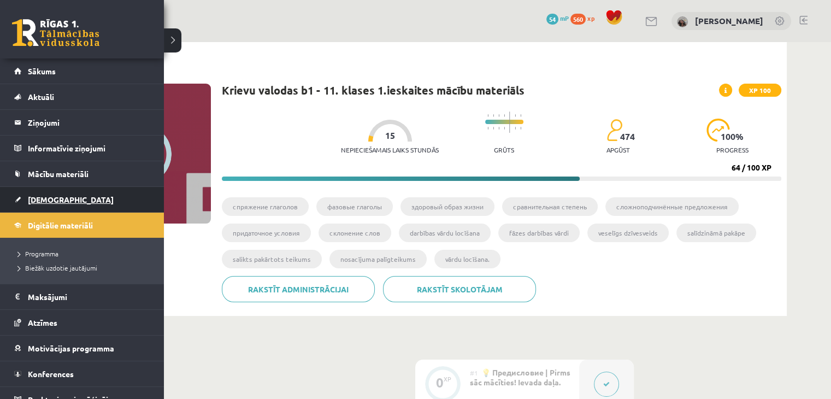
click at [51, 197] on span "[DEMOGRAPHIC_DATA]" at bounding box center [71, 200] width 86 height 10
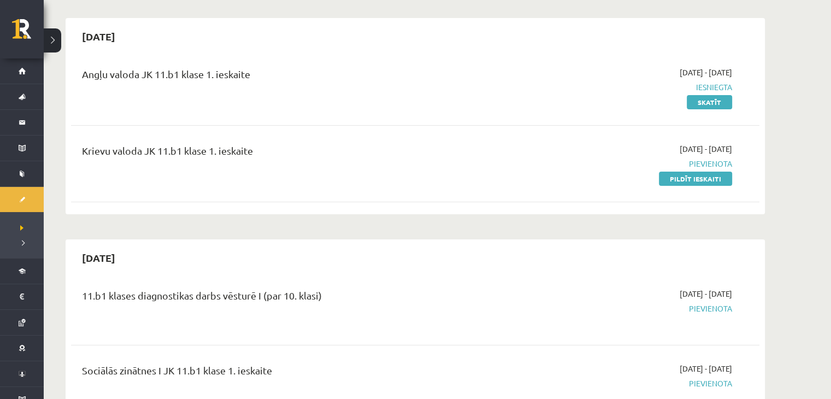
scroll to position [164, 0]
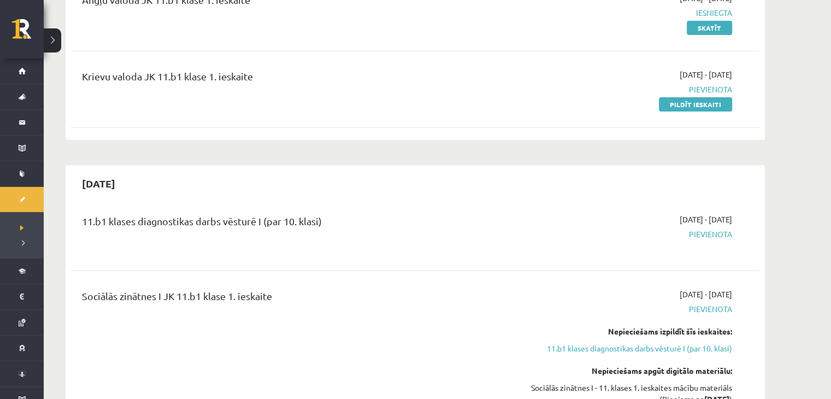
drag, startPoint x: 709, startPoint y: 102, endPoint x: 470, endPoint y: 58, distance: 242.8
click at [709, 103] on link "Pildīt ieskaiti" at bounding box center [695, 104] width 73 height 14
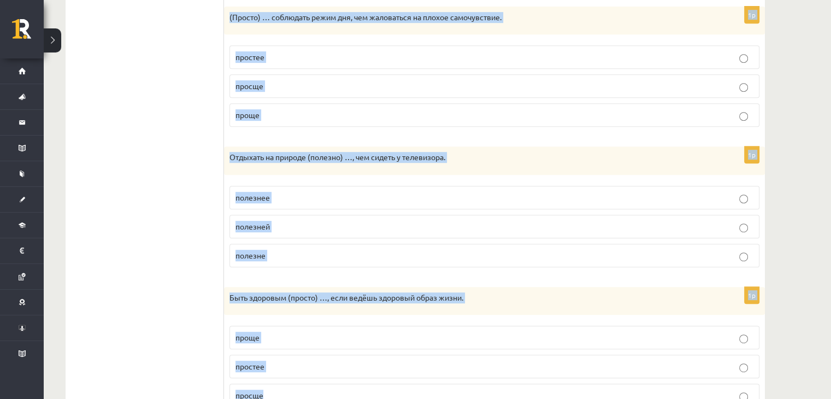
scroll to position [545, 0]
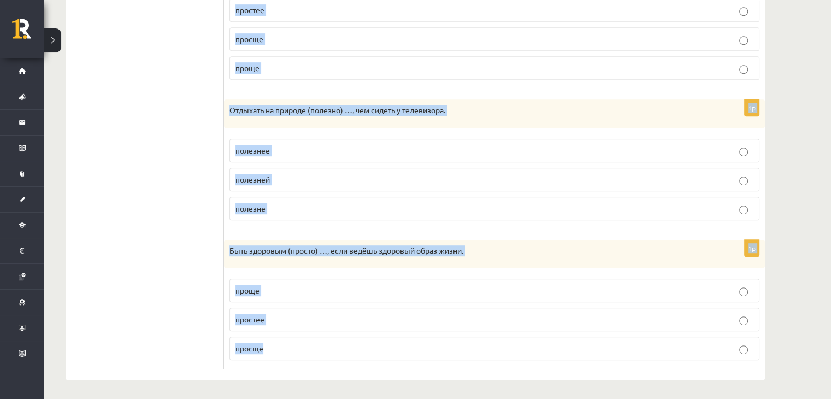
drag, startPoint x: 233, startPoint y: 90, endPoint x: 374, endPoint y: 388, distance: 329.3
copy form "Loremips dolorsitam conse adipiscingeli seddoei. 3t Incid (utlab) … etdolo m al…"
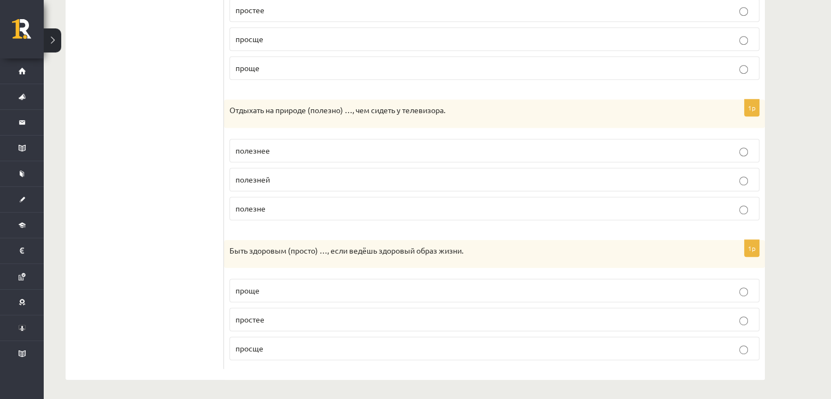
click at [113, 241] on ul "1. uzdevums 2. uzdevums 3. uzdevums 4. uzdevums 5. uzdevums 6. uzdevums 7. uzde…" at bounding box center [151, 10] width 148 height 719
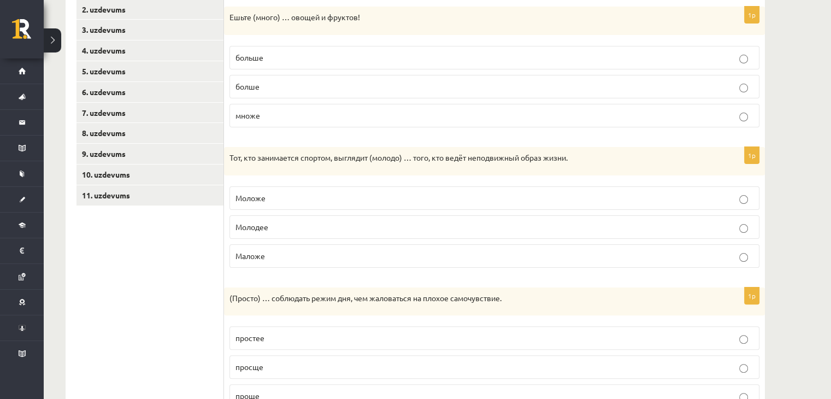
scroll to position [0, 0]
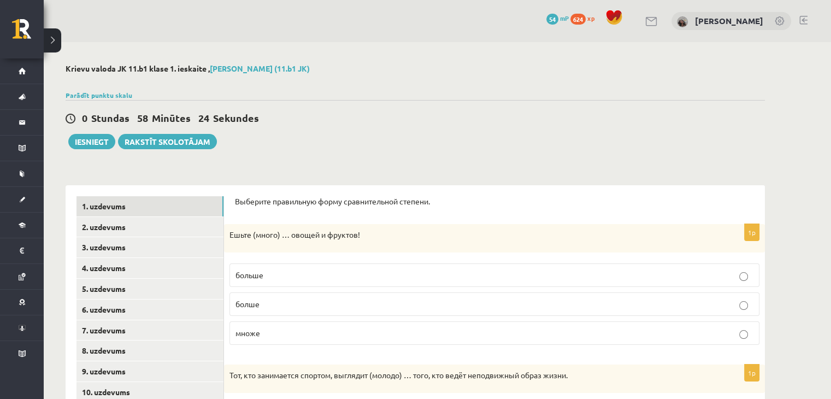
drag, startPoint x: 265, startPoint y: 278, endPoint x: 260, endPoint y: 249, distance: 29.5
click at [265, 278] on p "больше" at bounding box center [495, 274] width 518 height 11
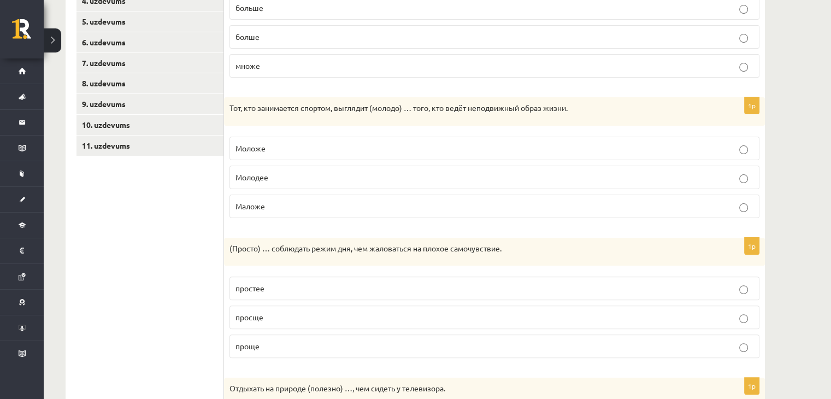
scroll to position [328, 0]
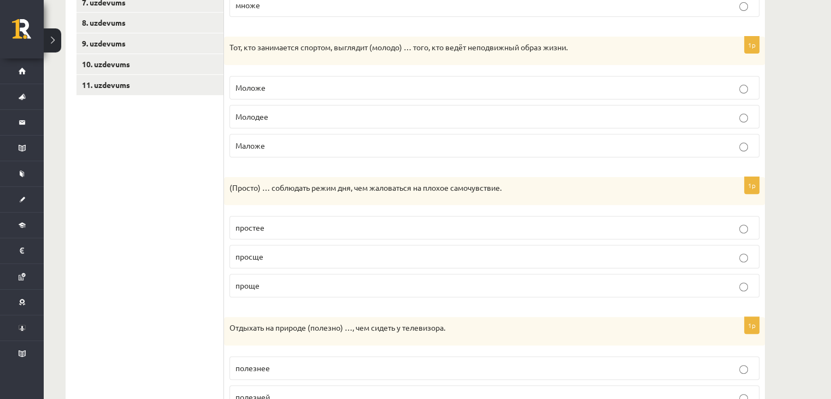
click at [274, 95] on label "Моложе" at bounding box center [495, 88] width 530 height 24
click at [286, 281] on p "проще" at bounding box center [495, 285] width 518 height 11
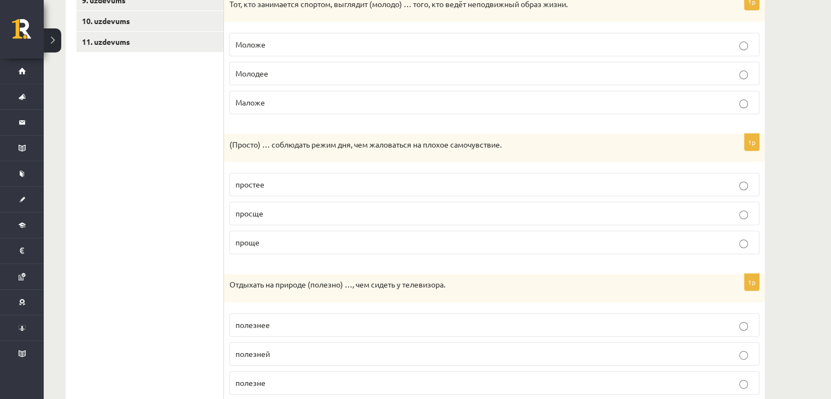
scroll to position [437, 0]
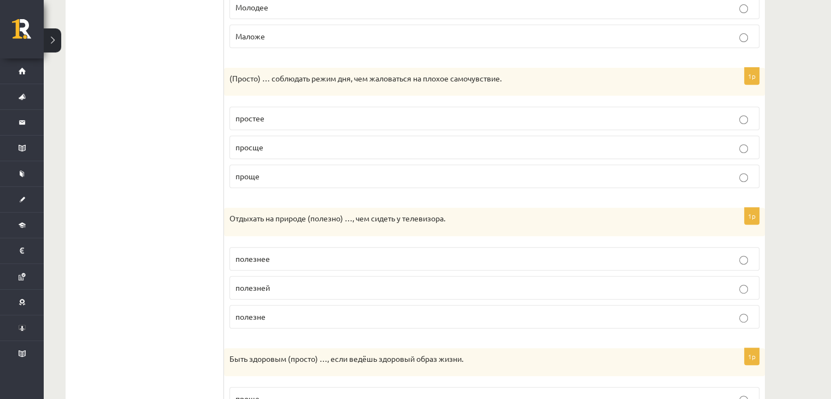
click at [284, 254] on p "полезнее" at bounding box center [495, 258] width 518 height 11
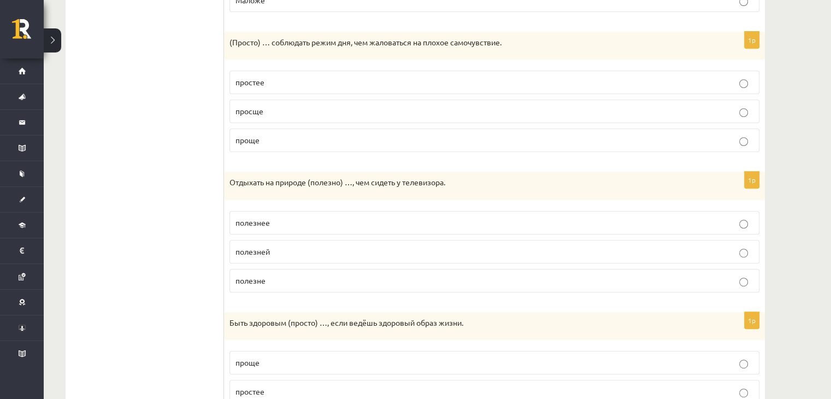
scroll to position [545, 0]
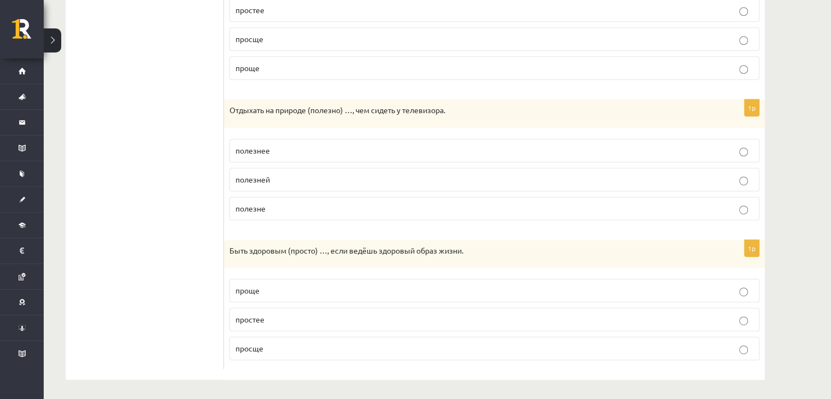
click at [269, 290] on p "проще" at bounding box center [495, 290] width 518 height 11
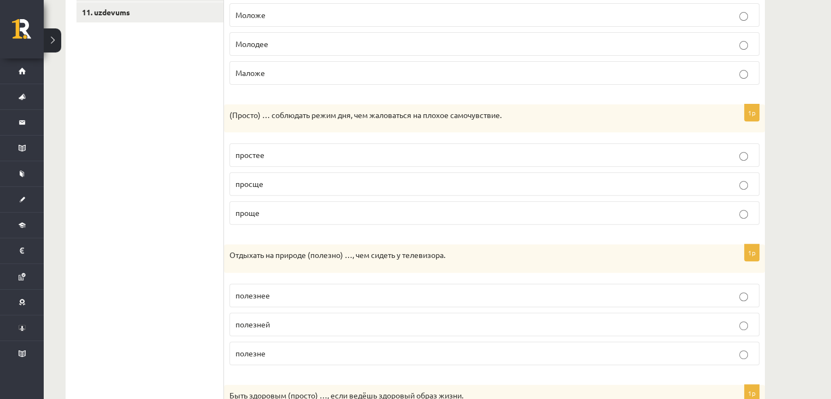
scroll to position [381, 0]
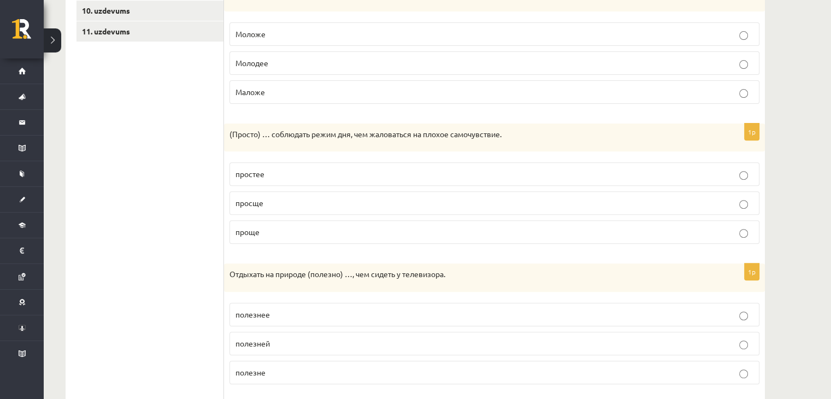
click at [365, 203] on p "просще" at bounding box center [495, 202] width 518 height 11
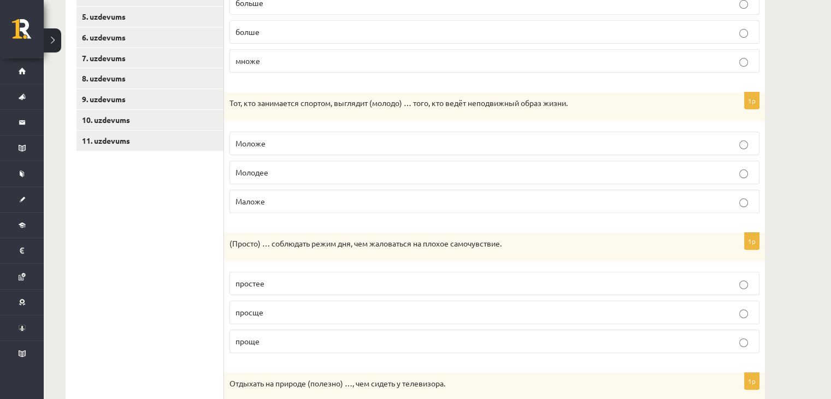
scroll to position [545, 0]
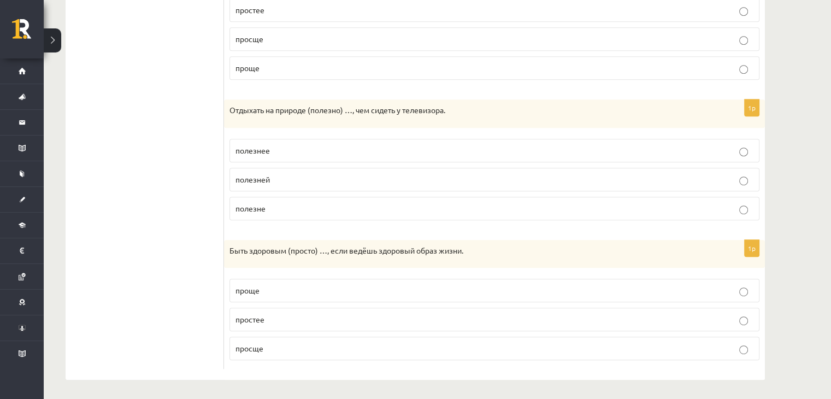
click at [364, 199] on label "полезне" at bounding box center [495, 209] width 530 height 24
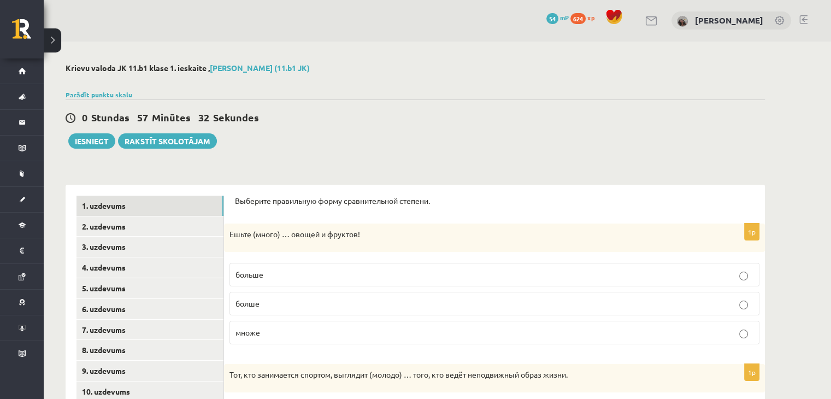
scroll to position [0, 0]
click at [112, 225] on link "2. uzdevums" at bounding box center [150, 227] width 147 height 20
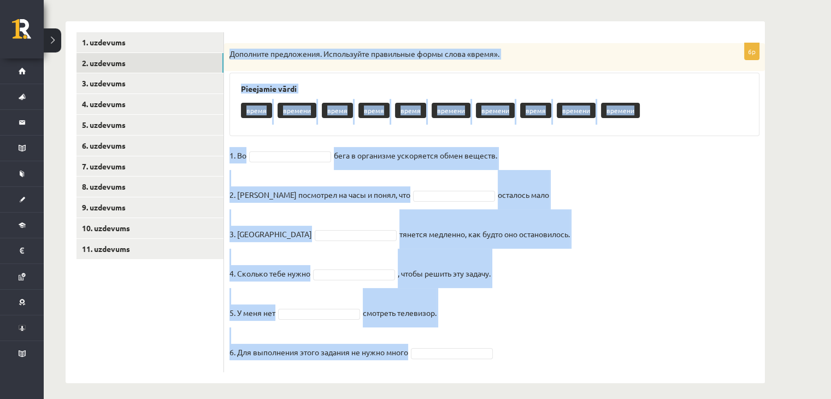
scroll to position [170, 0]
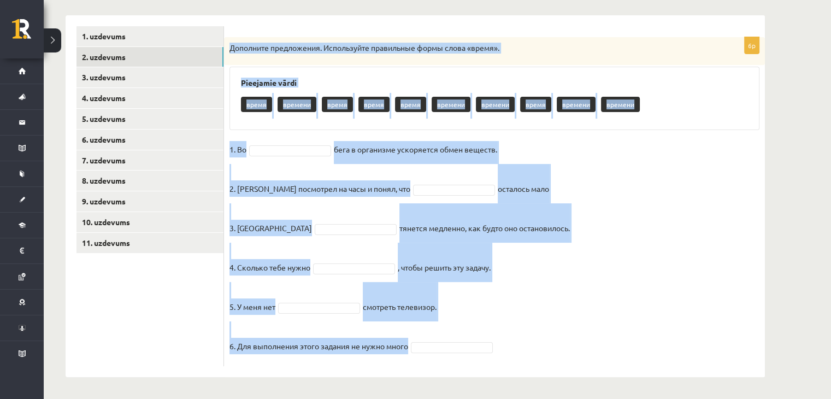
drag, startPoint x: 230, startPoint y: 37, endPoint x: 432, endPoint y: 415, distance: 429.1
click at [432, 229] on html "0 Dāvanas 54 mP 624 xp [PERSON_NAME] Sākums Aktuāli Kā mācīties [PERSON_NAME] K…" at bounding box center [415, 29] width 831 height 399
copy div "Дополните предложения. Используйте правильные формы слова «время». Pieejamie vā…"
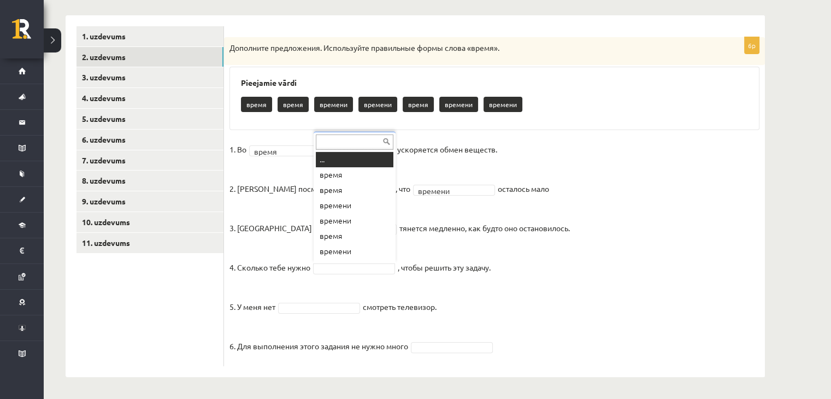
scroll to position [13, 0]
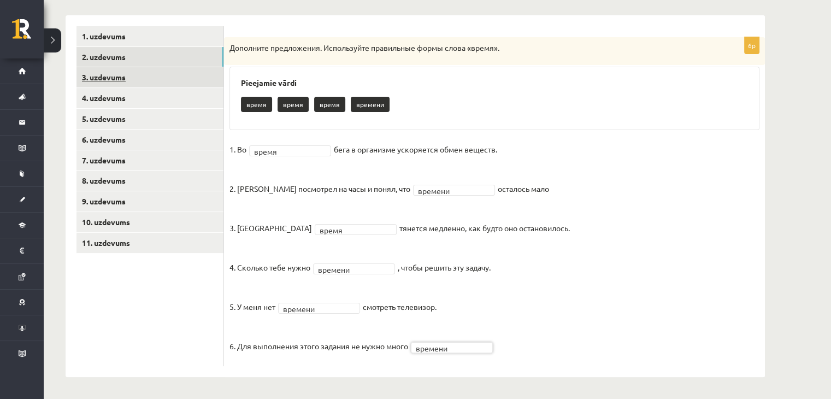
click at [153, 78] on link "3. uzdevums" at bounding box center [150, 77] width 147 height 20
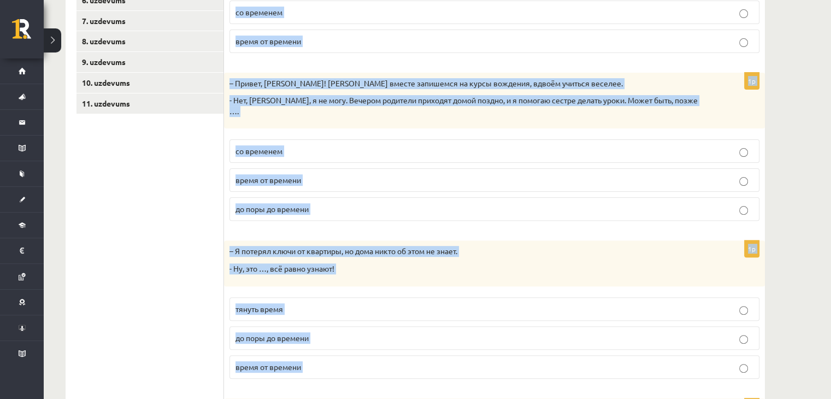
scroll to position [457, 0]
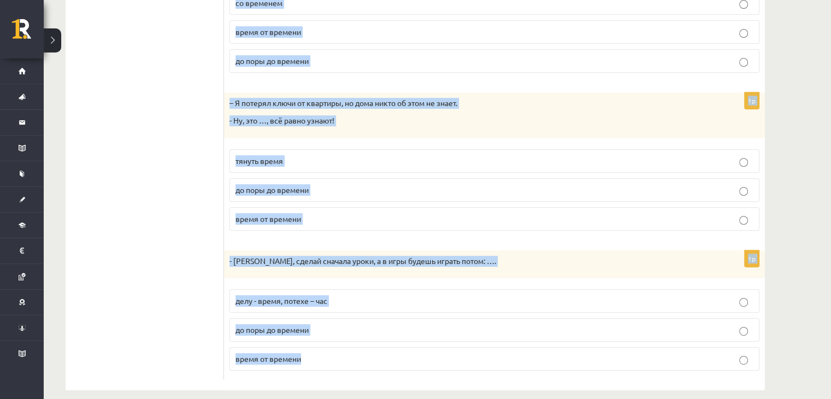
drag, startPoint x: 234, startPoint y: 122, endPoint x: 436, endPoint y: 393, distance: 337.9
copy form "Дополните мини-диалоги. Выберите верный фразеологизм. 1p – Мне так трудно просы…"
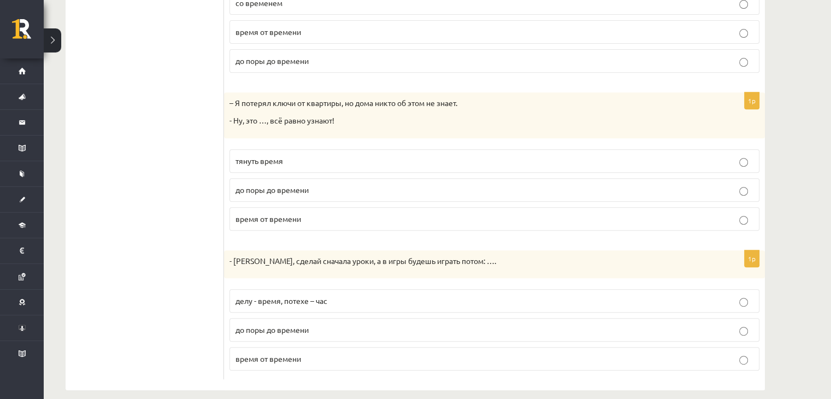
click at [175, 161] on ul "1. uzdevums 2. uzdevums 3. uzdevums 4. uzdevums 5. uzdevums 6. uzdevums 7. uzde…" at bounding box center [151, 59] width 148 height 641
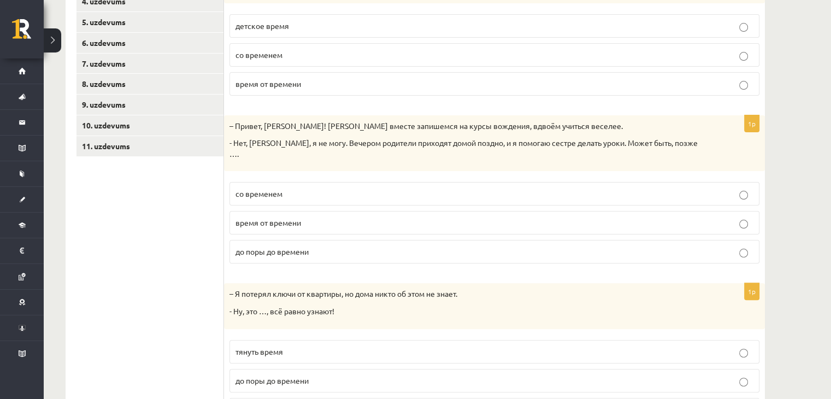
scroll to position [130, 0]
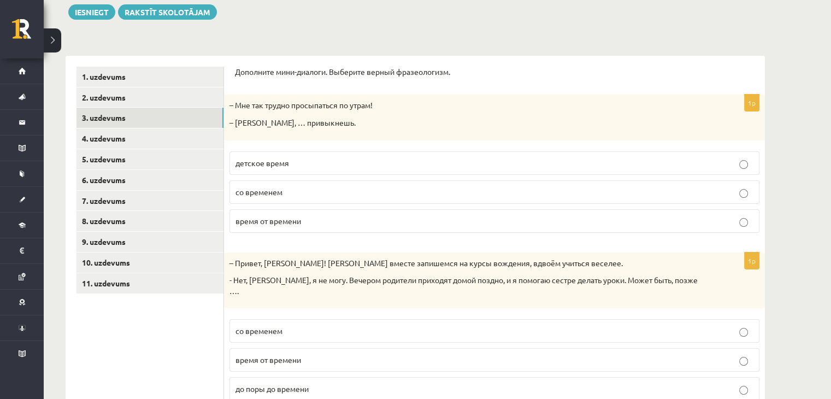
click at [295, 192] on p "со временем" at bounding box center [495, 191] width 518 height 11
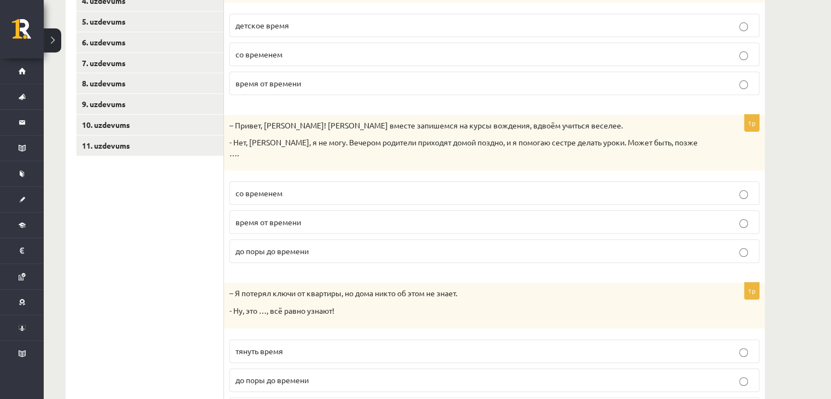
scroll to position [294, 0]
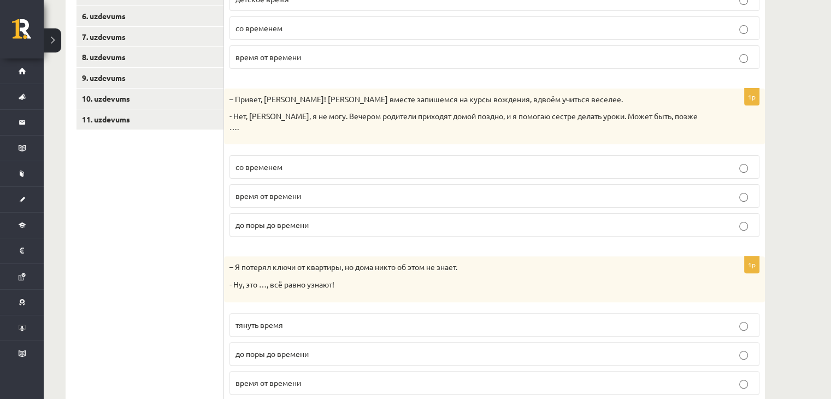
click at [320, 161] on p "со временем" at bounding box center [495, 166] width 518 height 11
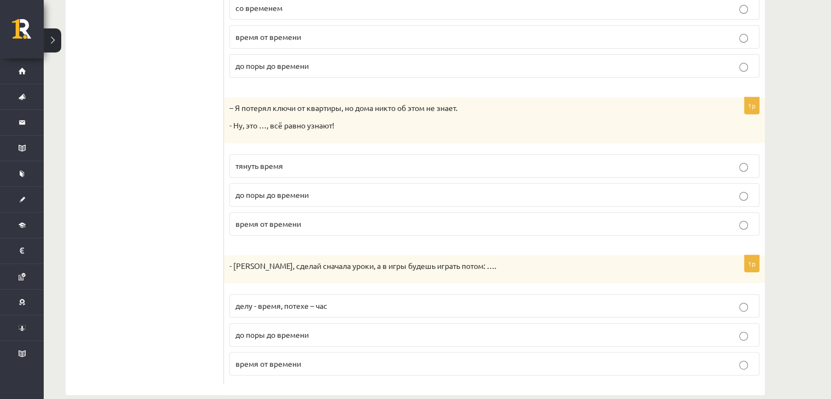
scroll to position [457, 0]
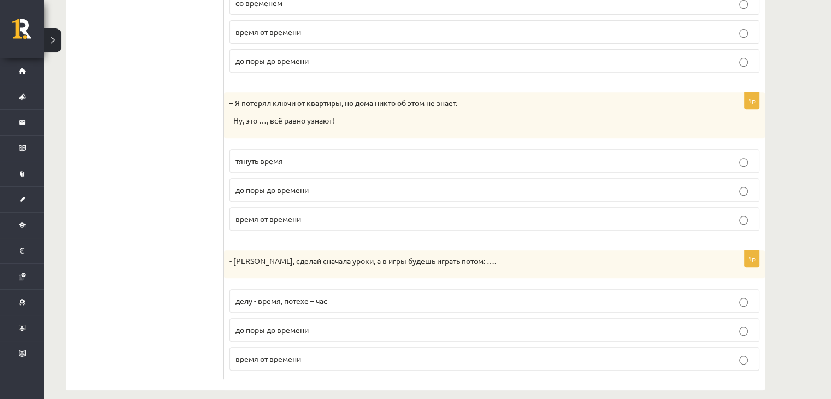
click at [359, 184] on p "до поры до времени" at bounding box center [495, 189] width 518 height 11
click at [296, 295] on p "делу - время, потехе – час" at bounding box center [495, 300] width 518 height 11
click at [348, 295] on p "делу - время, потехе – час" at bounding box center [495, 300] width 518 height 11
click at [336, 324] on p "до поры до времени" at bounding box center [495, 329] width 518 height 11
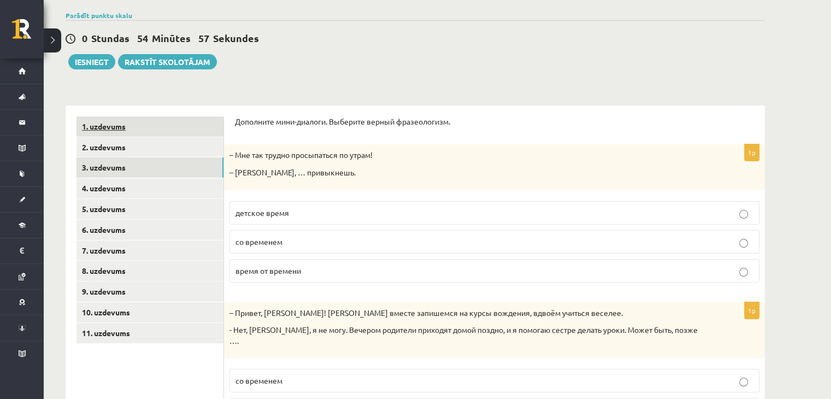
scroll to position [20, 0]
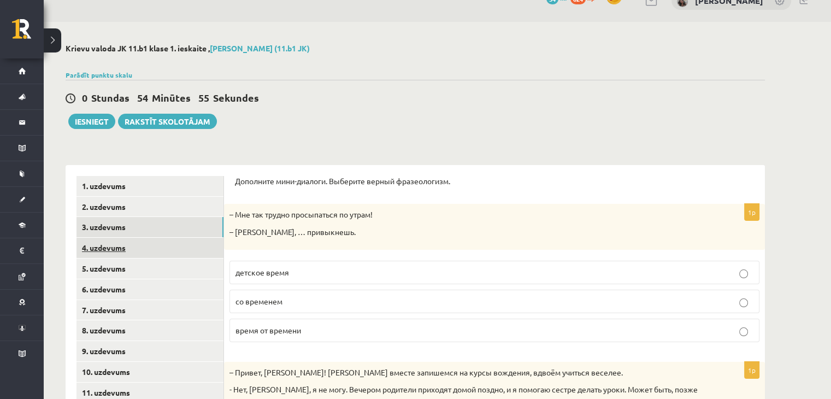
click at [110, 239] on link "4. uzdevums" at bounding box center [150, 248] width 147 height 20
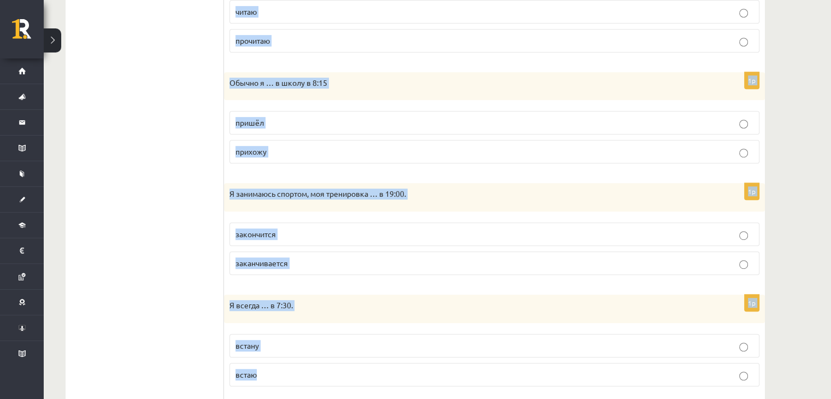
scroll to position [734, 0]
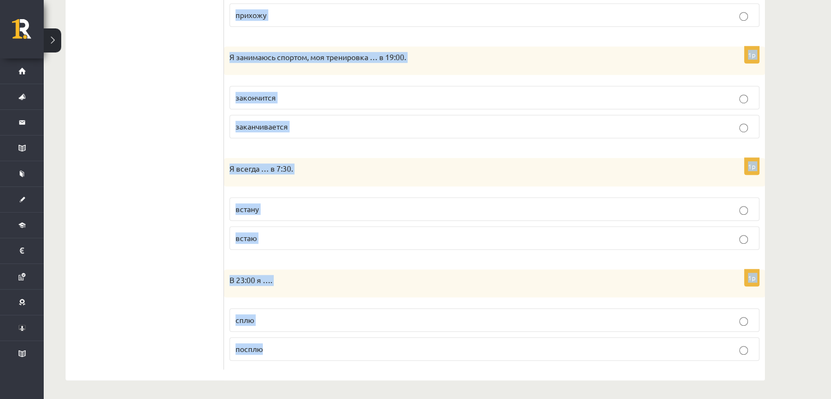
drag, startPoint x: 236, startPoint y: 149, endPoint x: 349, endPoint y: 394, distance: 269.7
copy form "Выберите правильную форму глагола (НСВ / СВ). 1p Днём я … в школе. обедаю пообе…"
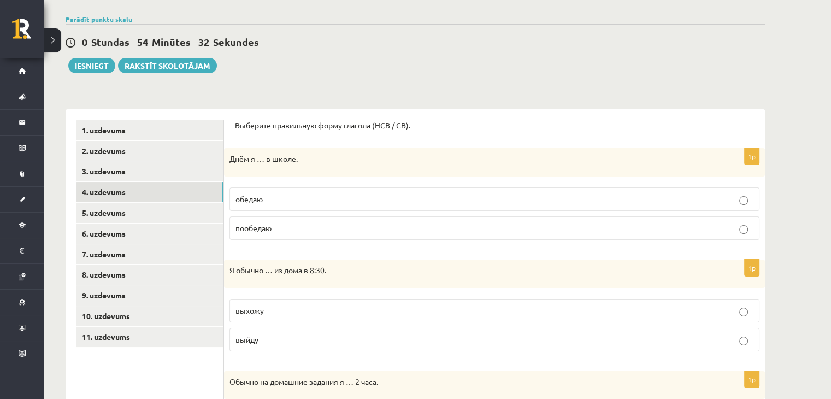
scroll to position [164, 0]
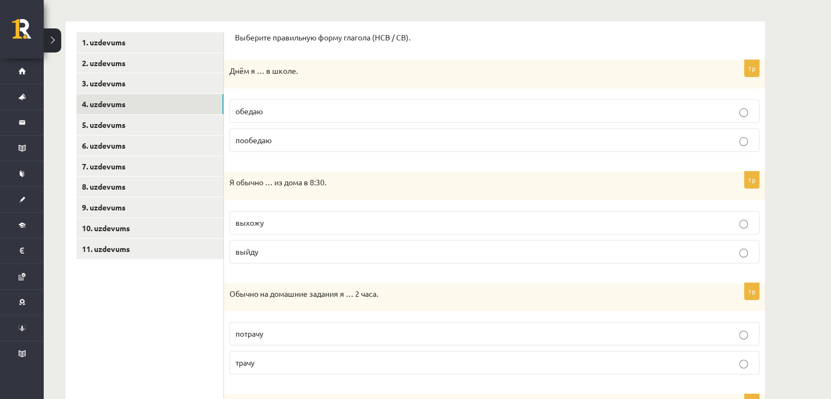
click at [280, 115] on p "обедаю" at bounding box center [495, 110] width 518 height 11
click at [302, 224] on p "выхожу" at bounding box center [495, 222] width 518 height 11
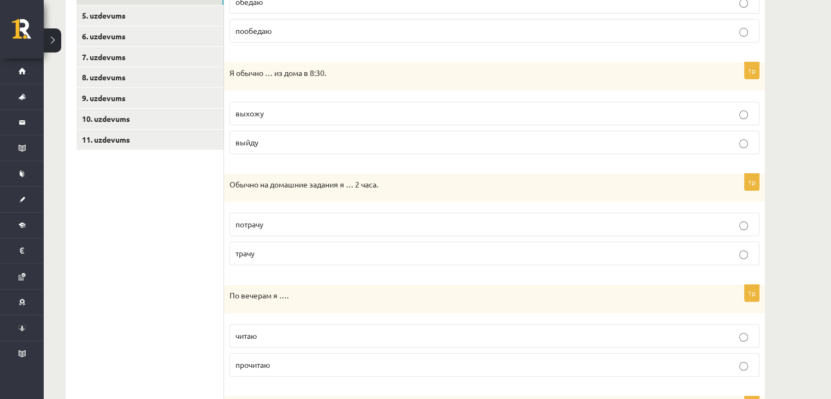
click at [271, 251] on p "трачу" at bounding box center [495, 253] width 518 height 11
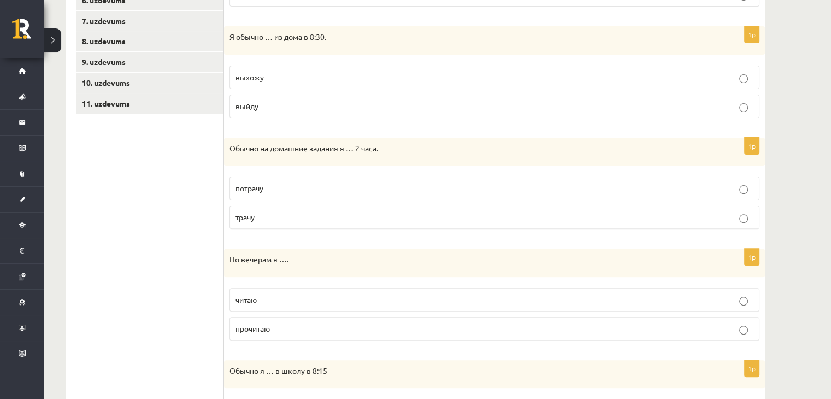
scroll to position [383, 0]
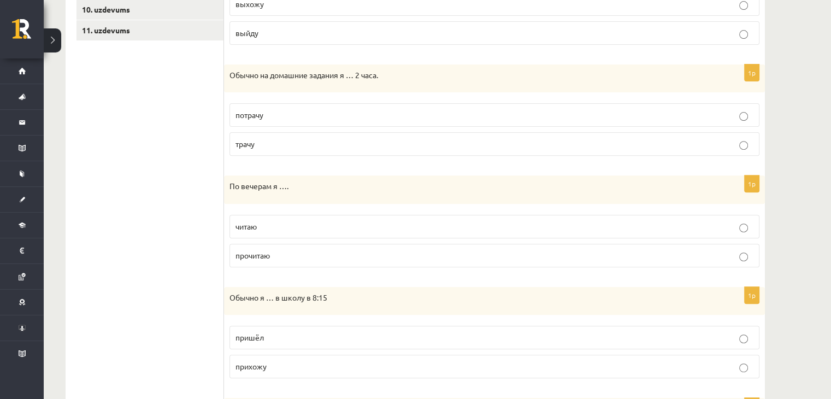
click at [250, 233] on label "читаю" at bounding box center [495, 227] width 530 height 24
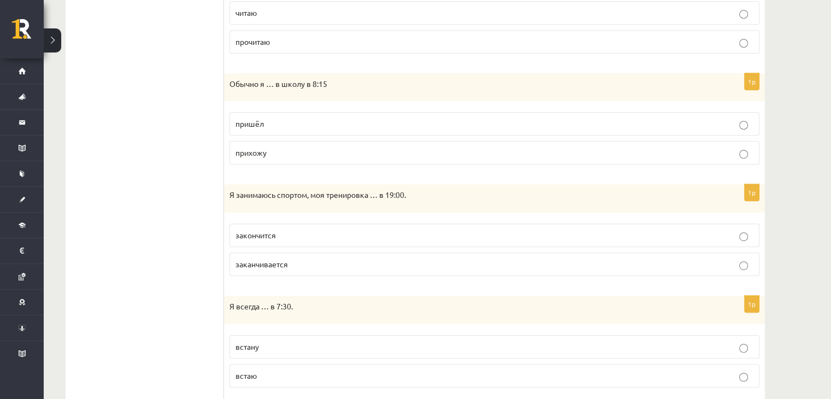
scroll to position [601, 0]
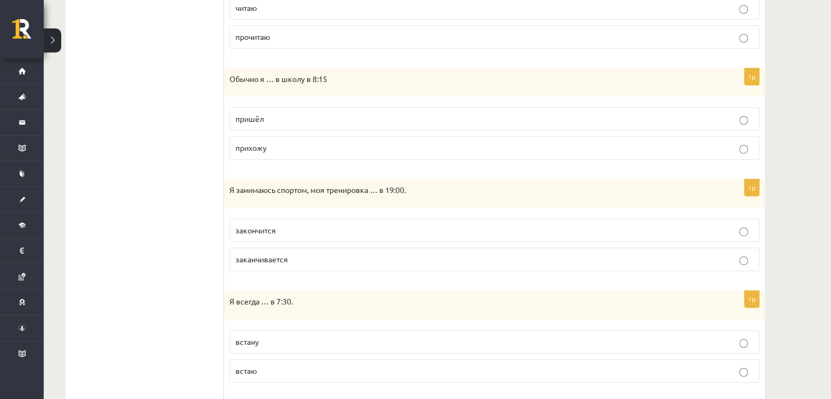
click at [265, 148] on span "прихожу" at bounding box center [251, 148] width 31 height 10
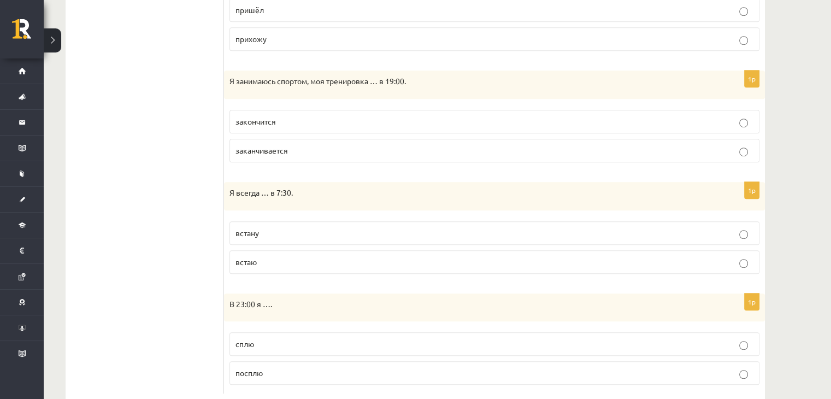
scroll to position [711, 0]
click at [266, 156] on label "заканчивается" at bounding box center [495, 150] width 530 height 24
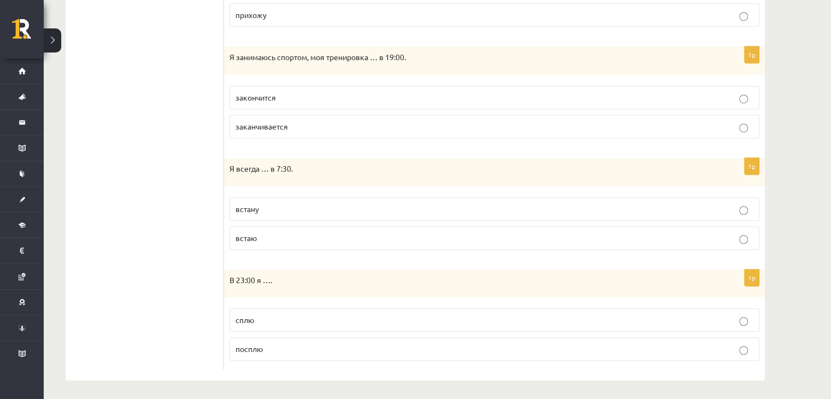
click at [265, 233] on p "встаю" at bounding box center [495, 237] width 518 height 11
click at [271, 314] on p "сплю" at bounding box center [495, 319] width 518 height 11
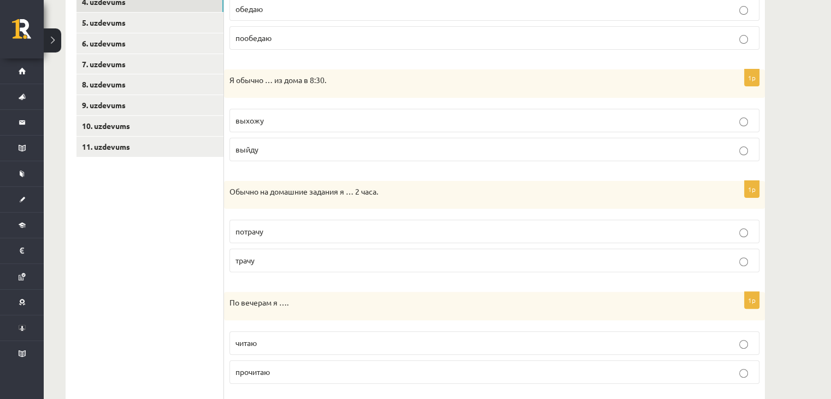
scroll to position [273, 0]
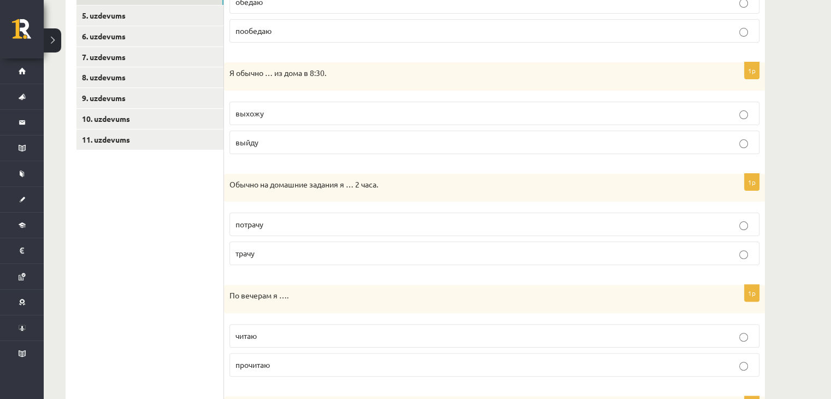
click at [477, 148] on label "выйду" at bounding box center [495, 143] width 530 height 24
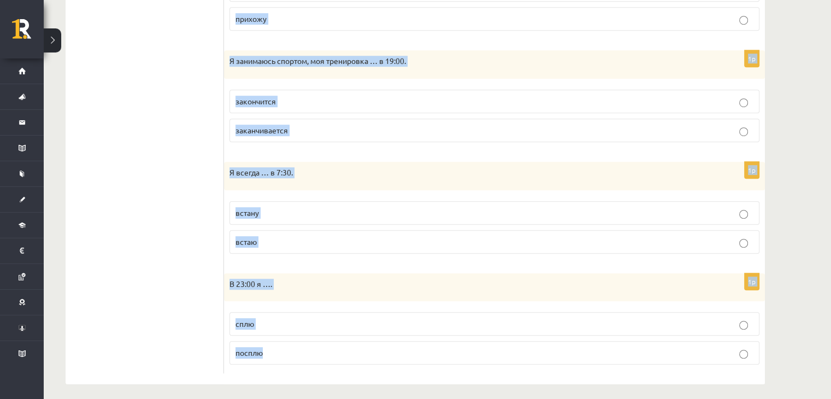
scroll to position [734, 0]
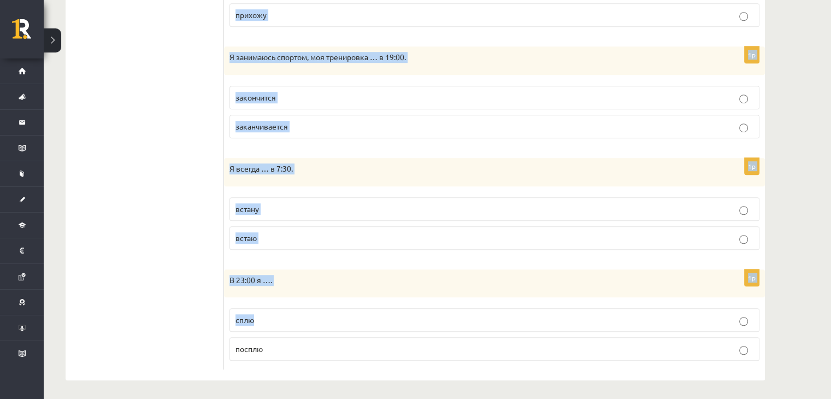
drag, startPoint x: 523, startPoint y: 400, endPoint x: 512, endPoint y: 321, distance: 78.9
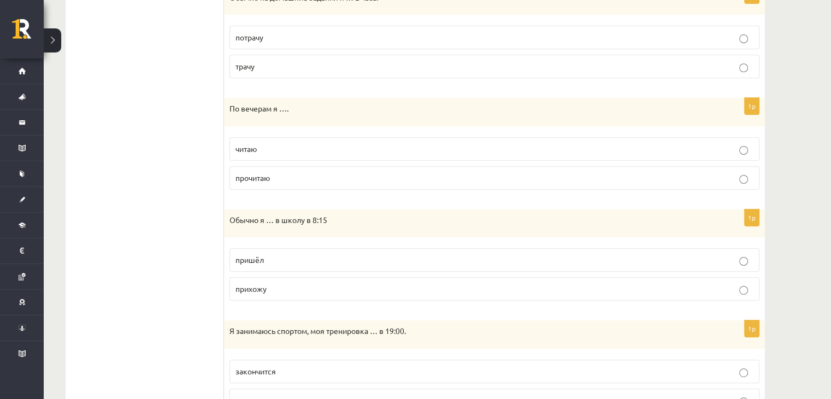
scroll to position [461, 0]
click at [289, 178] on p "прочитаю" at bounding box center [495, 177] width 518 height 11
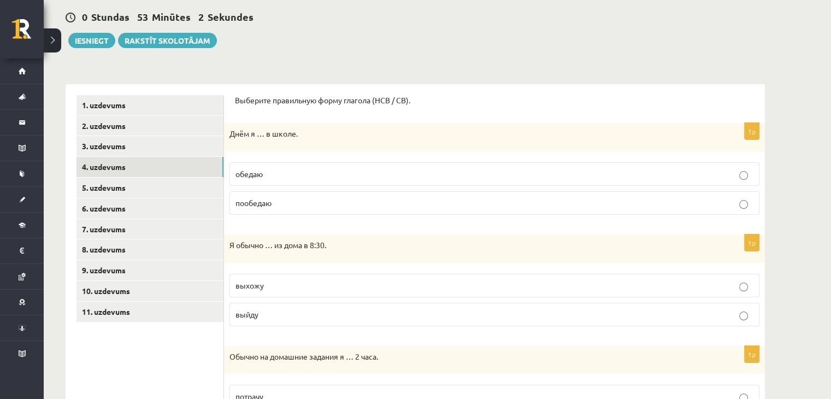
scroll to position [24, 0]
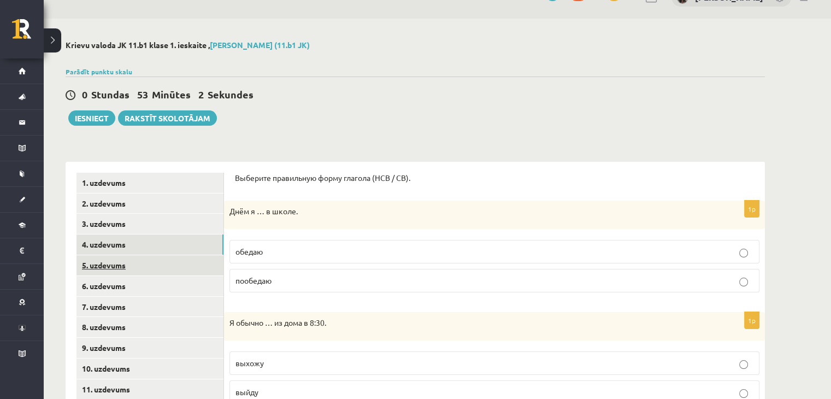
click at [107, 266] on link "5. uzdevums" at bounding box center [150, 265] width 147 height 20
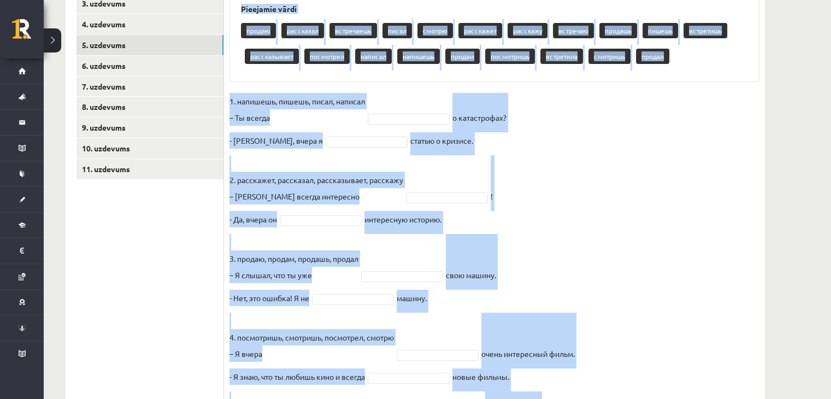
scroll to position [353, 0]
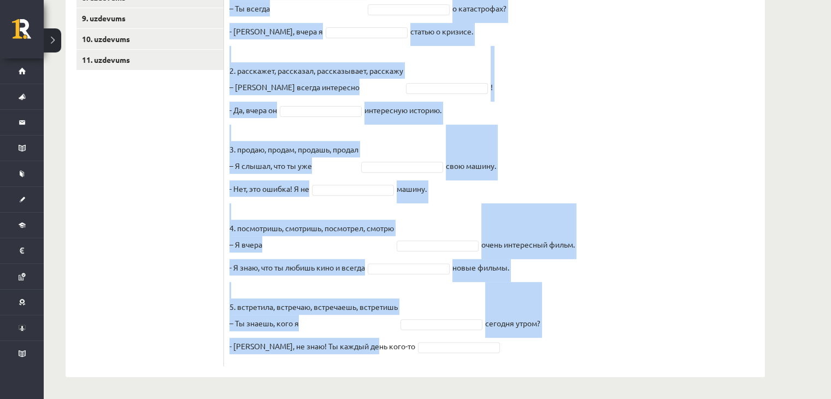
drag, startPoint x: 230, startPoint y: 110, endPoint x: 357, endPoint y: 377, distance: 295.8
click at [357, 377] on div "Krievu valoda JK 11.b1 klase 1. ieskaite , Laura Bitina (11.b1 JK) Parādīt punk…" at bounding box center [415, 44] width 743 height 710
copy div "Выберите правильную форму глагола (НСВ / СВ). Pieejamie vārdi продаю рассказал …"
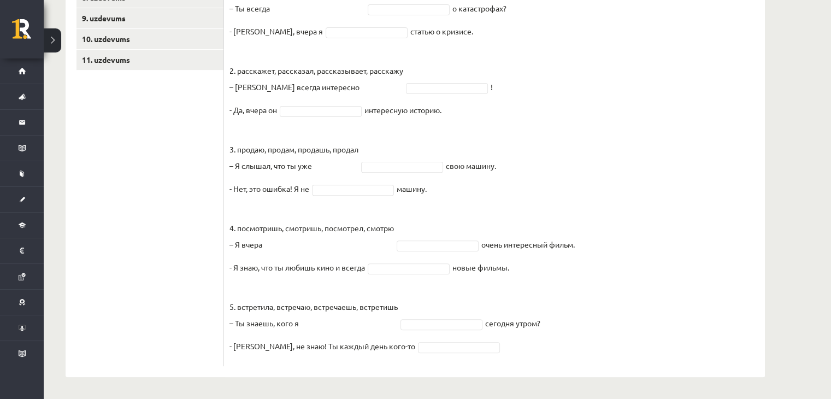
click at [168, 194] on ul "1. uzdevums 2. uzdevums 3. uzdevums 4. uzdevums 5. uzdevums 6. uzdevums 7. uzde…" at bounding box center [151, 104] width 148 height 523
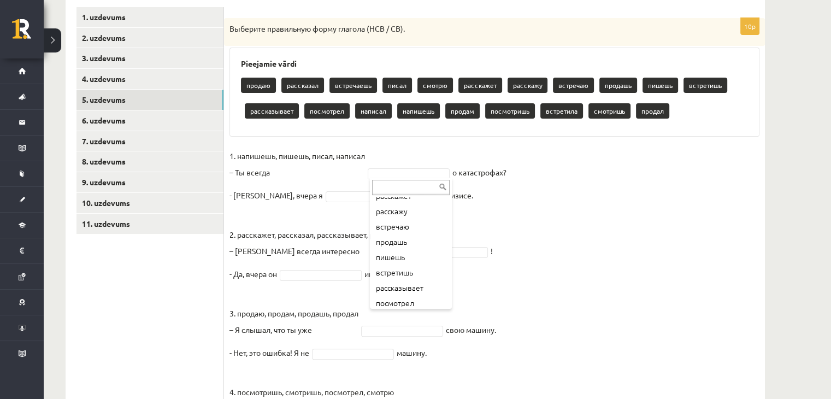
scroll to position [105, 0]
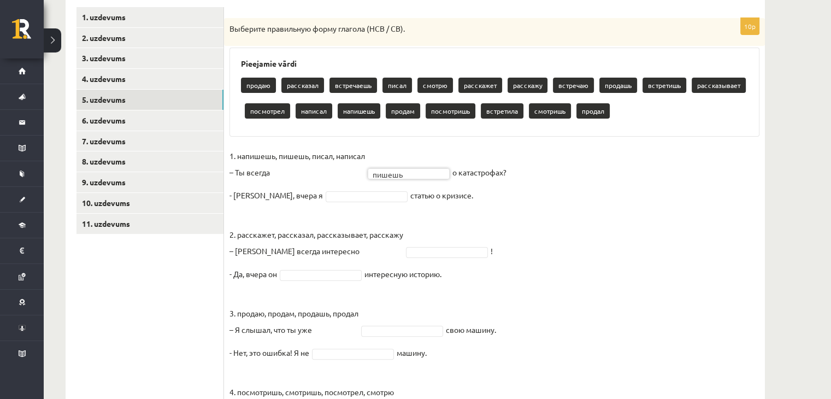
click at [310, 202] on fieldset "1. напишешь, пишешь, писал, написал – Ты всегда пишешь ****** о катастрофах? - …" at bounding box center [495, 336] width 530 height 377
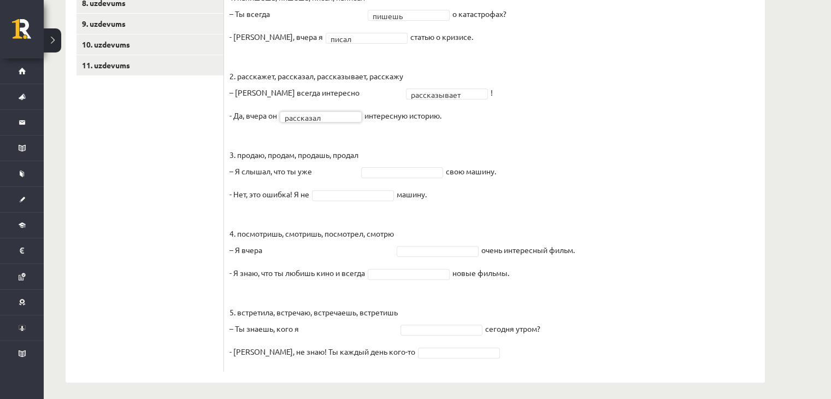
scroll to position [353, 0]
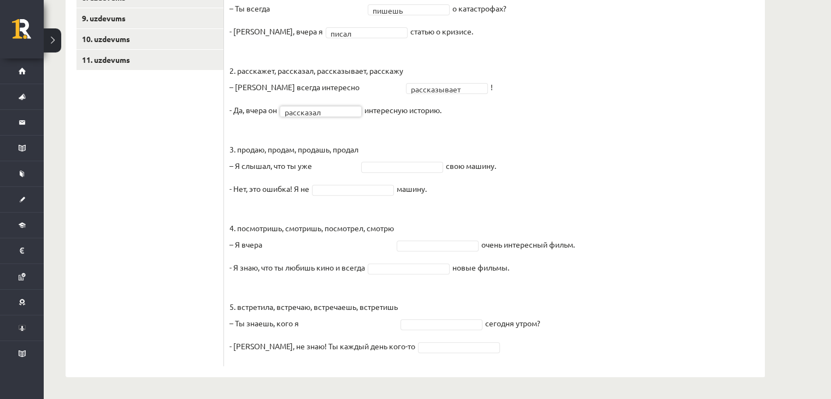
click at [439, 172] on fieldset "**********" at bounding box center [495, 172] width 530 height 377
click at [359, 195] on fieldset "**********" at bounding box center [495, 172] width 530 height 377
click at [359, 181] on fieldset "**********" at bounding box center [495, 172] width 530 height 377
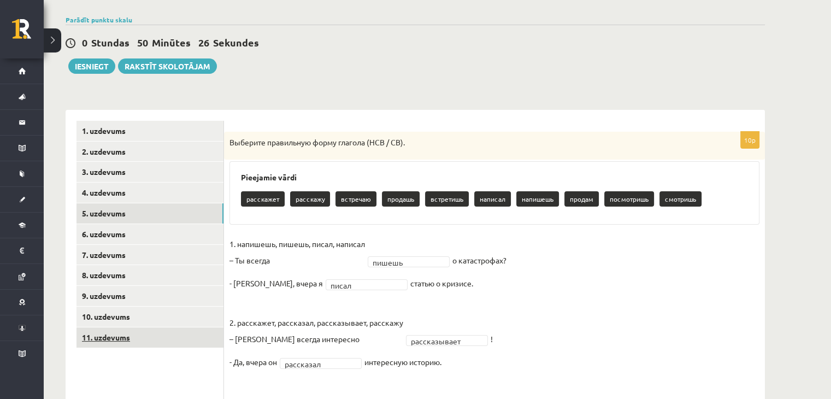
scroll to position [164, 0]
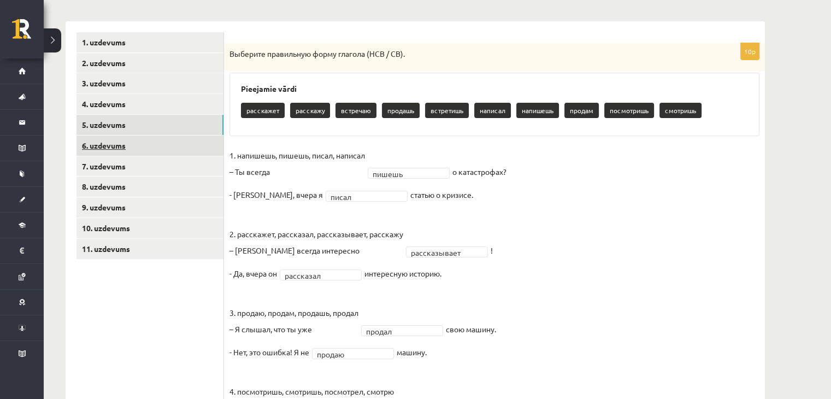
click at [103, 137] on link "6. uzdevums" at bounding box center [150, 146] width 147 height 20
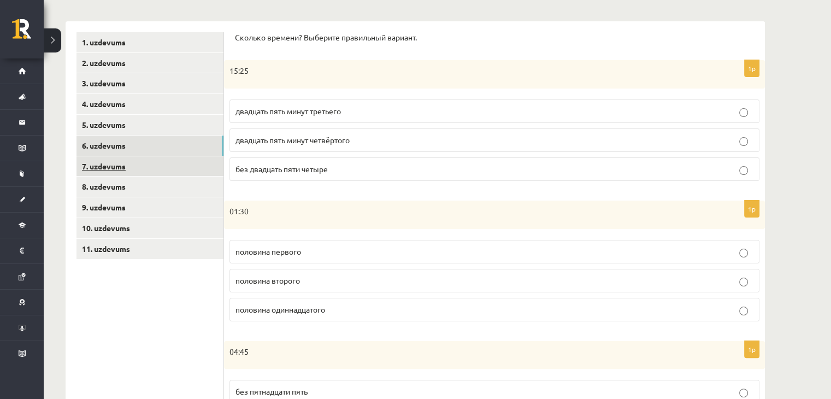
click at [109, 172] on link "7. uzdevums" at bounding box center [150, 166] width 147 height 20
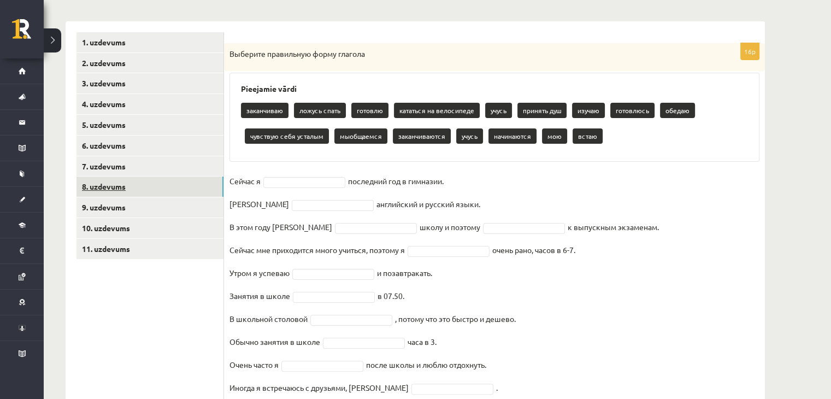
click at [121, 194] on link "8. uzdevums" at bounding box center [150, 187] width 147 height 20
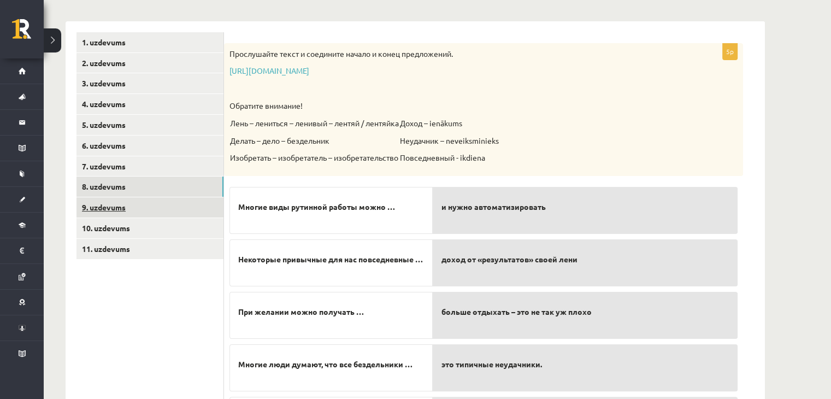
click at [121, 207] on link "9. uzdevums" at bounding box center [150, 207] width 147 height 20
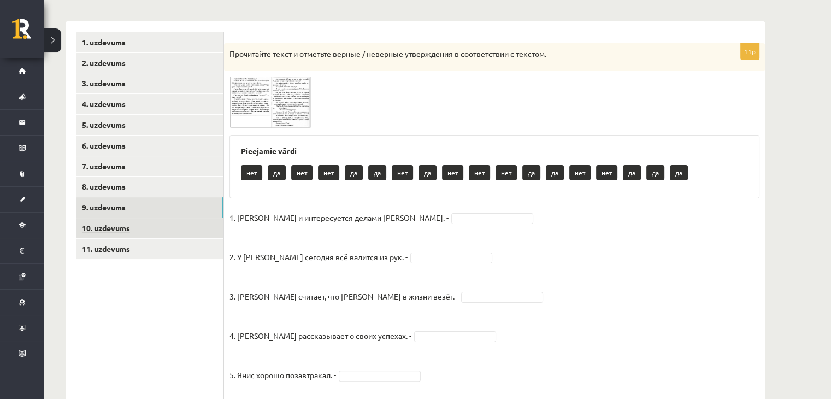
click at [121, 226] on link "10. uzdevums" at bounding box center [150, 228] width 147 height 20
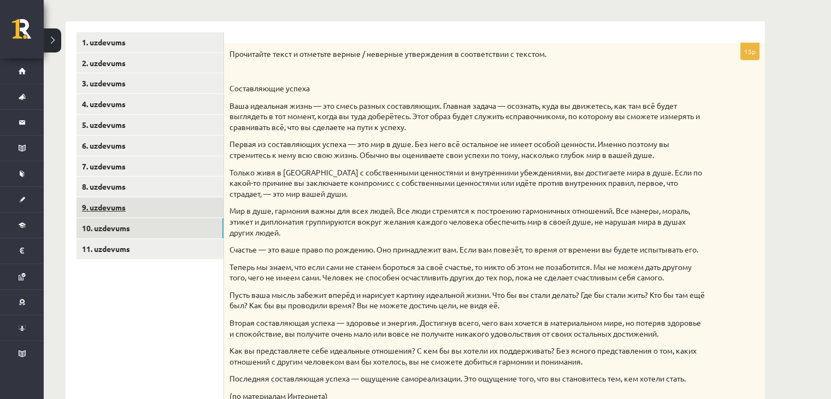
click at [109, 207] on link "9. uzdevums" at bounding box center [150, 207] width 147 height 20
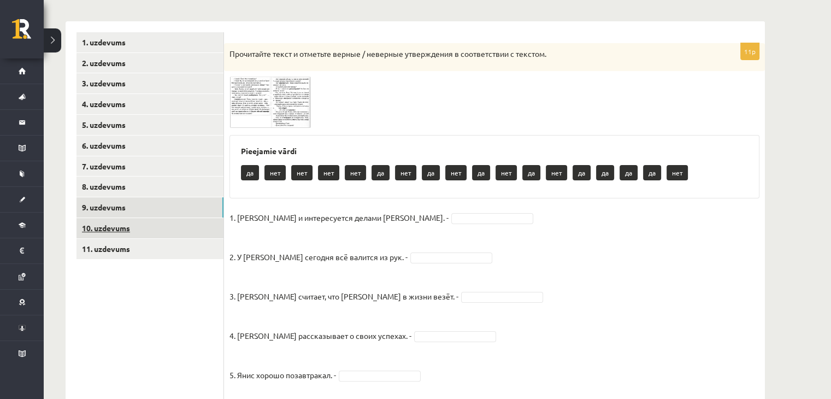
click at [136, 233] on link "10. uzdevums" at bounding box center [150, 228] width 147 height 20
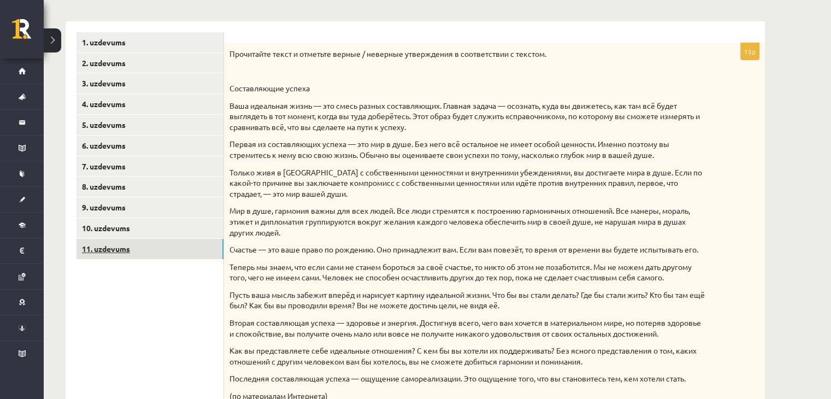
click at [127, 248] on link "11. uzdevums" at bounding box center [150, 249] width 147 height 20
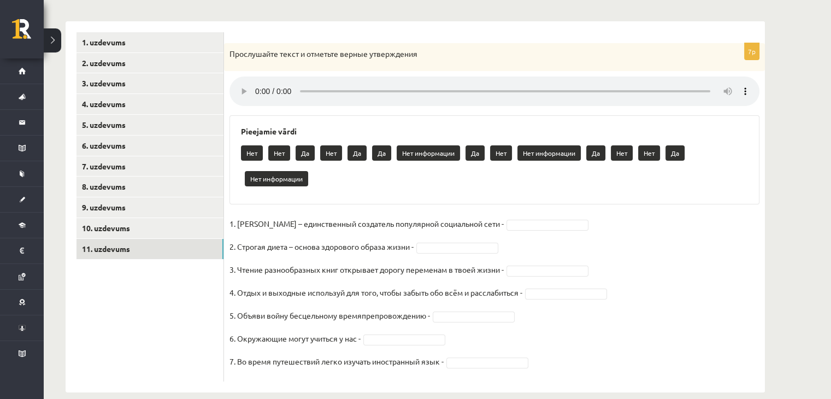
click at [776, 116] on div "Krievu valoda JK 11.b1 klase 1. ieskaite , Laura Bitina (11.b1 JK) Parādīt punk…" at bounding box center [415, 146] width 743 height 536
click at [124, 122] on link "5. uzdevums" at bounding box center [150, 125] width 147 height 20
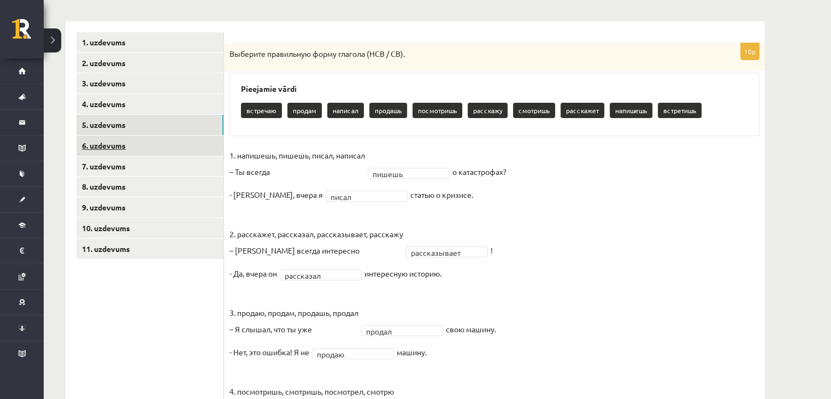
click at [122, 150] on link "6. uzdevums" at bounding box center [150, 146] width 147 height 20
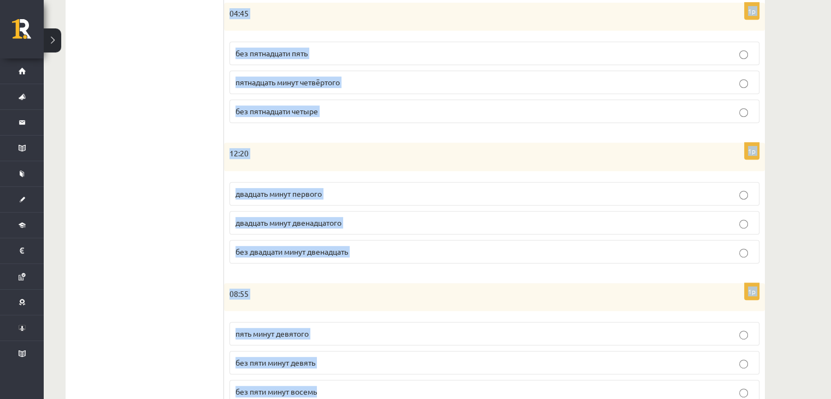
scroll to position [545, 0]
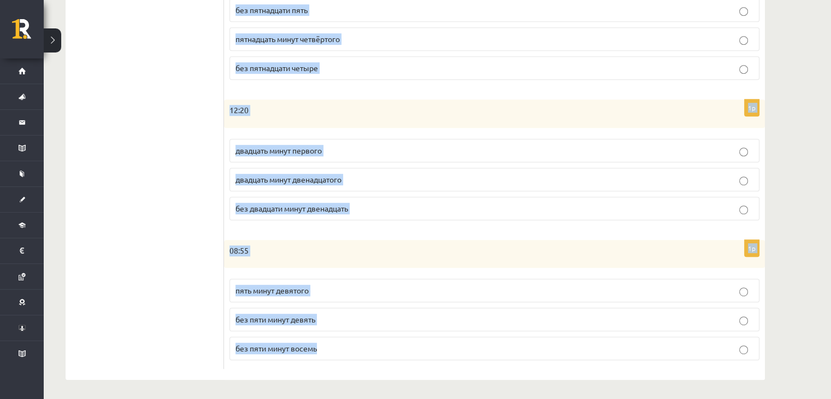
drag, startPoint x: 235, startPoint y: 30, endPoint x: 383, endPoint y: 378, distance: 378.6
copy form "Сколько времени? Выберите правильный вариант. 1p 15:25 двадцать пять минут трет…"
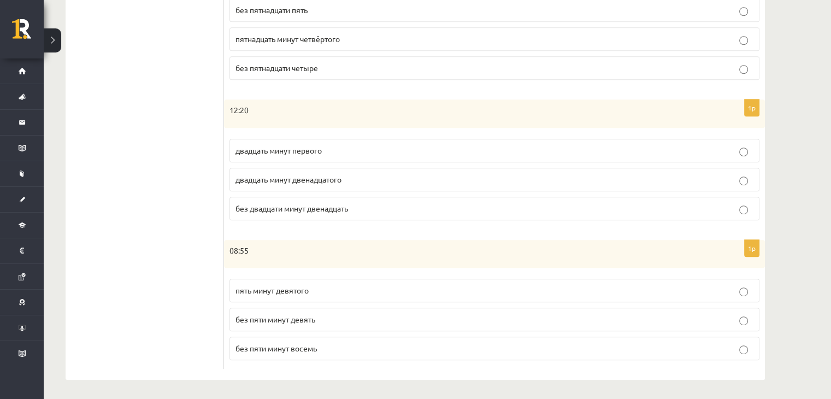
click at [208, 219] on ul "1. uzdevums 2. uzdevums 3. uzdevums 4. uzdevums 5. uzdevums 6. uzdevums 7. uzde…" at bounding box center [151, 10] width 148 height 719
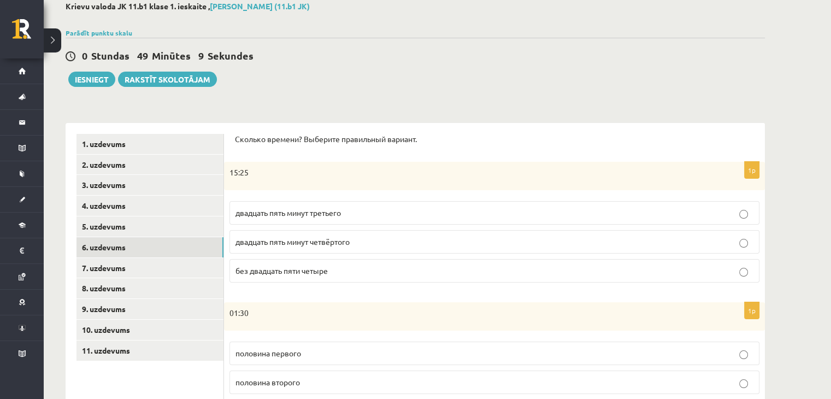
scroll to position [164, 0]
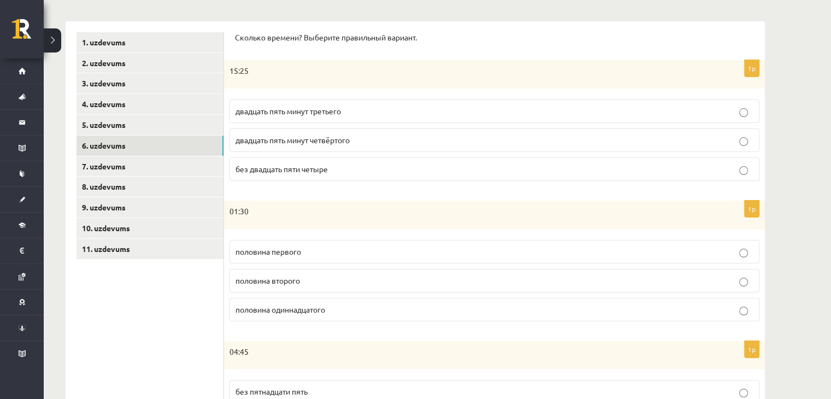
click at [286, 116] on p "двадцать пять минут третьего" at bounding box center [495, 110] width 518 height 11
click at [310, 145] on p "двадцать пять минут четвёртого" at bounding box center [495, 139] width 518 height 11
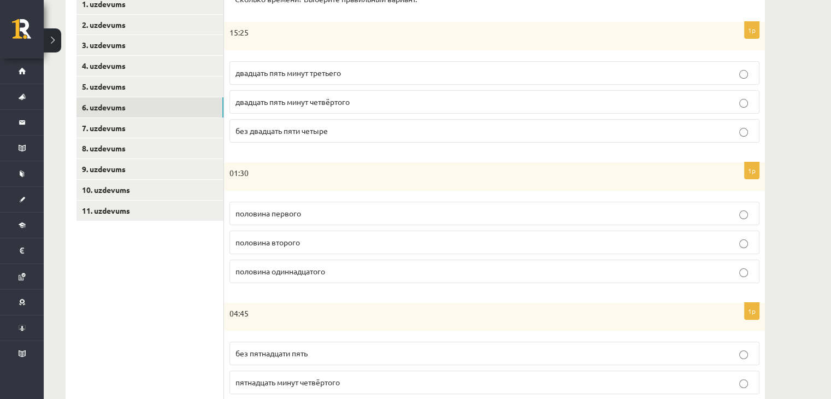
scroll to position [219, 0]
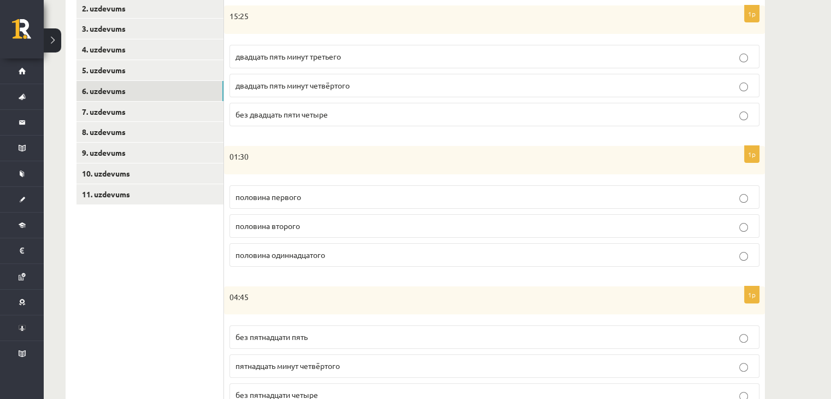
click at [324, 230] on p "половина второго" at bounding box center [495, 225] width 518 height 11
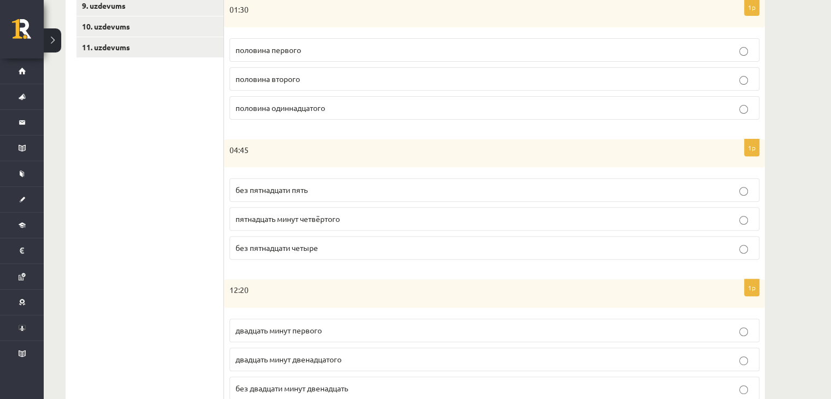
scroll to position [383, 0]
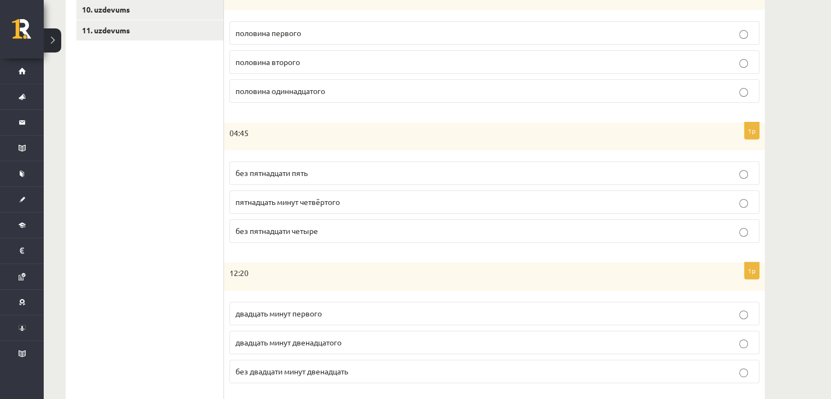
click at [304, 168] on span "без пятнадцати пять" at bounding box center [272, 173] width 72 height 10
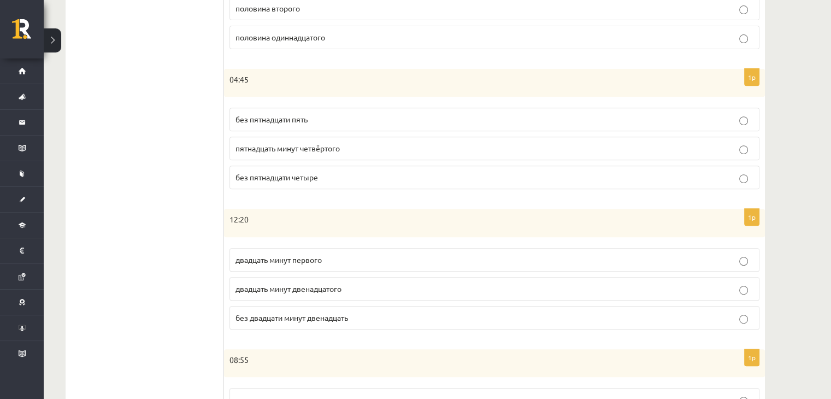
scroll to position [545, 0]
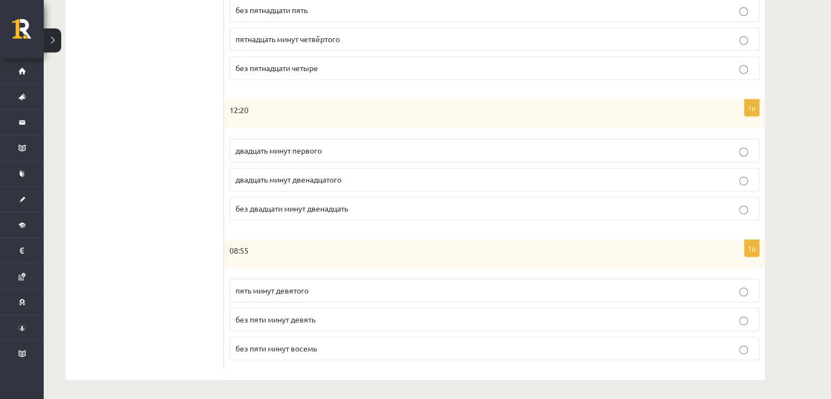
click at [318, 145] on span "двадцать минут первого" at bounding box center [279, 150] width 86 height 10
click at [310, 308] on label "без пяти минут девять" at bounding box center [495, 320] width 530 height 24
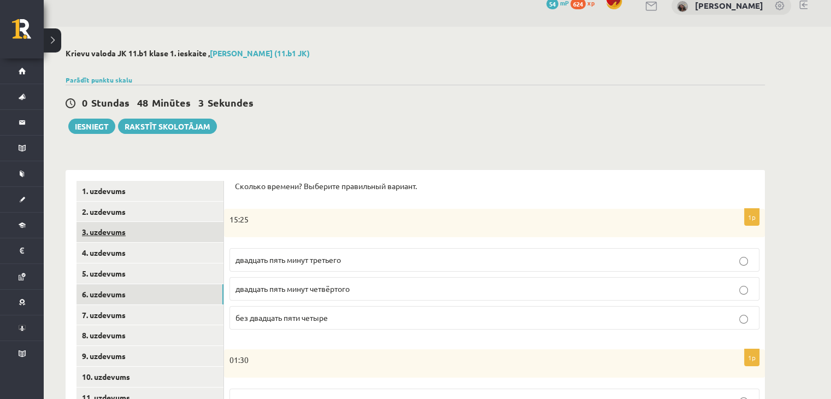
scroll to position [0, 0]
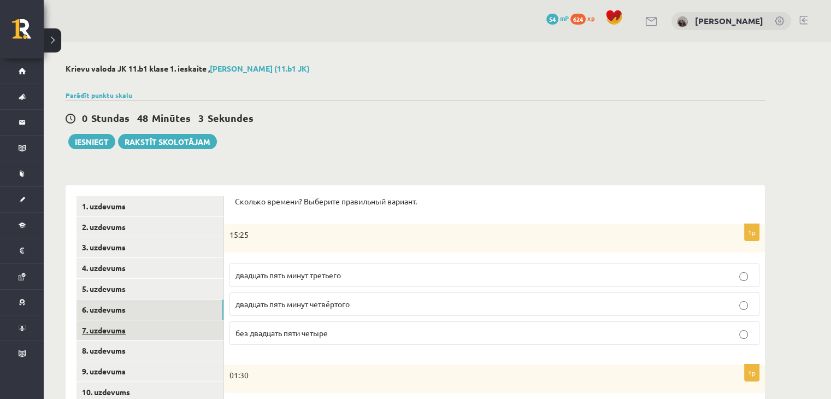
click at [95, 324] on link "7. uzdevums" at bounding box center [150, 330] width 147 height 20
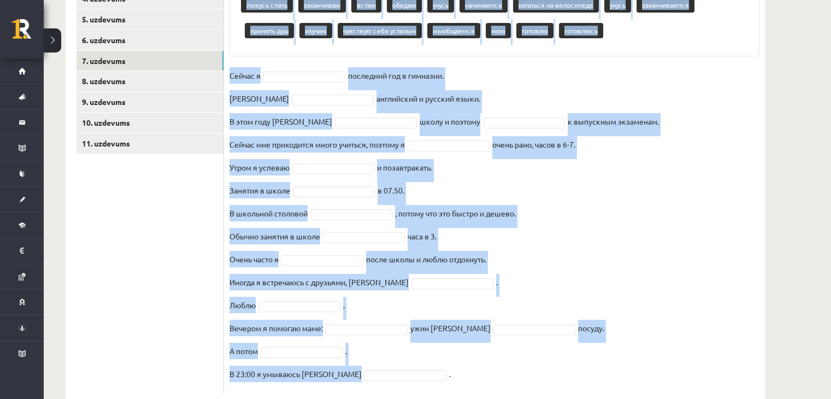
scroll to position [297, 0]
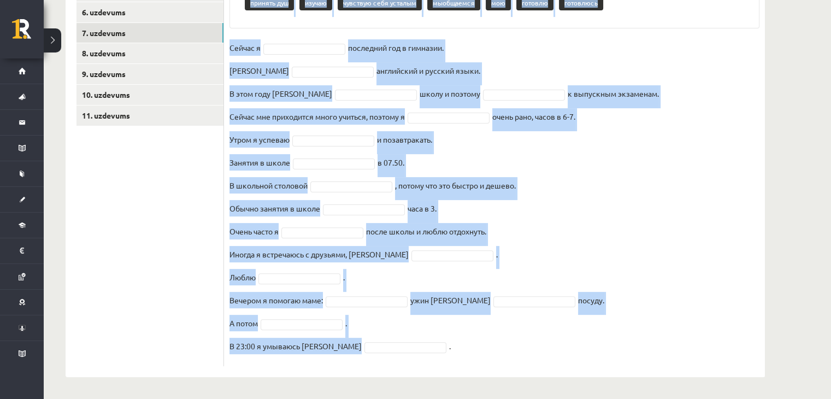
drag, startPoint x: 227, startPoint y: 82, endPoint x: 353, endPoint y: 385, distance: 328.6
click at [353, 385] on div "Krievu valoda JK 11.b1 klase 1. ieskaite , Laura Bitina (11.b1 JK) Parādīt punk…" at bounding box center [415, 72] width 743 height 654
copy div "Выберите правильную форму глагола Pieejamie vārdi ложусь спать заканчиваю встаю…"
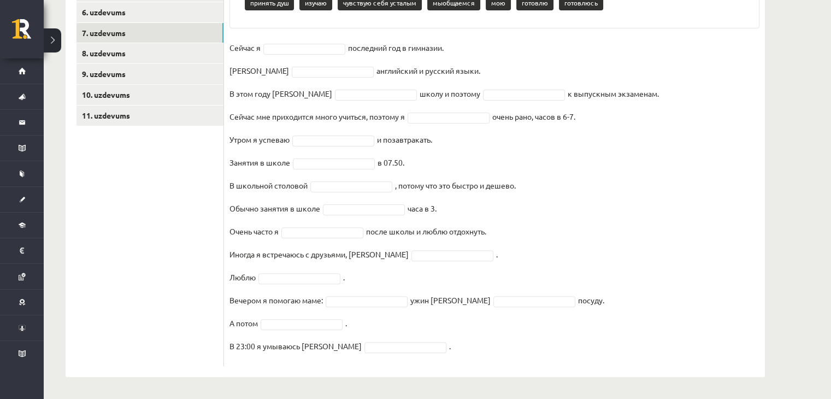
click at [202, 207] on ul "1. uzdevums 2. uzdevums 3. uzdevums 4. uzdevums 5. uzdevums 6. uzdevums 7. uzde…" at bounding box center [151, 132] width 148 height 467
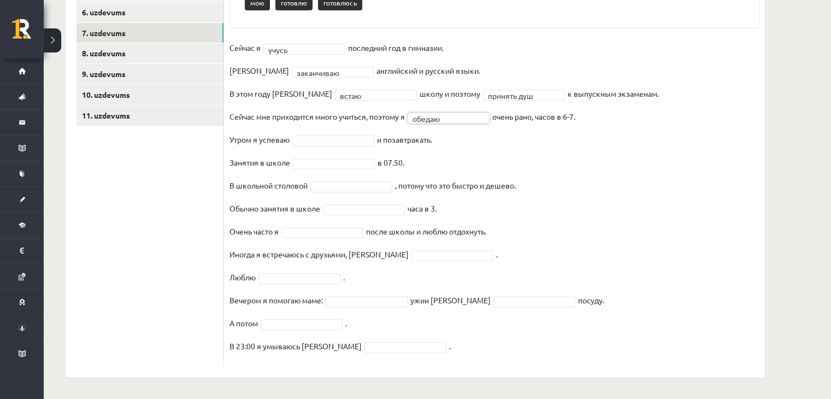
click at [471, 99] on fieldset "**********" at bounding box center [495, 199] width 530 height 321
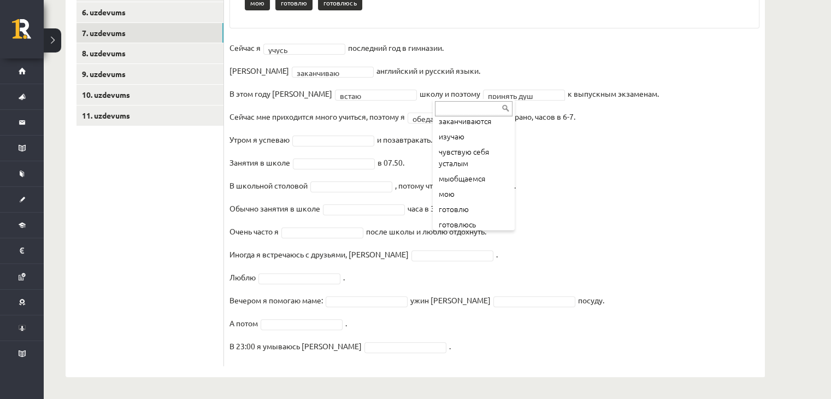
scroll to position [97, 0]
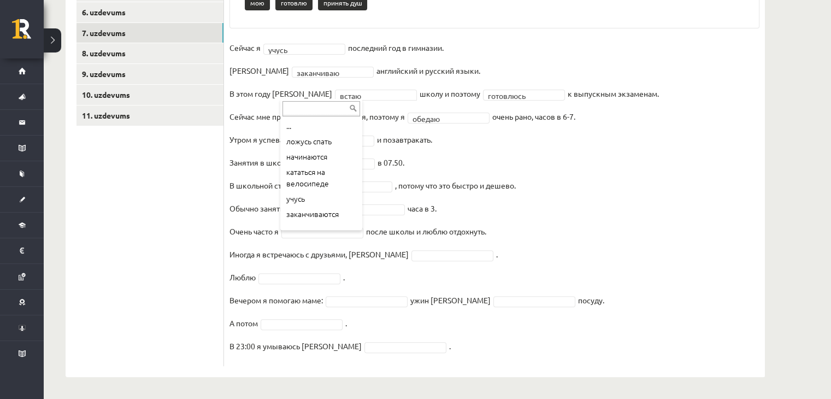
drag, startPoint x: 362, startPoint y: 152, endPoint x: 362, endPoint y: 167, distance: 15.3
click at [362, 167] on div "... ложусь спать начинаются кататься на велосипеде учусь заканчиваются изучаю ч…" at bounding box center [321, 164] width 82 height 131
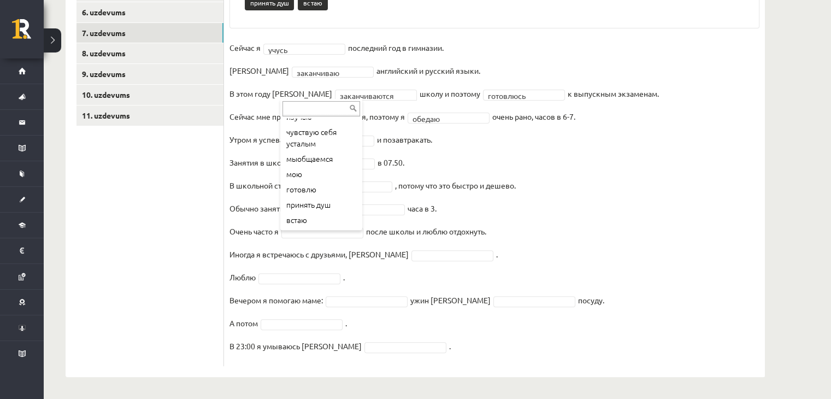
click at [359, 206] on div "... ложусь спать начинаются кататься на велосипеде учусь изучаю чувствую себя у…" at bounding box center [321, 164] width 82 height 131
click at [447, 122] on div "обедаю" at bounding box center [449, 118] width 82 height 11
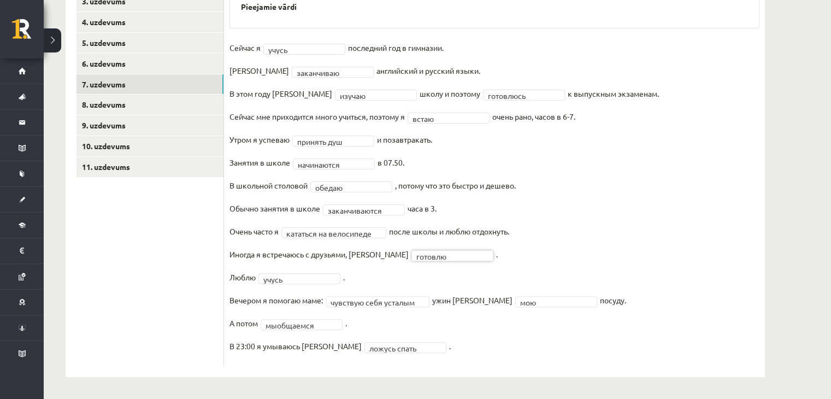
scroll to position [246, 0]
click at [138, 109] on link "8. uzdevums" at bounding box center [150, 105] width 147 height 20
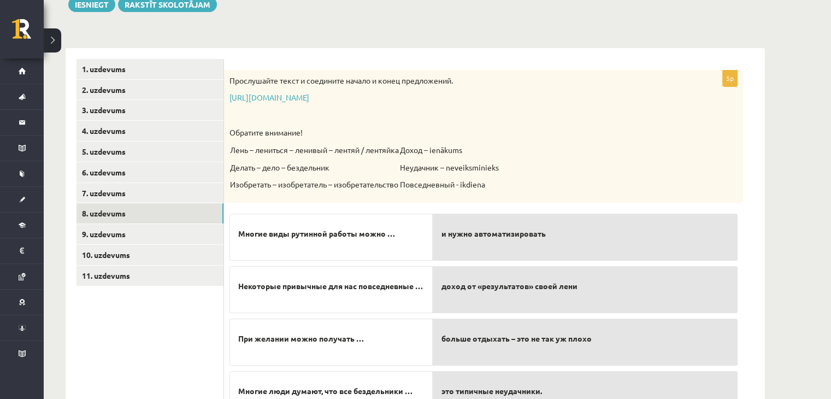
scroll to position [137, 0]
click at [309, 98] on link "https://www.zvaigzne.lv/upload/audio/100Urokov/2/49%202.mp3" at bounding box center [270, 98] width 80 height 10
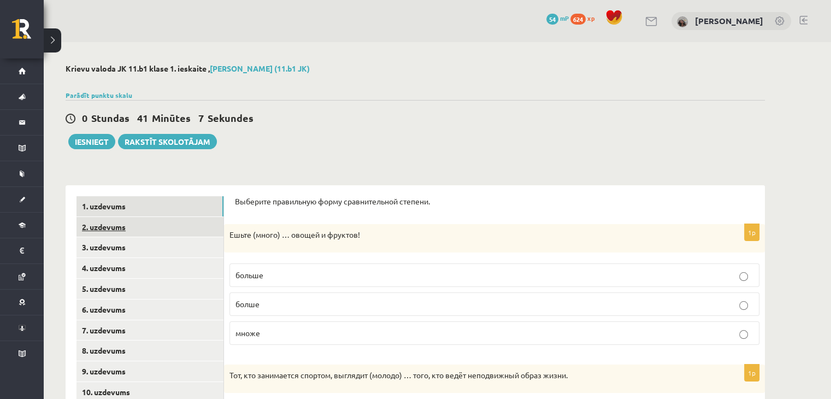
click at [141, 231] on link "2. uzdevums" at bounding box center [150, 227] width 147 height 20
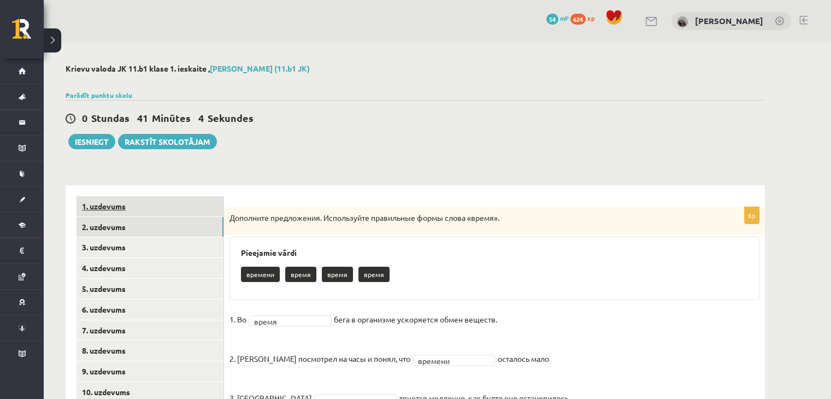
click at [137, 207] on link "1. uzdevums" at bounding box center [150, 206] width 147 height 20
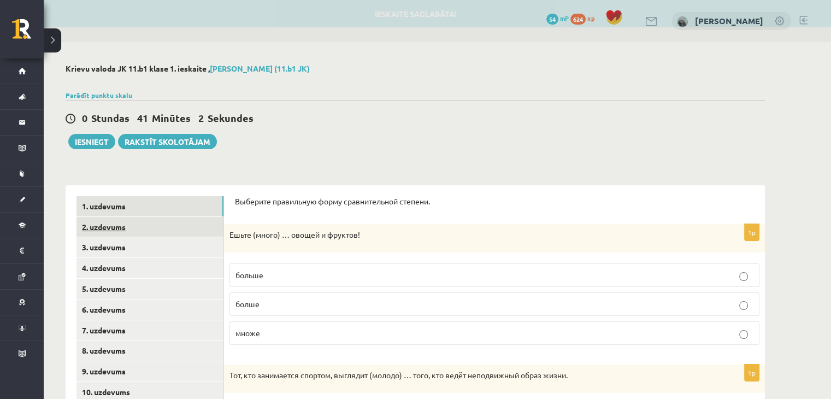
click at [139, 236] on link "2. uzdevums" at bounding box center [150, 227] width 147 height 20
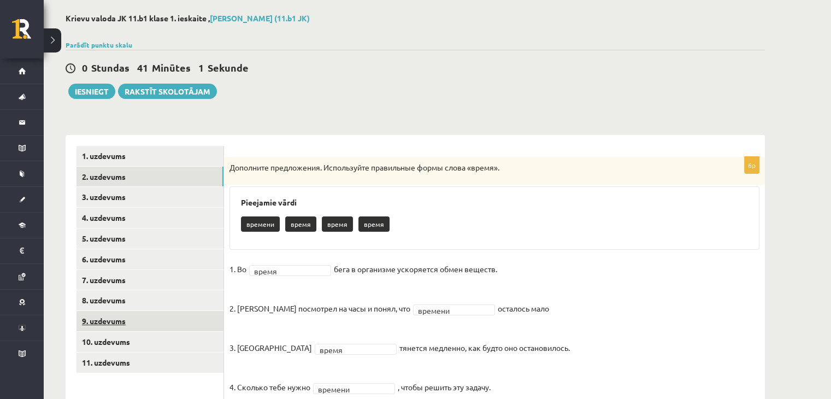
scroll to position [164, 0]
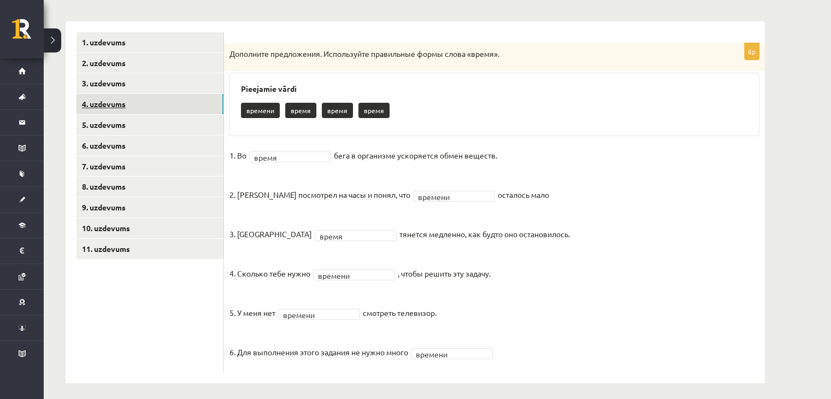
click at [133, 104] on link "4. uzdevums" at bounding box center [150, 104] width 147 height 20
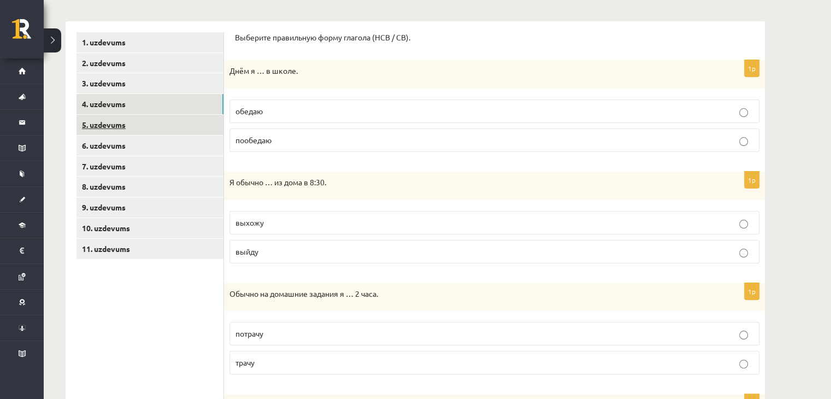
click at [121, 123] on link "5. uzdevums" at bounding box center [150, 125] width 147 height 20
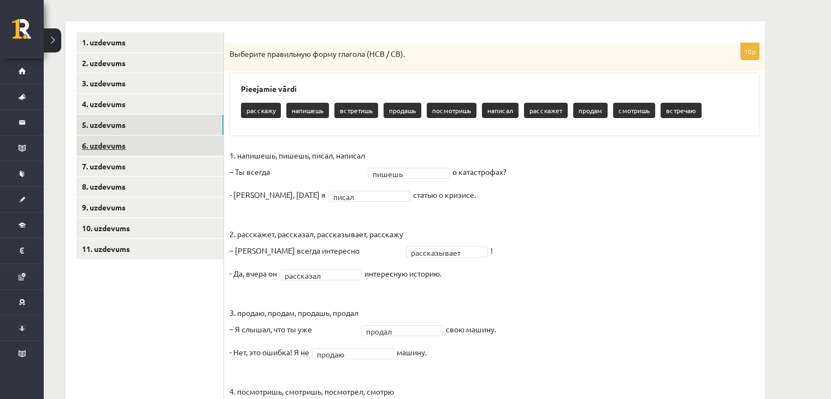
click at [129, 149] on link "6. uzdevums" at bounding box center [150, 146] width 147 height 20
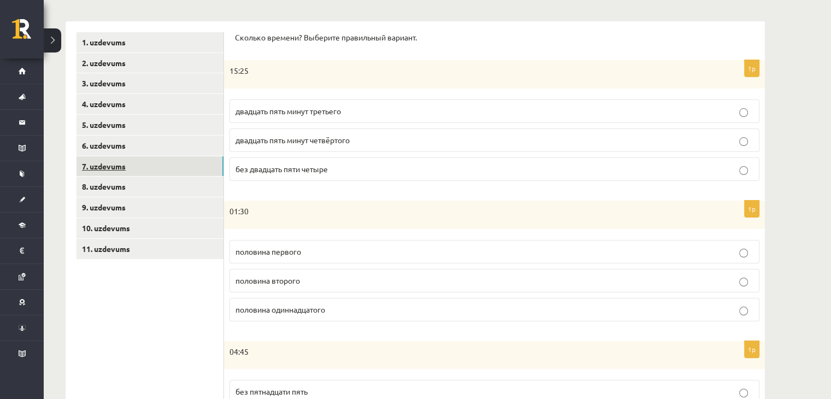
click at [129, 167] on link "7. uzdevums" at bounding box center [150, 166] width 147 height 20
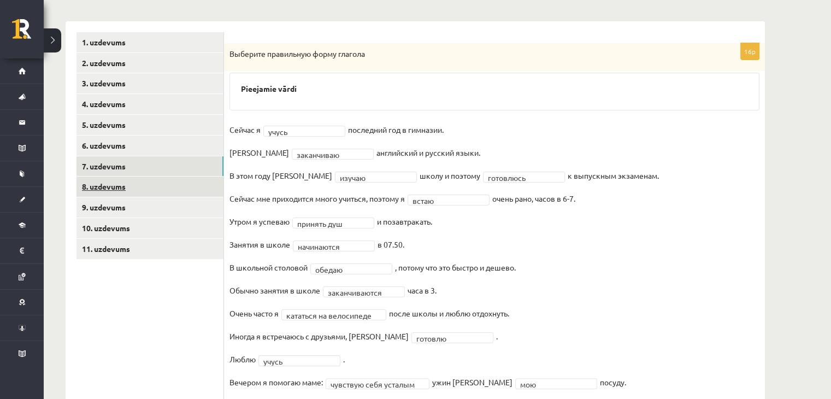
click at [130, 185] on link "8. uzdevums" at bounding box center [150, 187] width 147 height 20
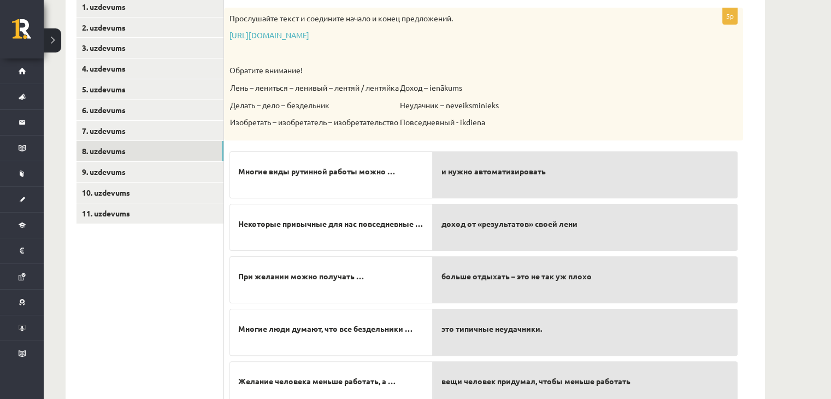
scroll to position [219, 0]
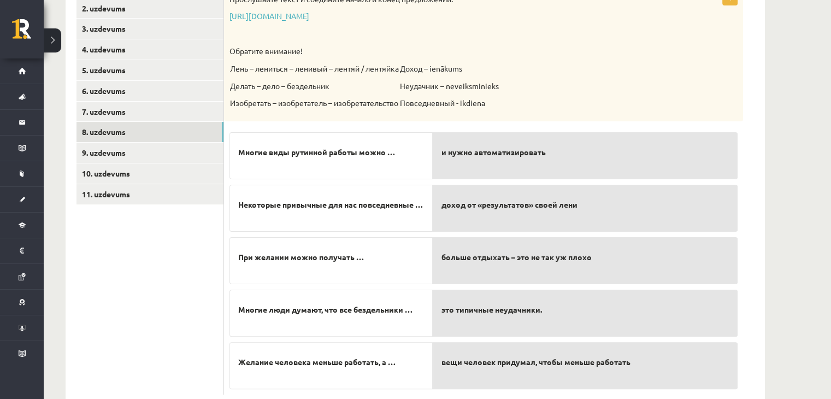
click at [536, 251] on span "больше отдыхать – это не так уж плохо" at bounding box center [517, 256] width 150 height 11
click at [383, 267] on p "При желании можно получать …" at bounding box center [331, 257] width 186 height 23
click at [308, 256] on span "При желании можно получать …" at bounding box center [301, 256] width 126 height 11
click at [346, 254] on span "При желании можно получать …" at bounding box center [301, 256] width 126 height 11
click at [310, 84] on td "Лень – лениться – ленивый – лентяй / лентяйка [PERSON_NAME] – дело – бездельник…" at bounding box center [315, 89] width 170 height 53
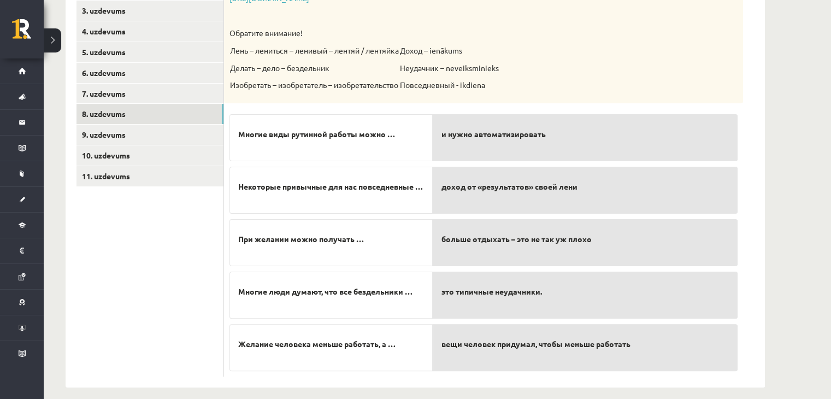
scroll to position [246, 0]
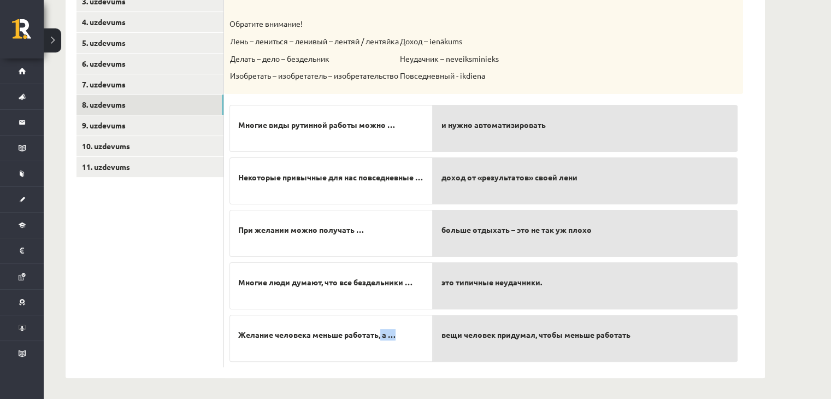
drag, startPoint x: 381, startPoint y: 335, endPoint x: 396, endPoint y: 331, distance: 15.4
click at [396, 331] on span "Желание человека меньше работать, а …" at bounding box center [316, 334] width 157 height 11
click at [385, 309] on div "Многие виды рутинной работы можно … Некоторые привычные для нас повседневные … …" at bounding box center [331, 230] width 203 height 262
drag, startPoint x: 370, startPoint y: 121, endPoint x: 385, endPoint y: 125, distance: 15.2
click at [385, 125] on span "Многие виды рутинной работы можно …" at bounding box center [316, 124] width 157 height 11
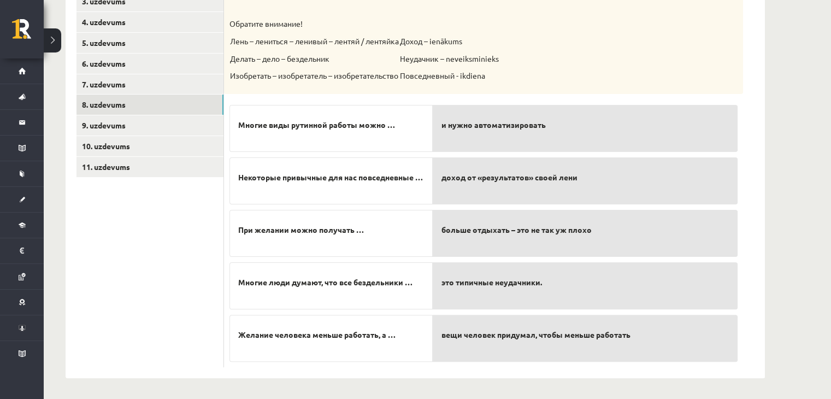
click at [388, 127] on span "Многие виды рутинной работы можно …" at bounding box center [316, 124] width 157 height 11
drag, startPoint x: 332, startPoint y: 51, endPoint x: 332, endPoint y: 74, distance: 23.5
click at [332, 74] on td "Лень – лениться – ленивый – лентяй / лентяйка Делать – дело – бездельник Изобре…" at bounding box center [315, 62] width 170 height 53
click at [345, 81] on p "Изобретать – изобретатель – изобретательство" at bounding box center [314, 76] width 169 height 11
drag, startPoint x: 280, startPoint y: 128, endPoint x: 359, endPoint y: 119, distance: 79.3
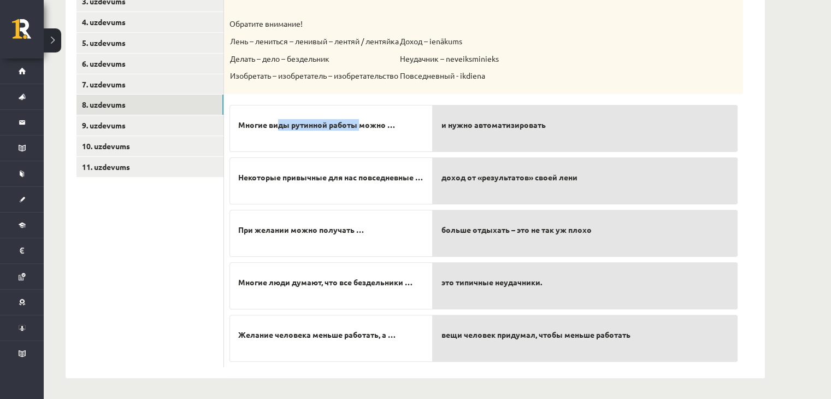
click at [359, 119] on p "Многие виды рутинной работы можно …" at bounding box center [331, 125] width 186 height 23
click at [399, 120] on p "Многие виды рутинной работы можно …" at bounding box center [331, 125] width 186 height 23
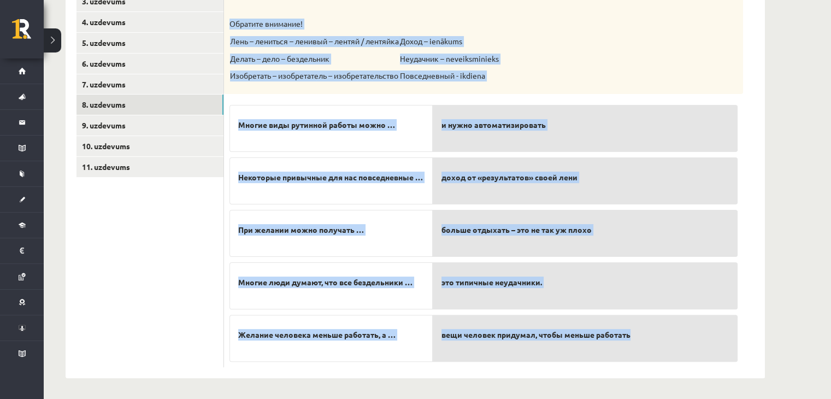
drag, startPoint x: 231, startPoint y: 111, endPoint x: 674, endPoint y: 333, distance: 495.5
click at [674, 333] on div "5p Прослушайте текст и соедините начало и конец предложений. https://www.zvaigz…" at bounding box center [483, 164] width 519 height 406
copy div "Обратите внимание! Лень – лениться – ленивый – лентяй / лентяйка Делать – дело …"
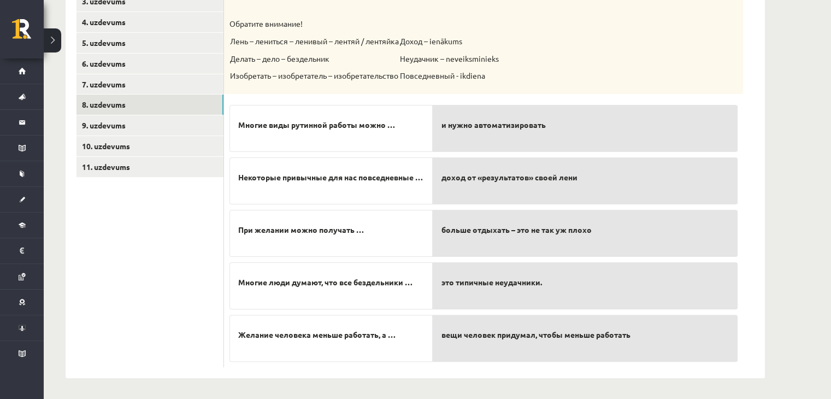
click at [185, 232] on ul "1. uzdevums 2. uzdevums 3. uzdevums 4. uzdevums 5. uzdevums 6. uzdevums 7. uzde…" at bounding box center [151, 158] width 148 height 417
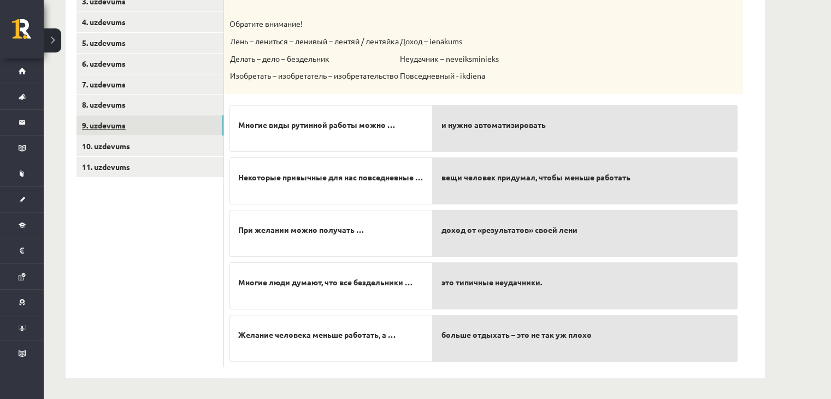
click at [186, 122] on link "9. uzdevums" at bounding box center [150, 125] width 147 height 20
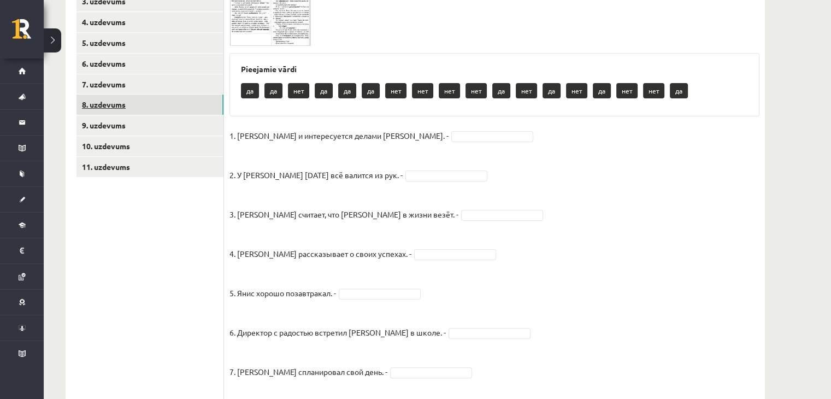
click at [160, 103] on link "8. uzdevums" at bounding box center [150, 105] width 147 height 20
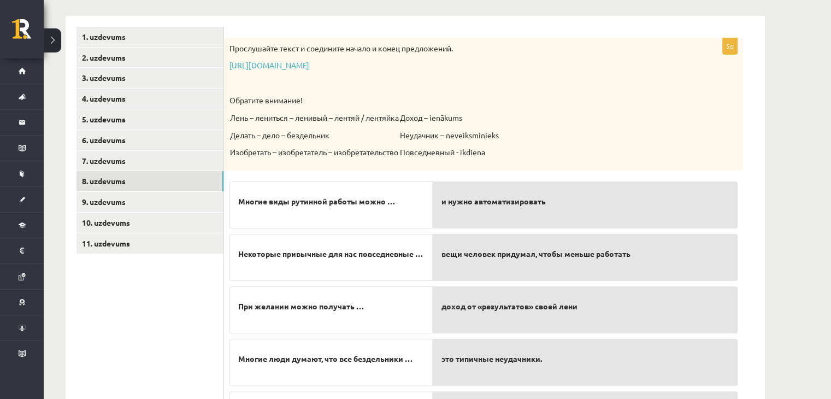
scroll to position [168, 0]
click at [188, 207] on link "9. uzdevums" at bounding box center [150, 203] width 147 height 20
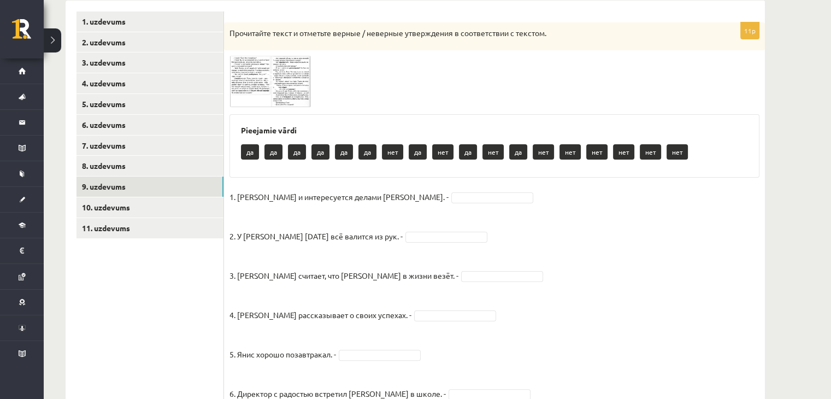
scroll to position [186, 0]
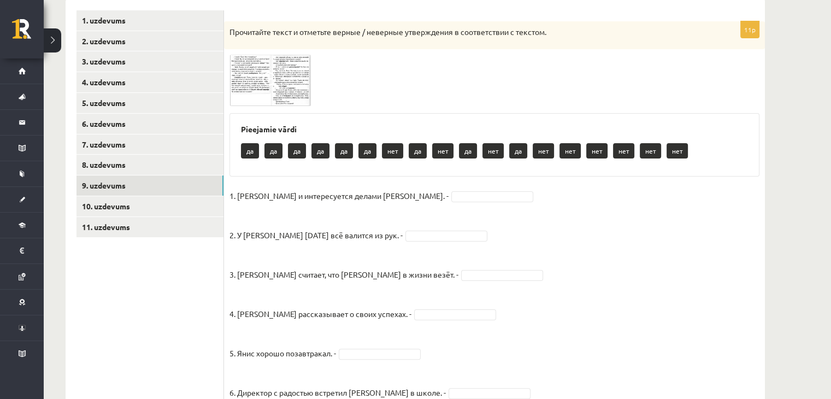
click at [293, 83] on img at bounding box center [271, 80] width 82 height 51
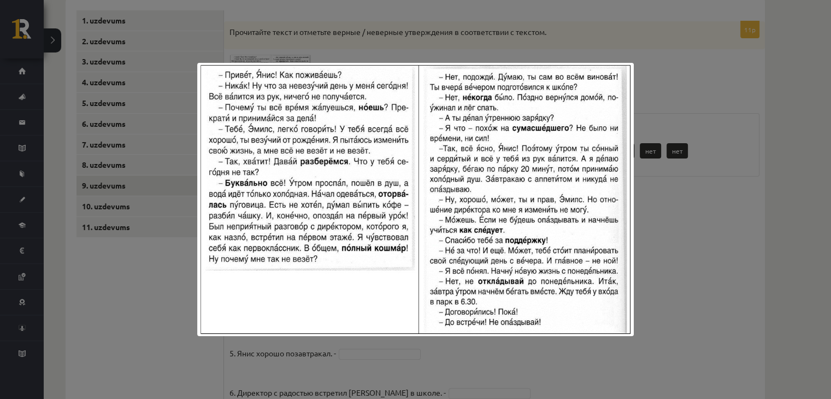
drag, startPoint x: 190, startPoint y: 53, endPoint x: 246, endPoint y: 84, distance: 64.1
click at [246, 84] on div at bounding box center [415, 199] width 831 height 399
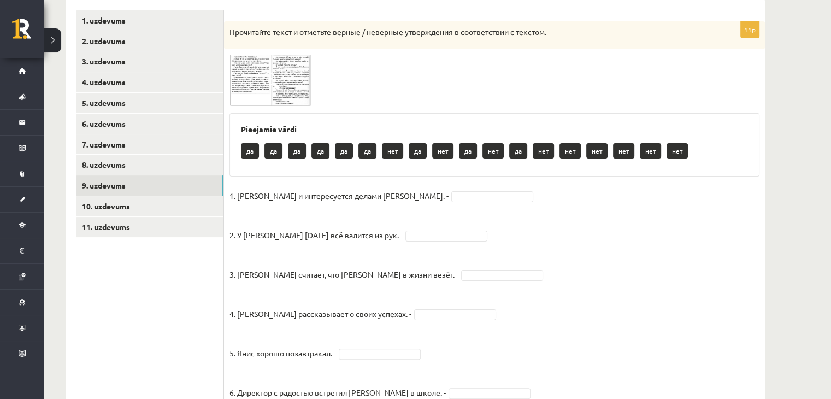
click at [242, 79] on img at bounding box center [271, 80] width 82 height 51
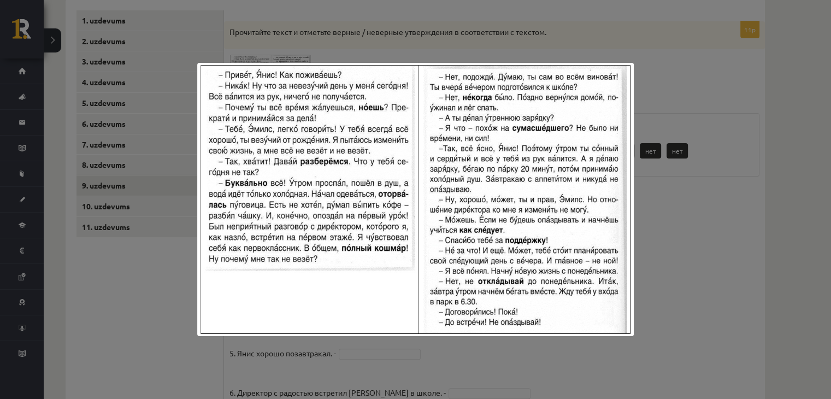
click at [170, 296] on div at bounding box center [415, 199] width 831 height 399
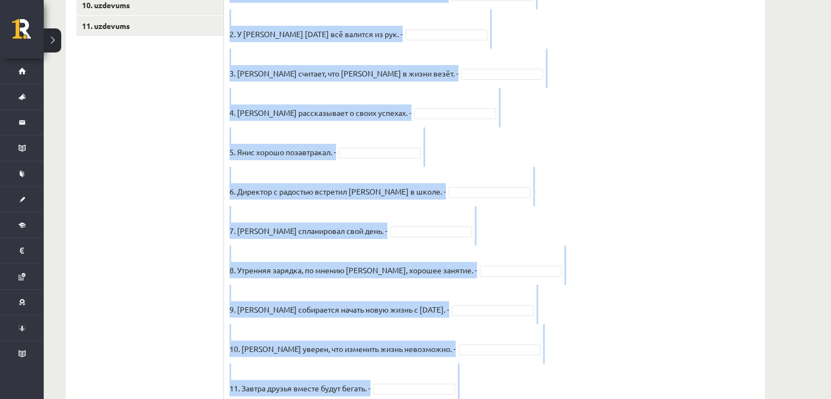
scroll to position [445, 0]
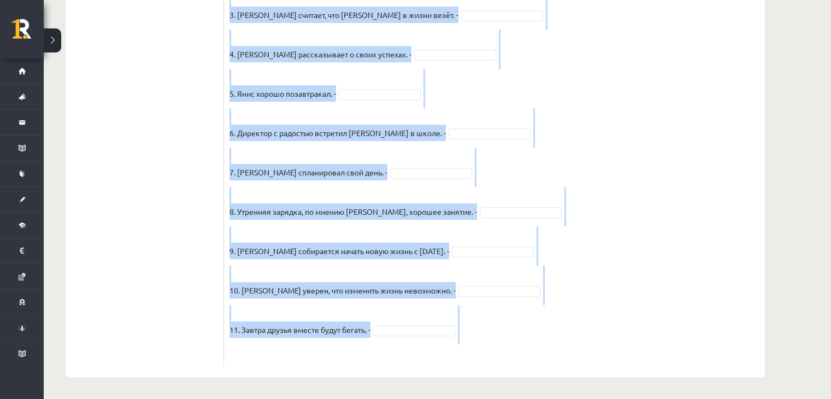
drag, startPoint x: 232, startPoint y: 7, endPoint x: 442, endPoint y: 408, distance: 452.3
copy div "Прочитайте текст и отметьте верные / неверные утверждения в соответствии с текс…"
click at [606, 139] on fieldset "1. Эмилс и интересуется делами Яниса. - 2. У Яниса сегодня всё валится из рук. …" at bounding box center [495, 144] width 530 height 433
click at [606, 128] on fieldset "1. Эмилс и интересуется делами Яниса. - 2. У Яниса сегодня всё валится из рук. …" at bounding box center [495, 144] width 530 height 433
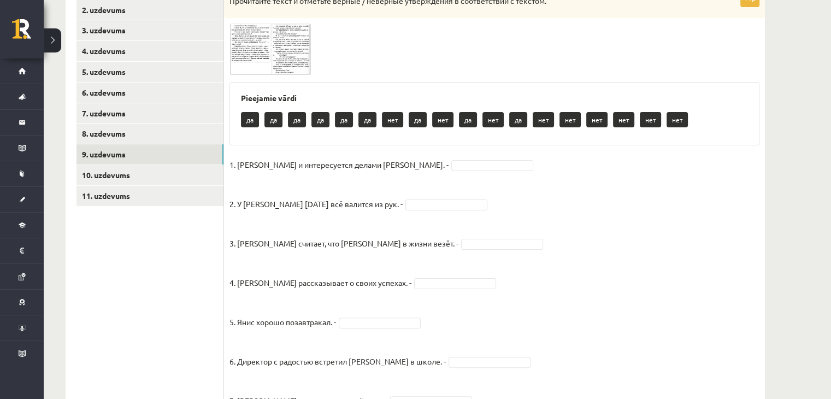
scroll to position [281, 0]
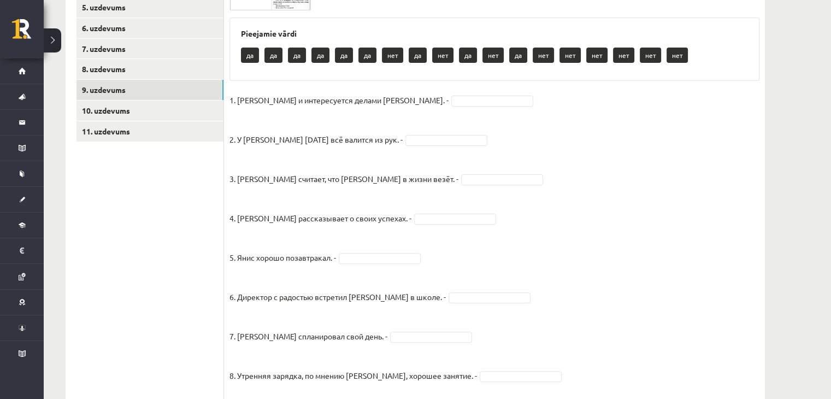
click at [407, 92] on fieldset "1. Эмилс и интересуется делами Яниса. - 2. У Яниса сегодня всё валится из рук. …" at bounding box center [495, 308] width 530 height 433
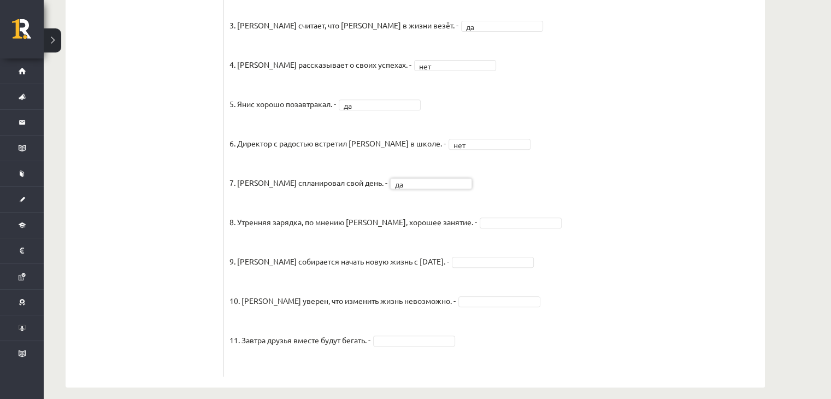
scroll to position [445, 0]
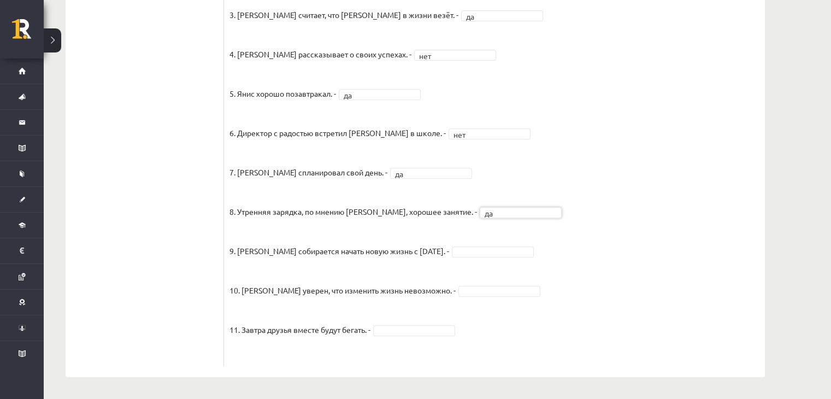
click at [472, 258] on fieldset "1. Эмилс и интересуется делами Яниса. - да ** 2. У Яниса сегодня всё валится из…" at bounding box center [495, 144] width 530 height 433
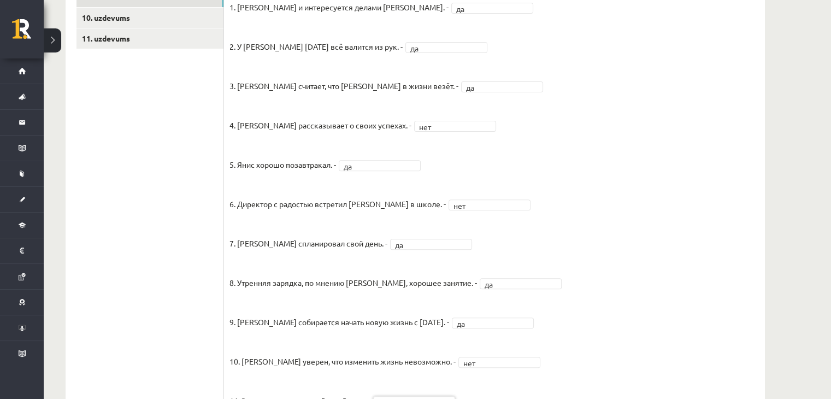
scroll to position [227, 0]
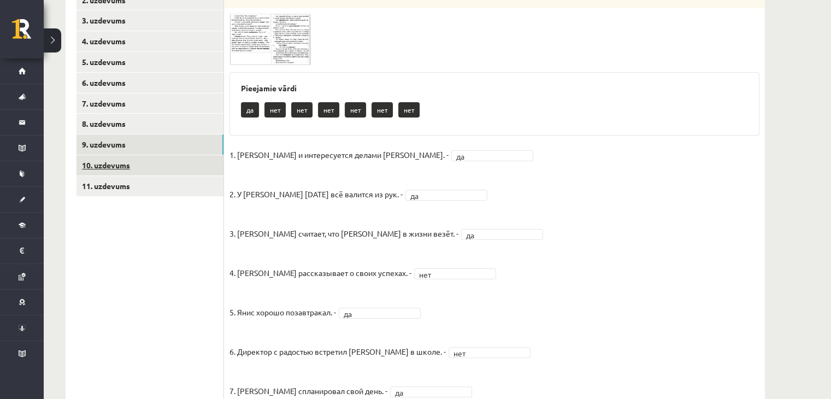
click at [135, 162] on link "10. uzdevums" at bounding box center [150, 165] width 147 height 20
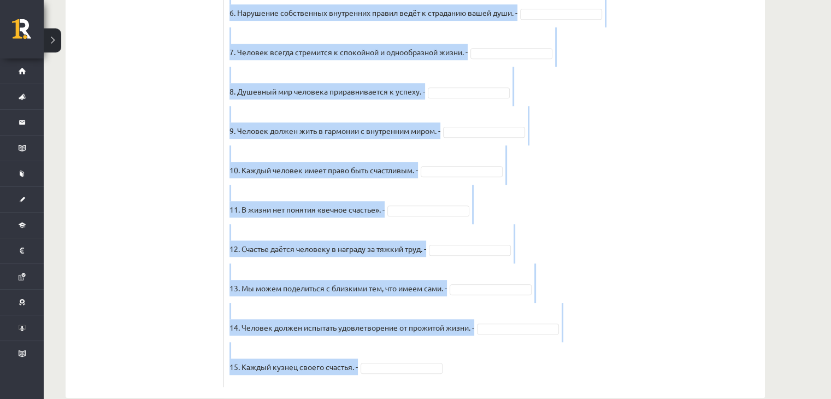
scroll to position [903, 0]
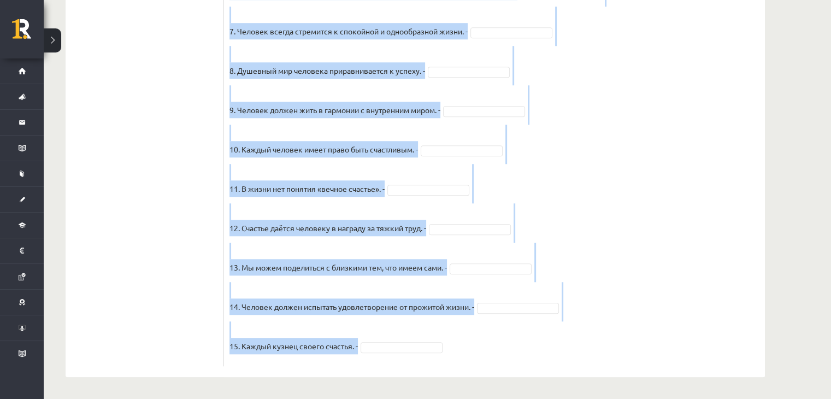
drag, startPoint x: 230, startPoint y: 7, endPoint x: 408, endPoint y: 395, distance: 427.7
copy div "Прочитайте текст и отметьте верные / неверные утверждения в соответствии с текс…"
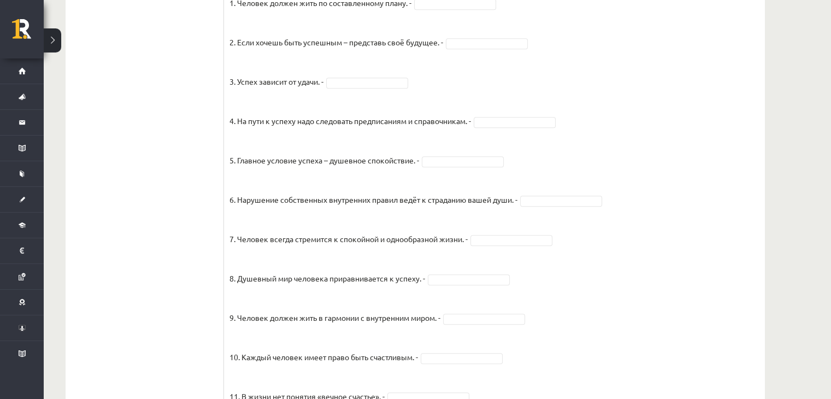
scroll to position [520, 0]
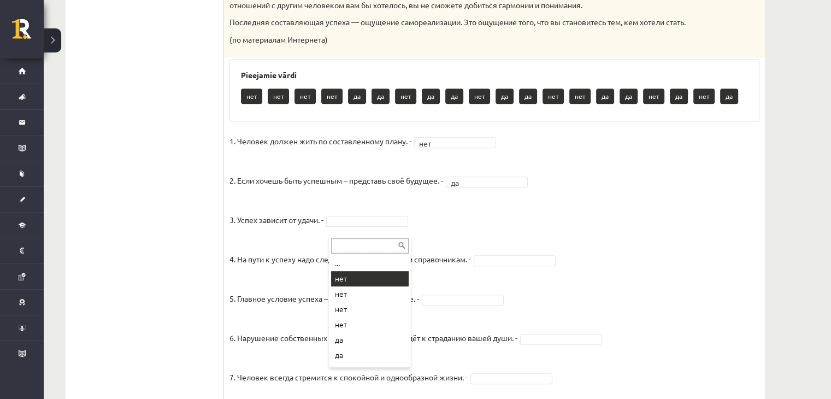
drag, startPoint x: 363, startPoint y: 278, endPoint x: 376, endPoint y: 280, distance: 13.3
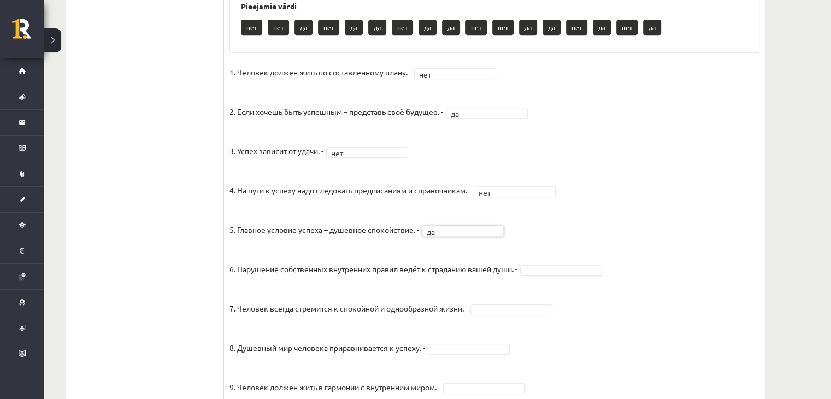
scroll to position [684, 0]
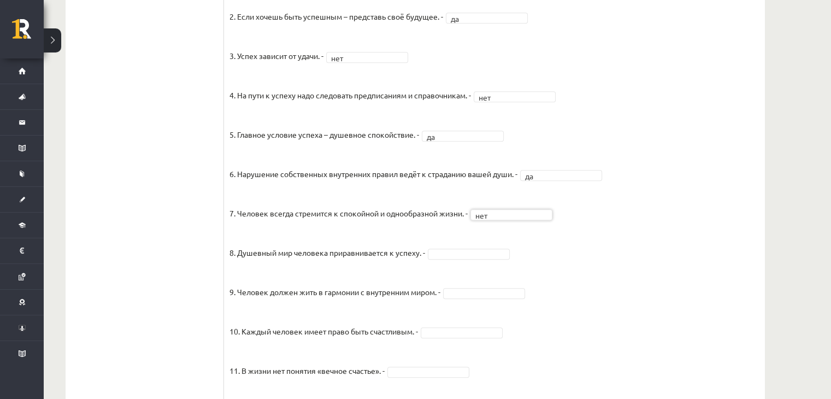
click at [491, 269] on fieldset "1. Человек должен жить по составленному плану. - нет *** 2. Если хочешь быть ус…" at bounding box center [495, 256] width 530 height 574
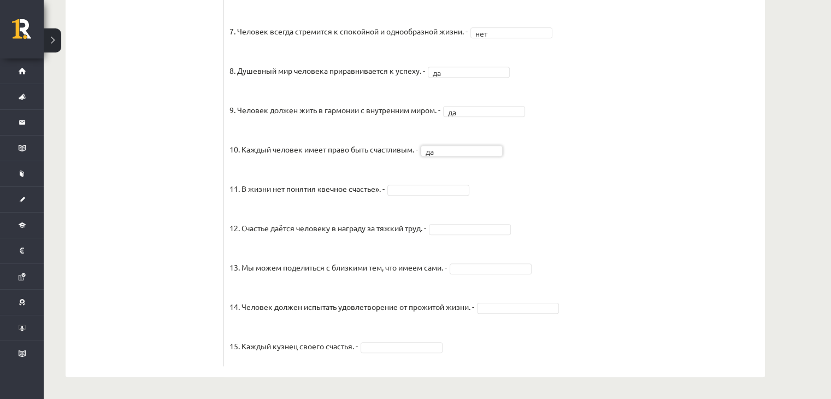
scroll to position [877, 0]
click at [502, 314] on fieldset "1. Человек должен жить по составленному плану. - нет *** 2. Если хочешь быть ус…" at bounding box center [495, 74] width 530 height 574
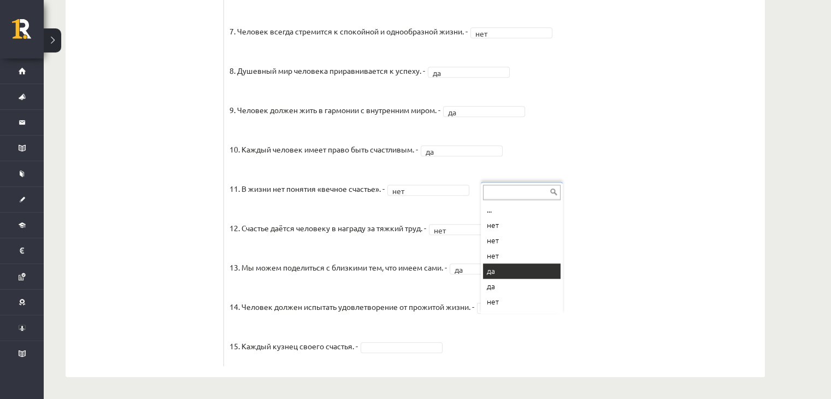
drag, startPoint x: 498, startPoint y: 261, endPoint x: 451, endPoint y: 228, distance: 57.3
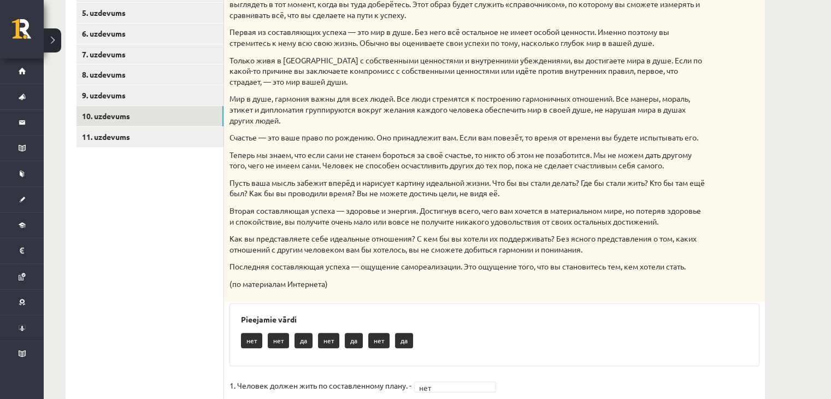
scroll to position [167, 0]
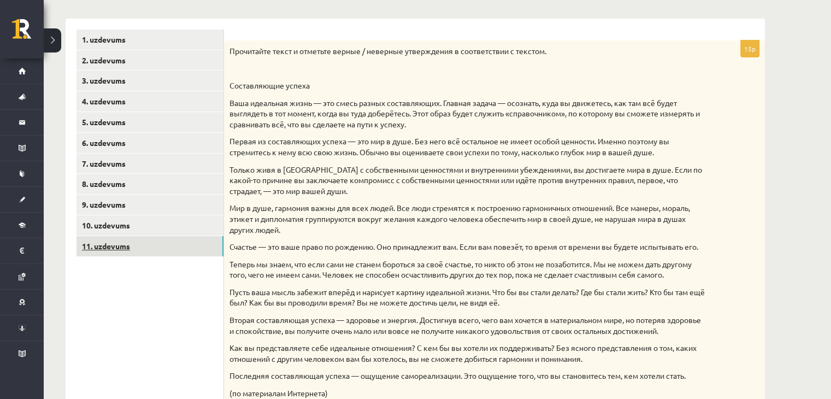
click at [120, 240] on link "11. uzdevums" at bounding box center [150, 246] width 147 height 20
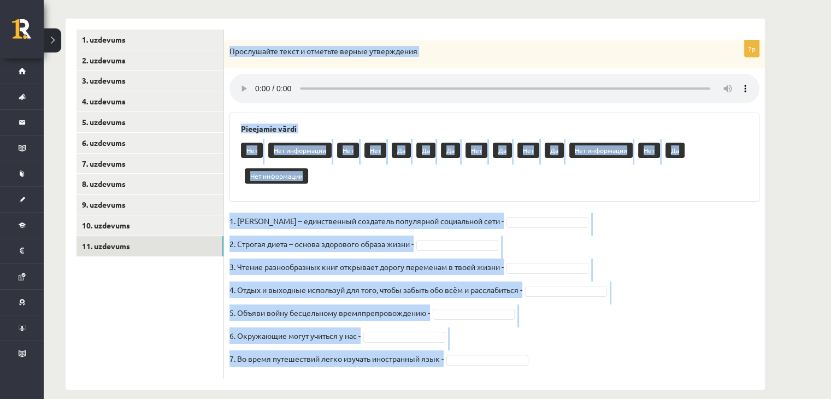
scroll to position [180, 0]
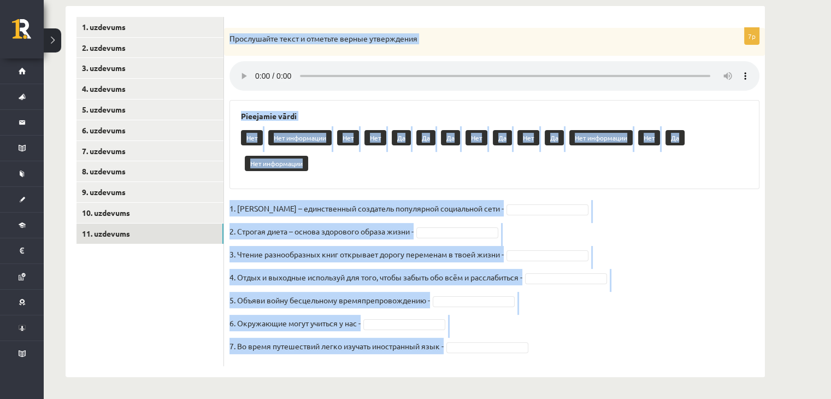
drag, startPoint x: 228, startPoint y: 35, endPoint x: 310, endPoint y: 424, distance: 397.7
click at [310, 220] on html "0 Dāvanas 54 mP 624 xp Laura Bitina Sākums Aktuāli Kā mācīties eSKOLĀ Kontakti …" at bounding box center [415, 20] width 831 height 399
copy div "Прослушайте текст и отметьте верные утверждения Pieejamie vārdi Нет Нет информа…"
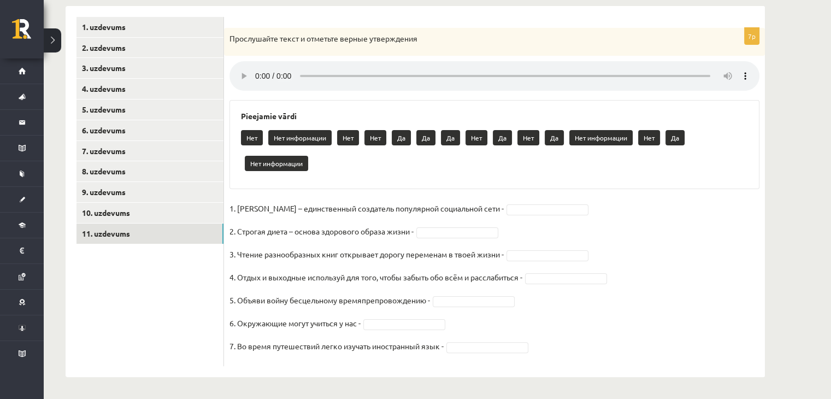
drag, startPoint x: 179, startPoint y: 309, endPoint x: 179, endPoint y: 294, distance: 15.3
click at [179, 309] on ul "1. uzdevums 2. uzdevums 3. uzdevums 4. uzdevums 5. uzdevums 6. uzdevums 7. uzde…" at bounding box center [151, 191] width 148 height 349
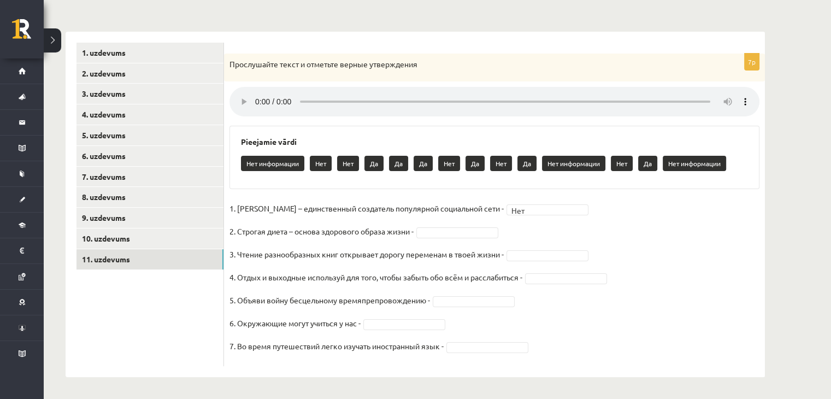
click at [467, 239] on fieldset "1. Павел Дуров – единственный создатель популярной социальной сети - Нет *** 2.…" at bounding box center [495, 280] width 530 height 161
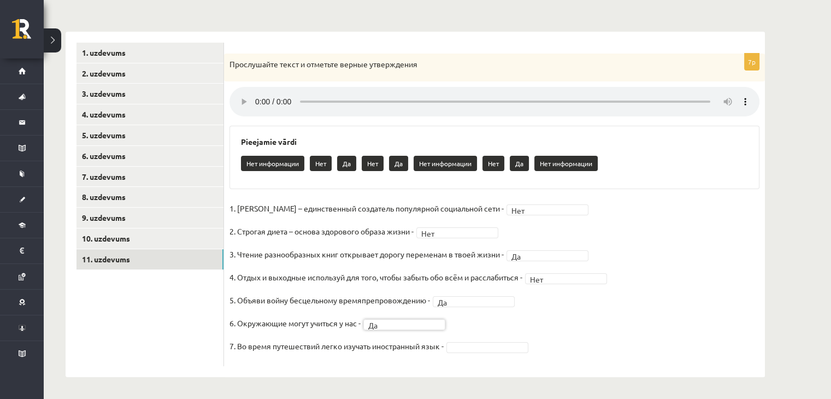
click at [498, 351] on fieldset "1. Павел Дуров – единственный создатель популярной социальной сети - Нет *** 2.…" at bounding box center [495, 280] width 530 height 161
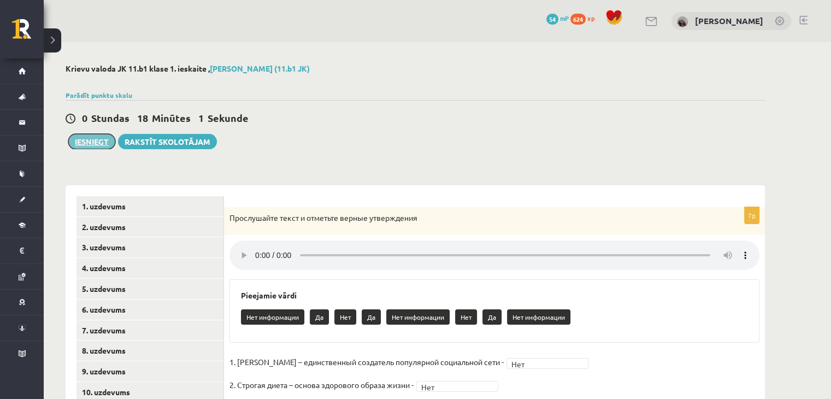
click at [104, 145] on button "Iesniegt" at bounding box center [91, 141] width 47 height 15
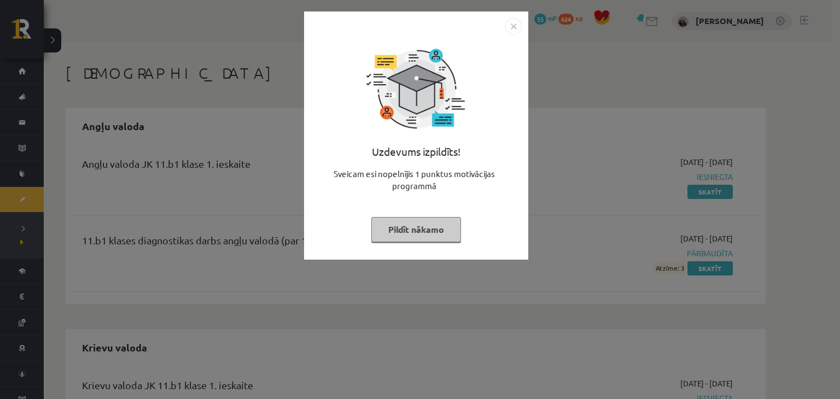
click at [512, 31] on img "Close" at bounding box center [513, 26] width 16 height 16
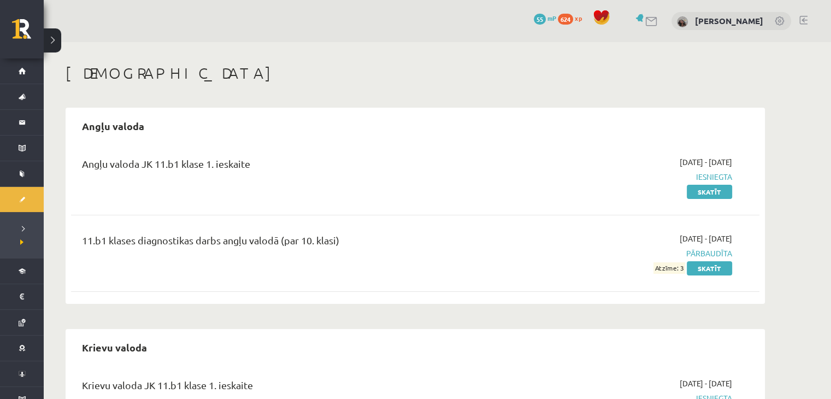
scroll to position [148, 0]
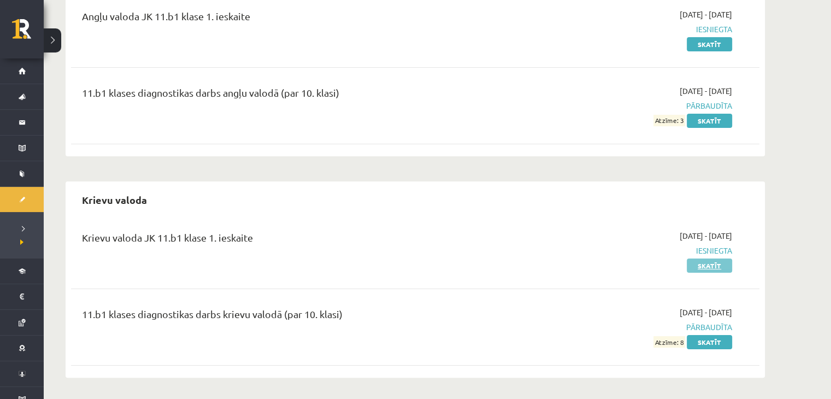
click at [710, 263] on link "Skatīt" at bounding box center [709, 266] width 45 height 14
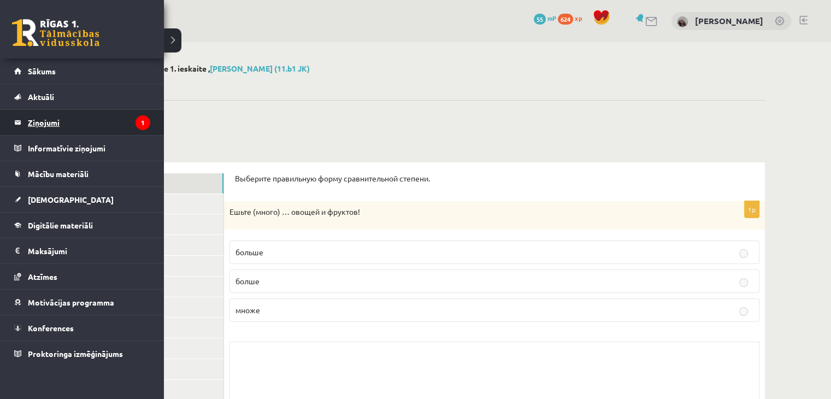
click at [52, 114] on legend "Ziņojumi 1" at bounding box center [89, 122] width 122 height 25
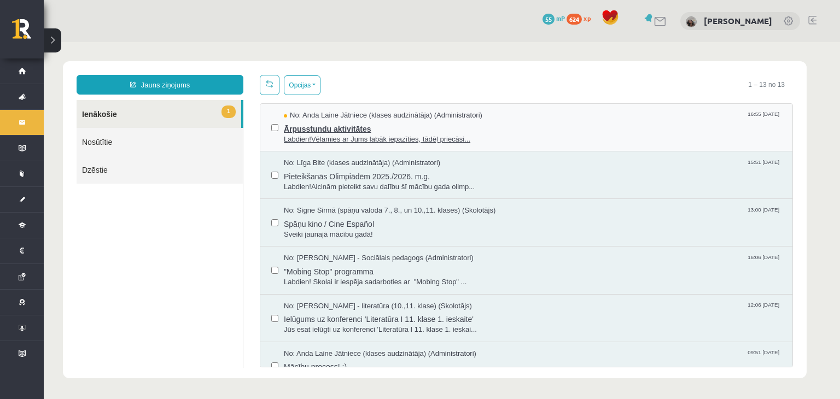
click at [385, 135] on span "Labdien!Vēlamies ar Jums labāk iepazīties, tādēļ priecāsi..." at bounding box center [532, 139] width 497 height 10
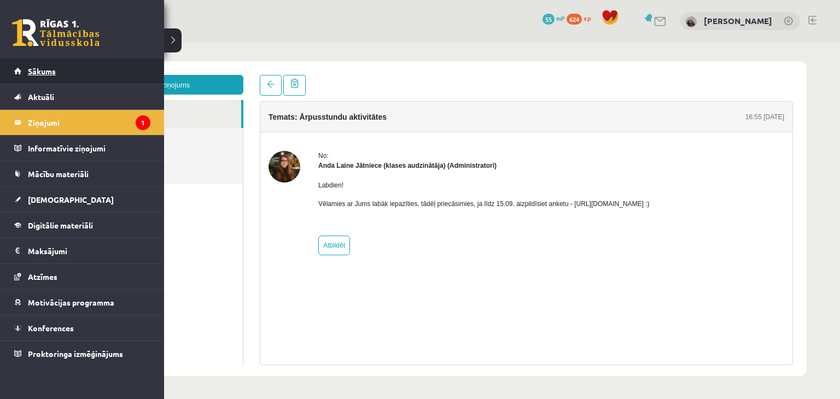
click at [20, 70] on link "Sākums" at bounding box center [82, 70] width 136 height 25
